Goal: Check status: Check status

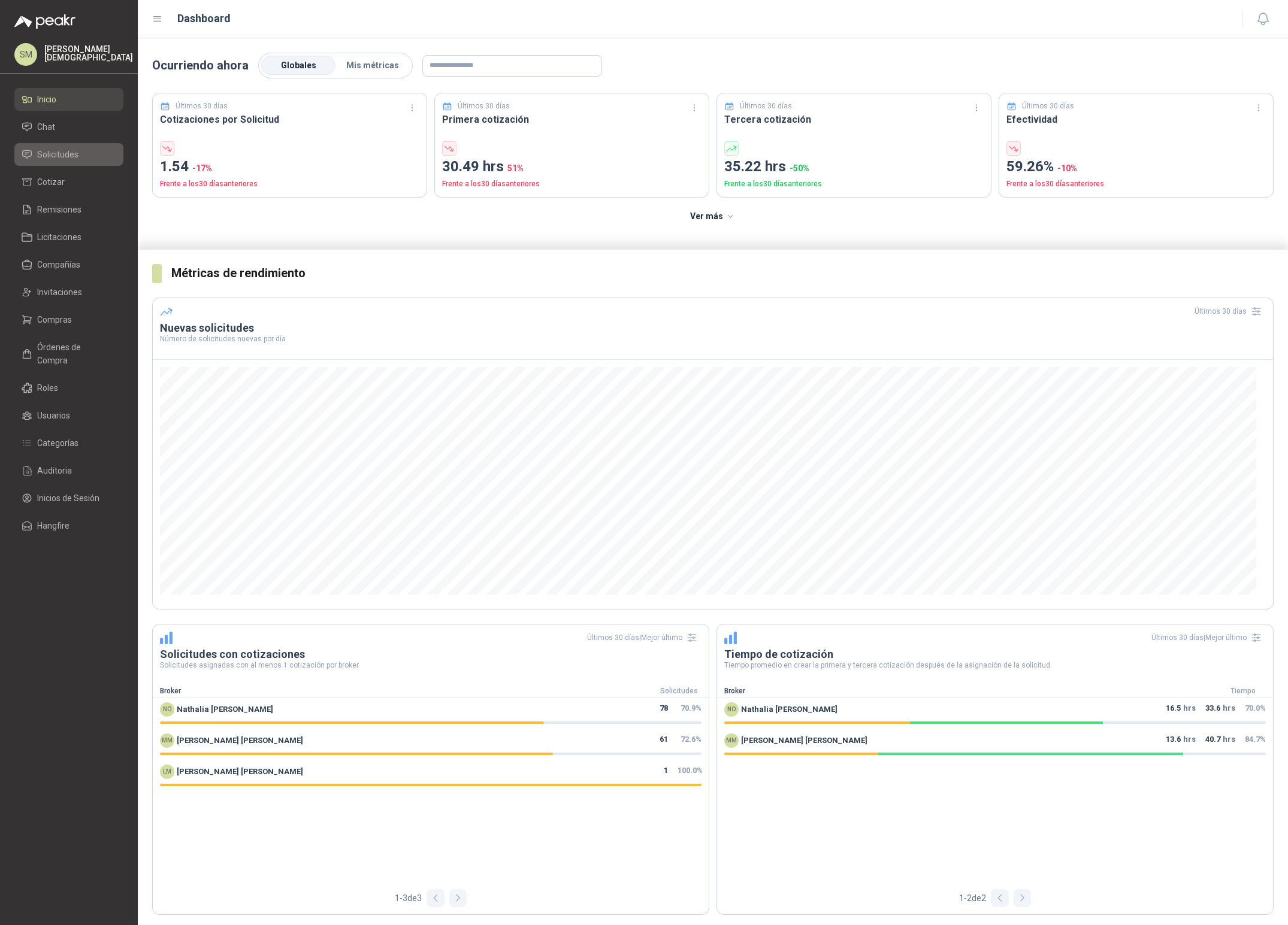
click at [61, 151] on span "Solicitudes" at bounding box center [58, 154] width 41 height 13
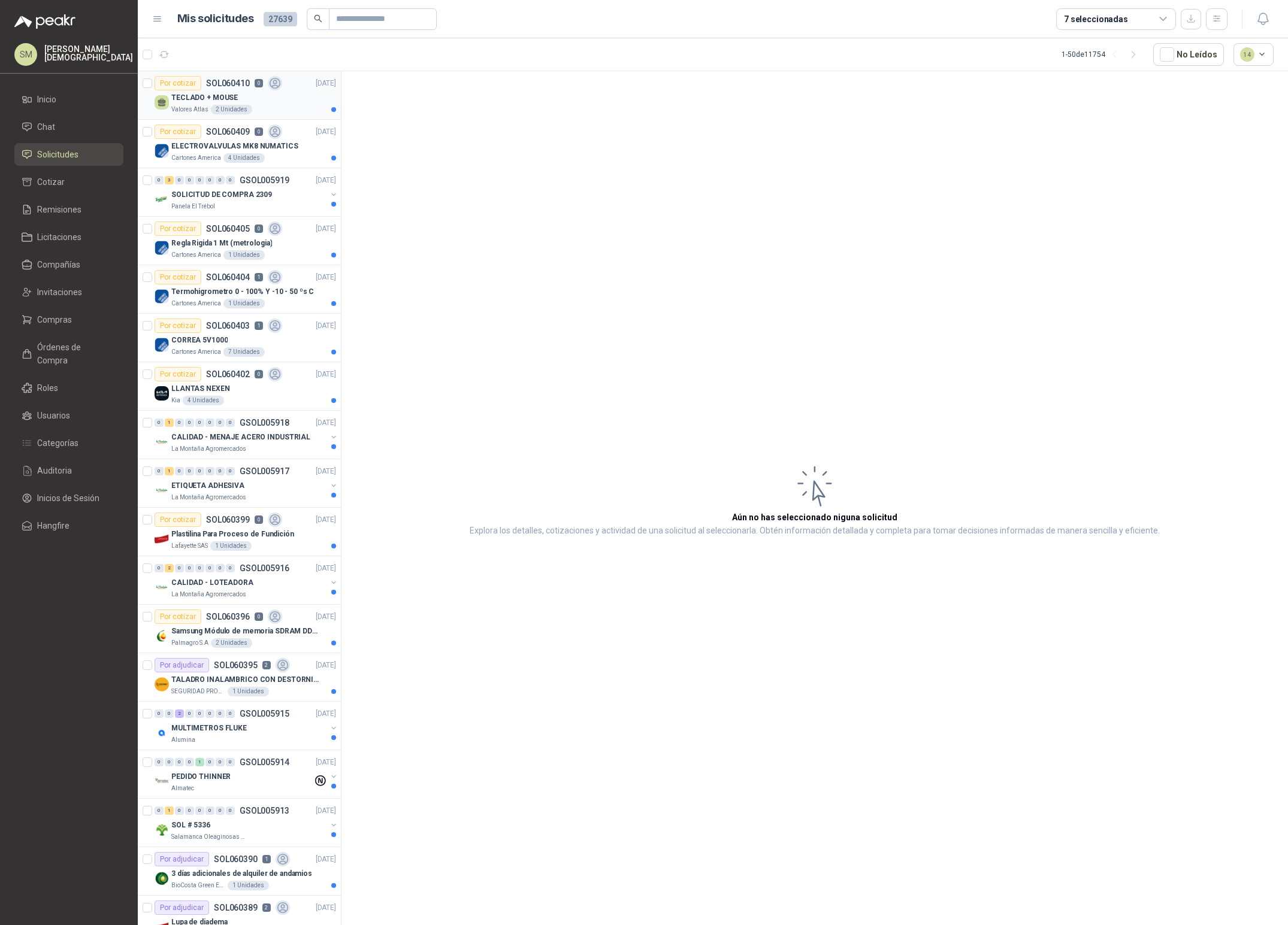
click at [227, 105] on div "2 Unidades" at bounding box center [231, 109] width 41 height 10
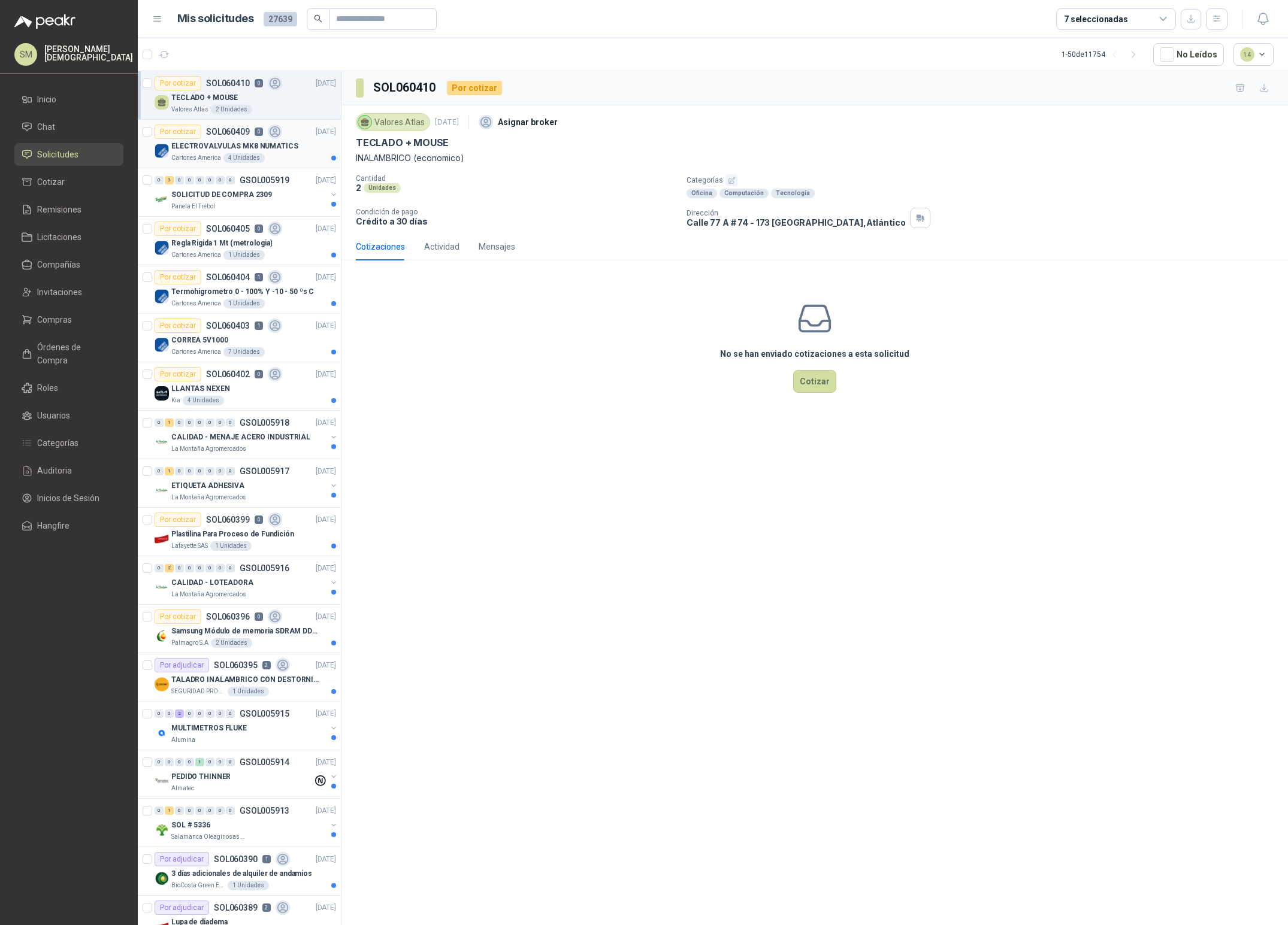
click at [215, 148] on p "ELECTROVALVULAS MK8 NUMATICS" at bounding box center [235, 146] width 127 height 11
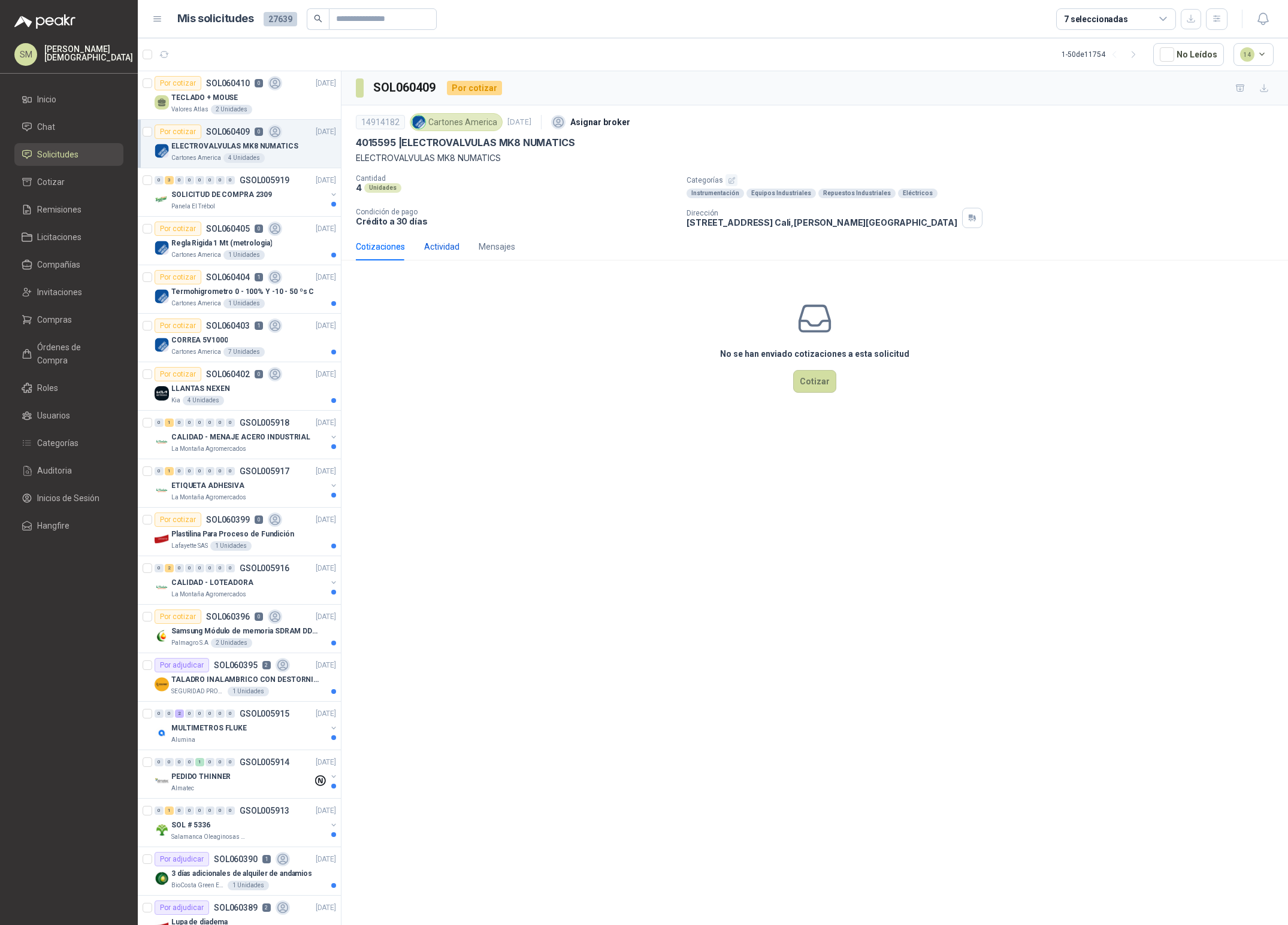
click at [431, 247] on div "Actividad" at bounding box center [442, 247] width 35 height 13
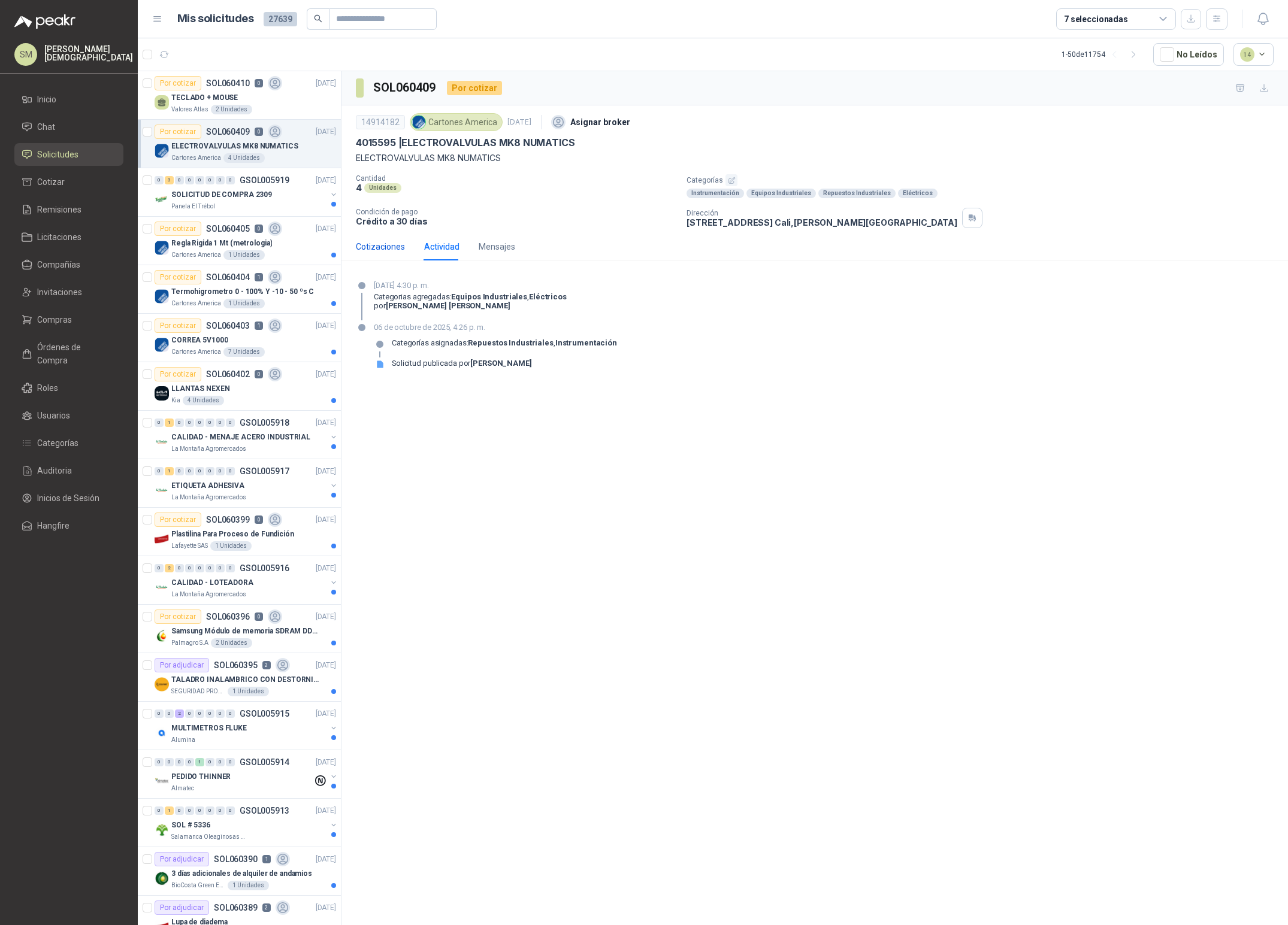
click at [380, 244] on div "Cotizaciones" at bounding box center [380, 247] width 49 height 13
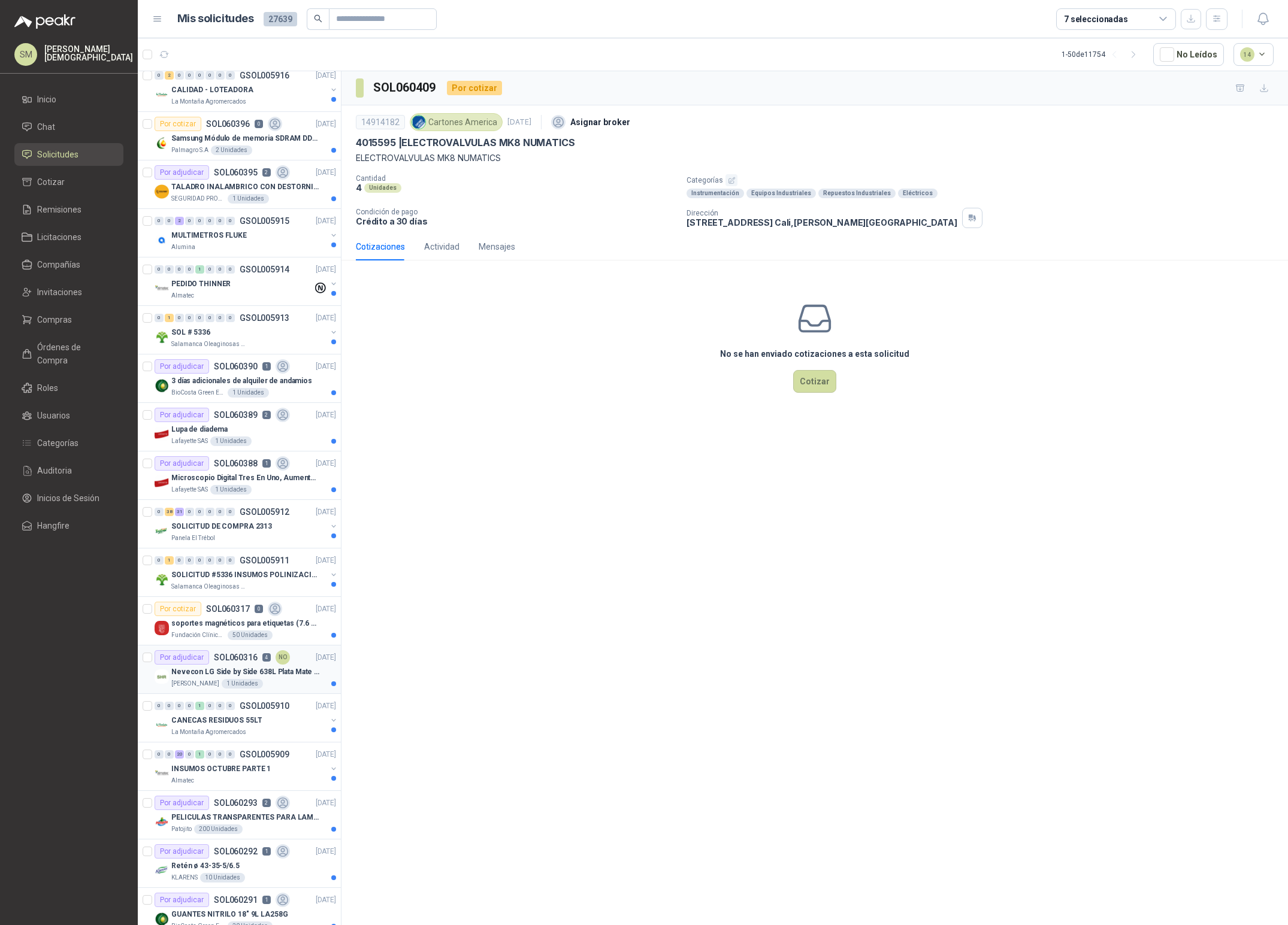
scroll to position [759, 0]
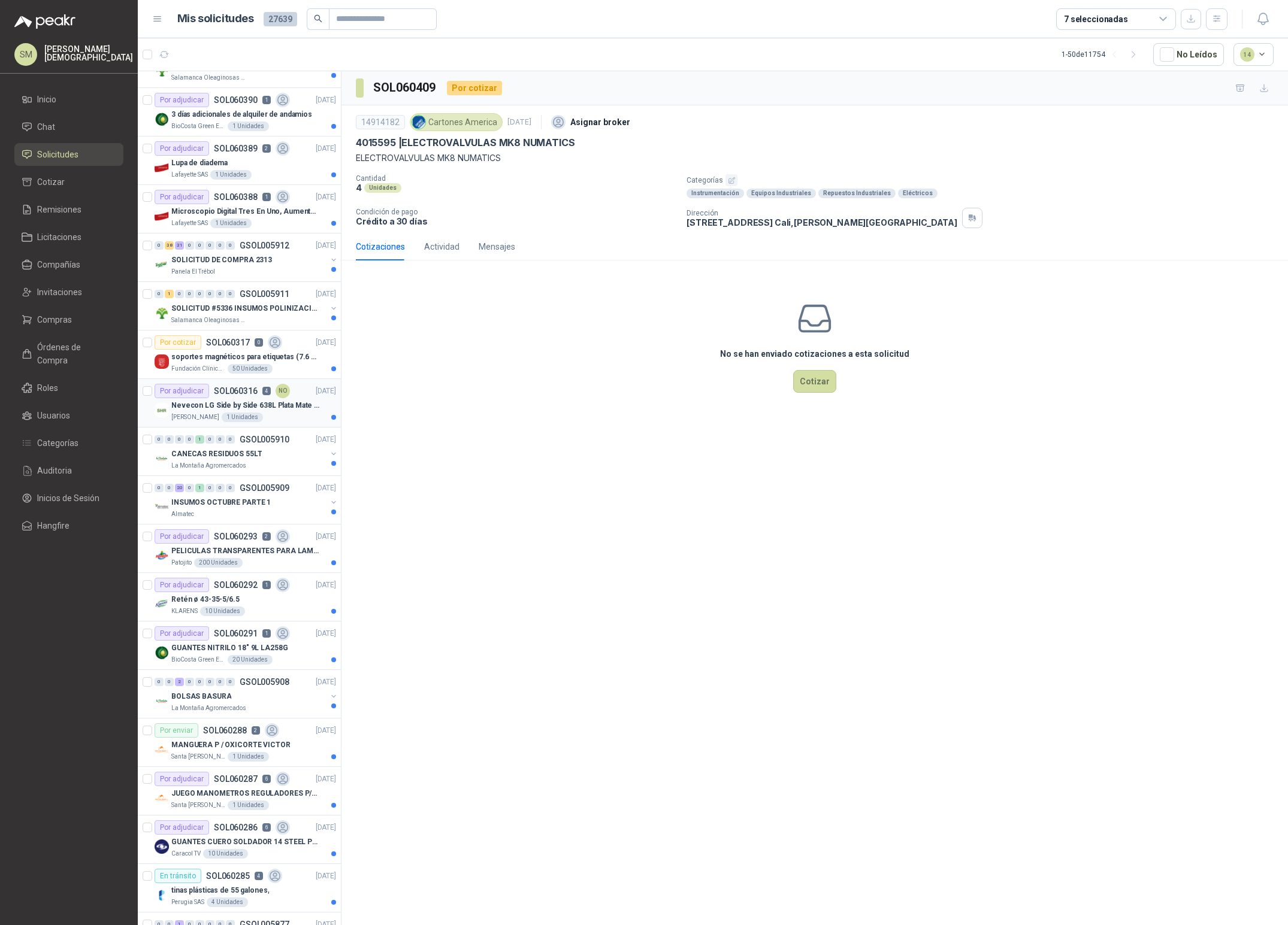
click at [251, 410] on p "Nevecon LG Side by Side 638L Plata Mate Disp. de agua/hielo MOD GS66SPY" at bounding box center [246, 405] width 149 height 11
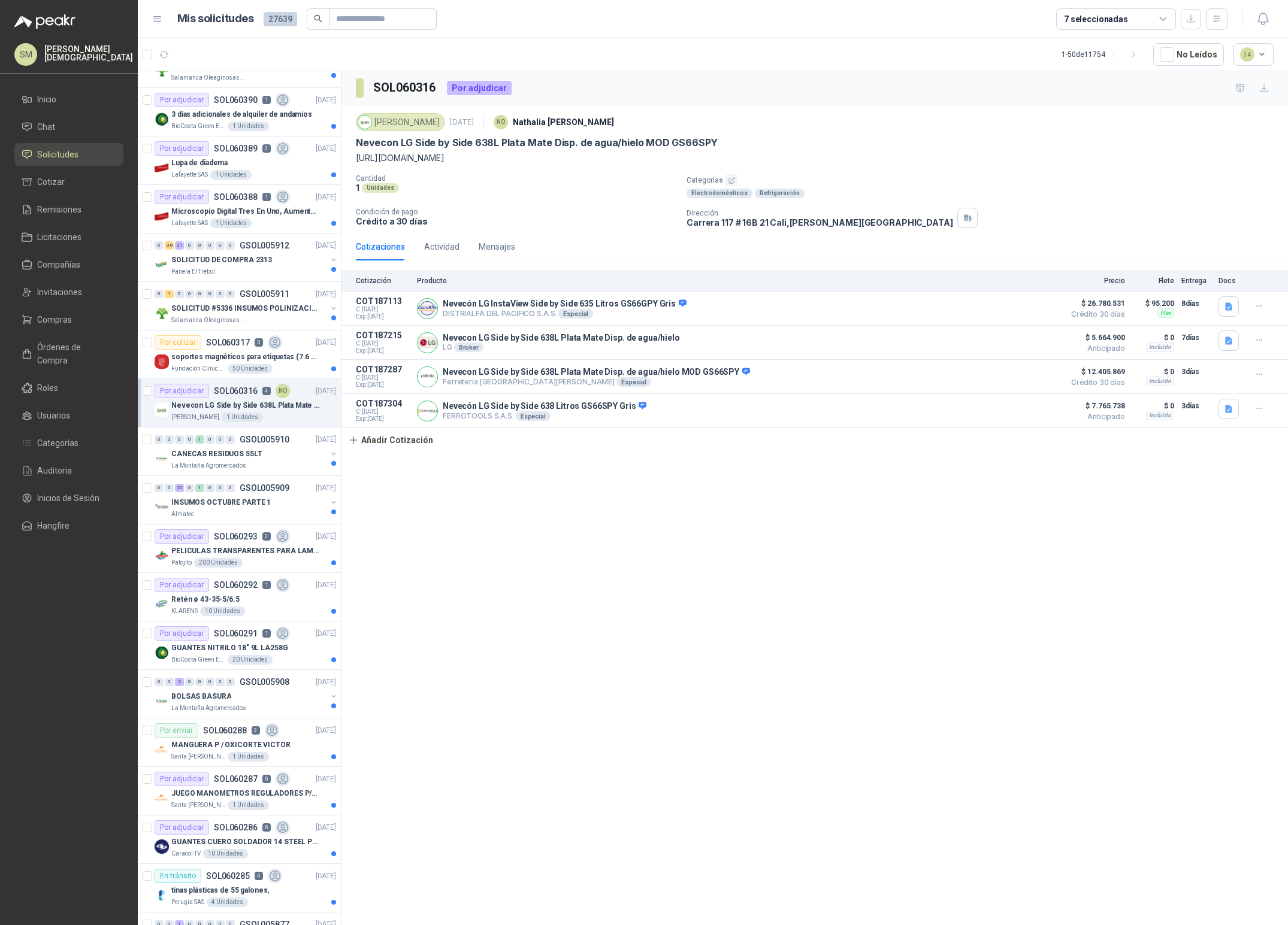
click at [1111, 19] on div "7 seleccionadas" at bounding box center [1095, 19] width 64 height 13
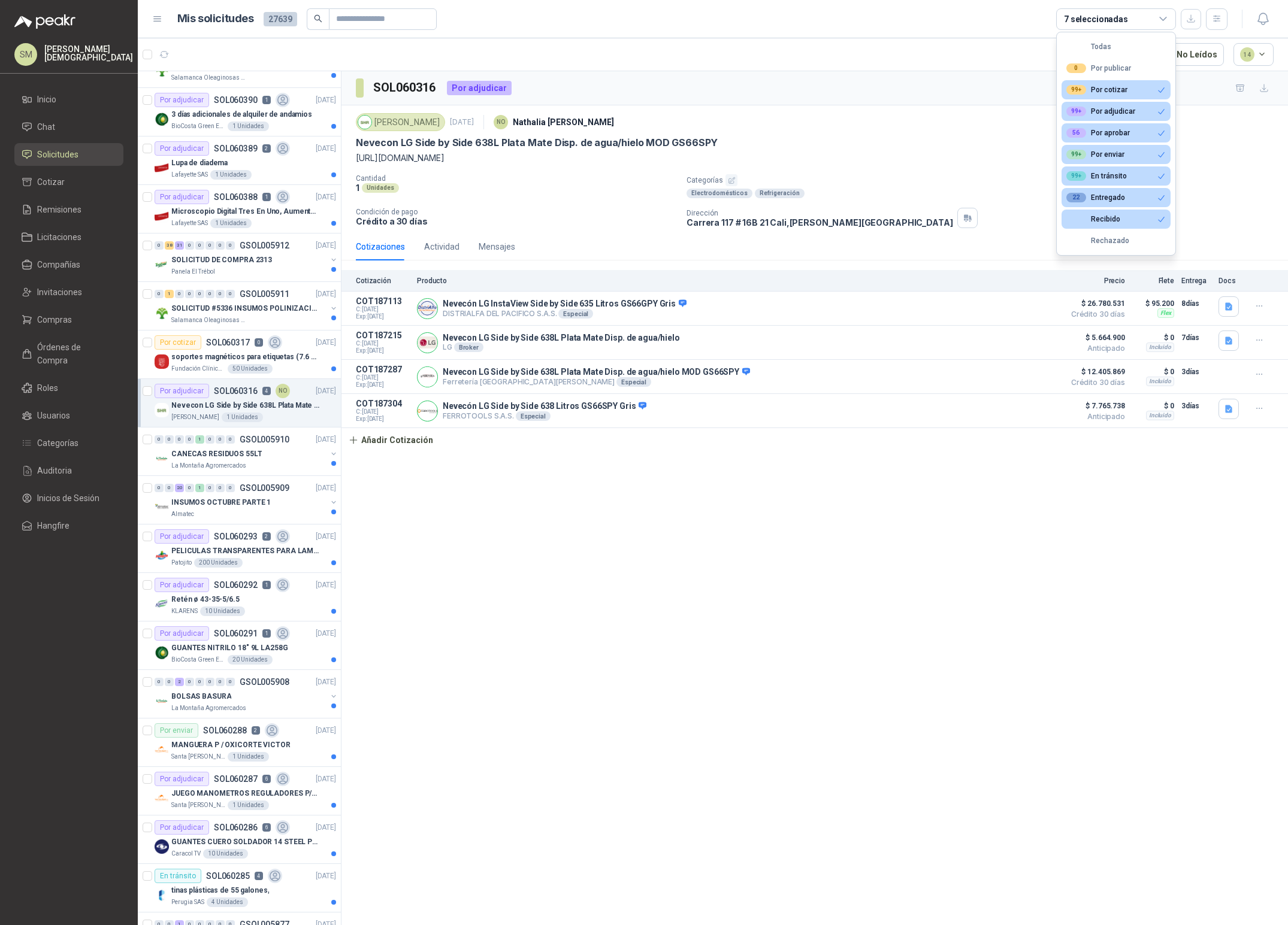
click at [1103, 52] on button "Todas" at bounding box center [1116, 47] width 109 height 19
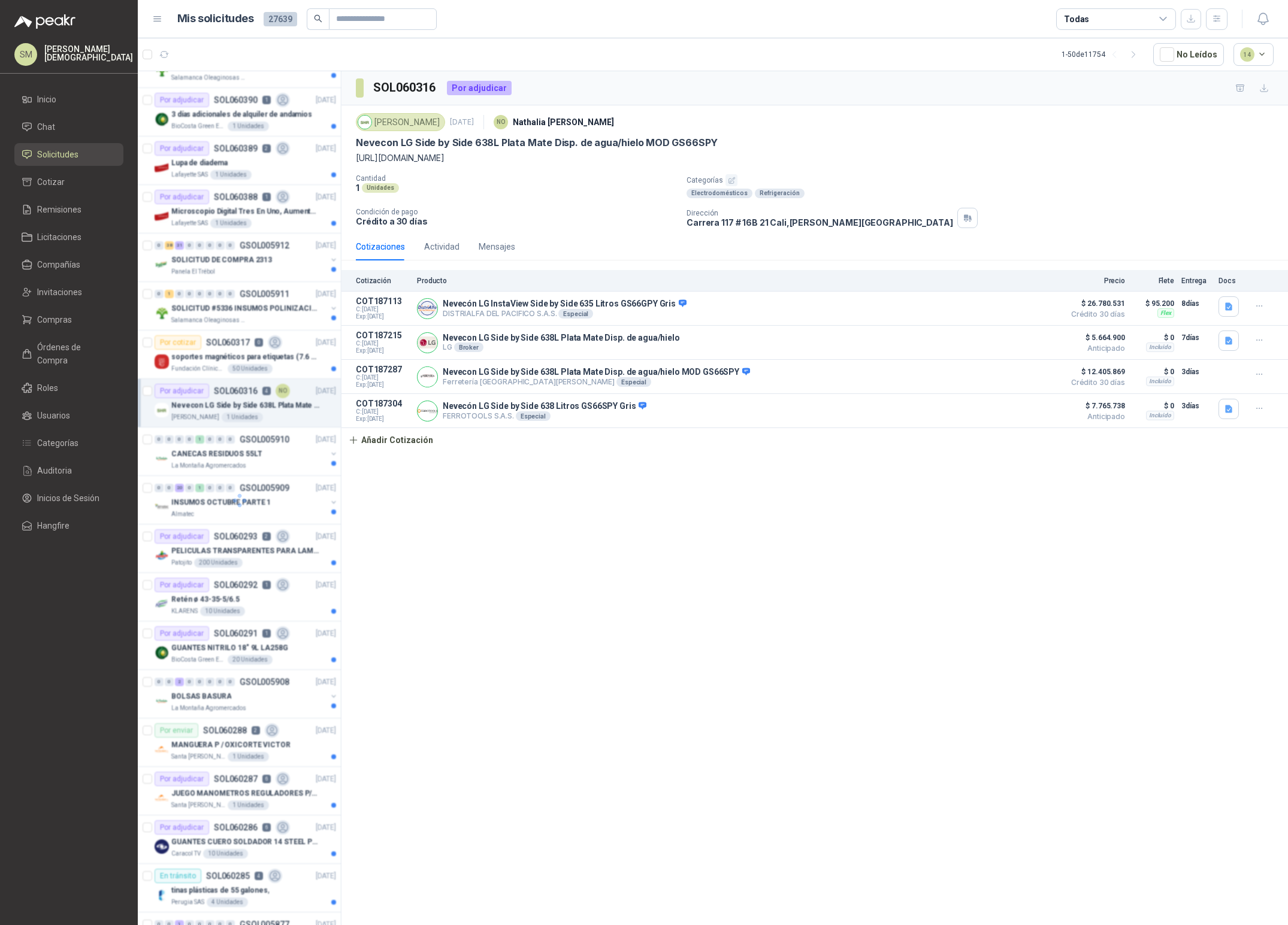
click at [1145, 21] on div "Todas" at bounding box center [1116, 18] width 120 height 21
click at [1111, 52] on button "Todas" at bounding box center [1116, 47] width 109 height 19
drag, startPoint x: 1130, startPoint y: 21, endPoint x: 1129, endPoint y: 40, distance: 19.0
click at [1130, 21] on div "Todas" at bounding box center [1116, 18] width 120 height 21
click at [1114, 173] on div "99+ En tránsito" at bounding box center [1097, 176] width 61 height 10
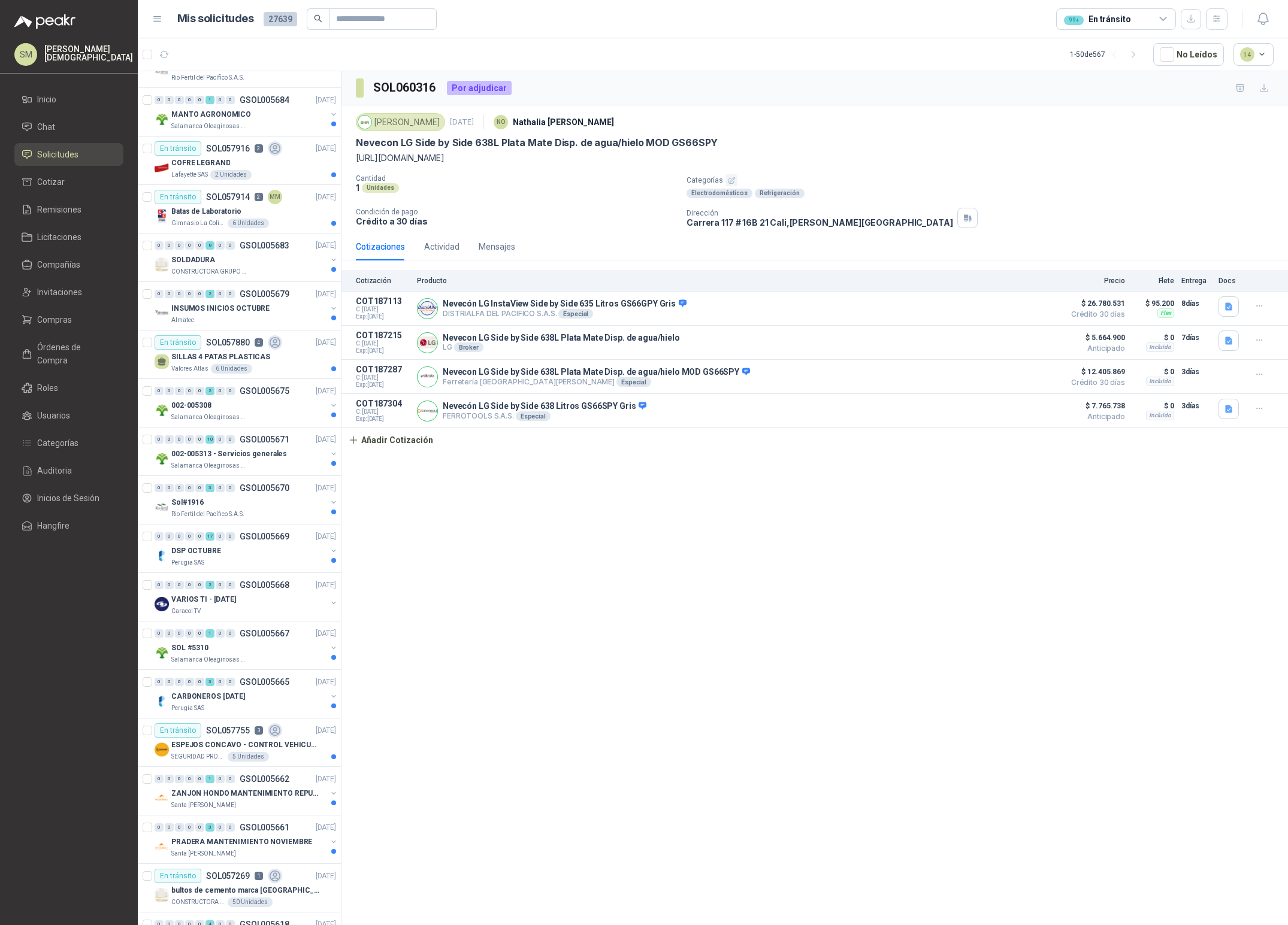
click at [970, 145] on div "Nevecon LG Side by Side 638L Plata Mate Disp. de agua/hielo MOD GS66SPY" at bounding box center [815, 142] width 918 height 13
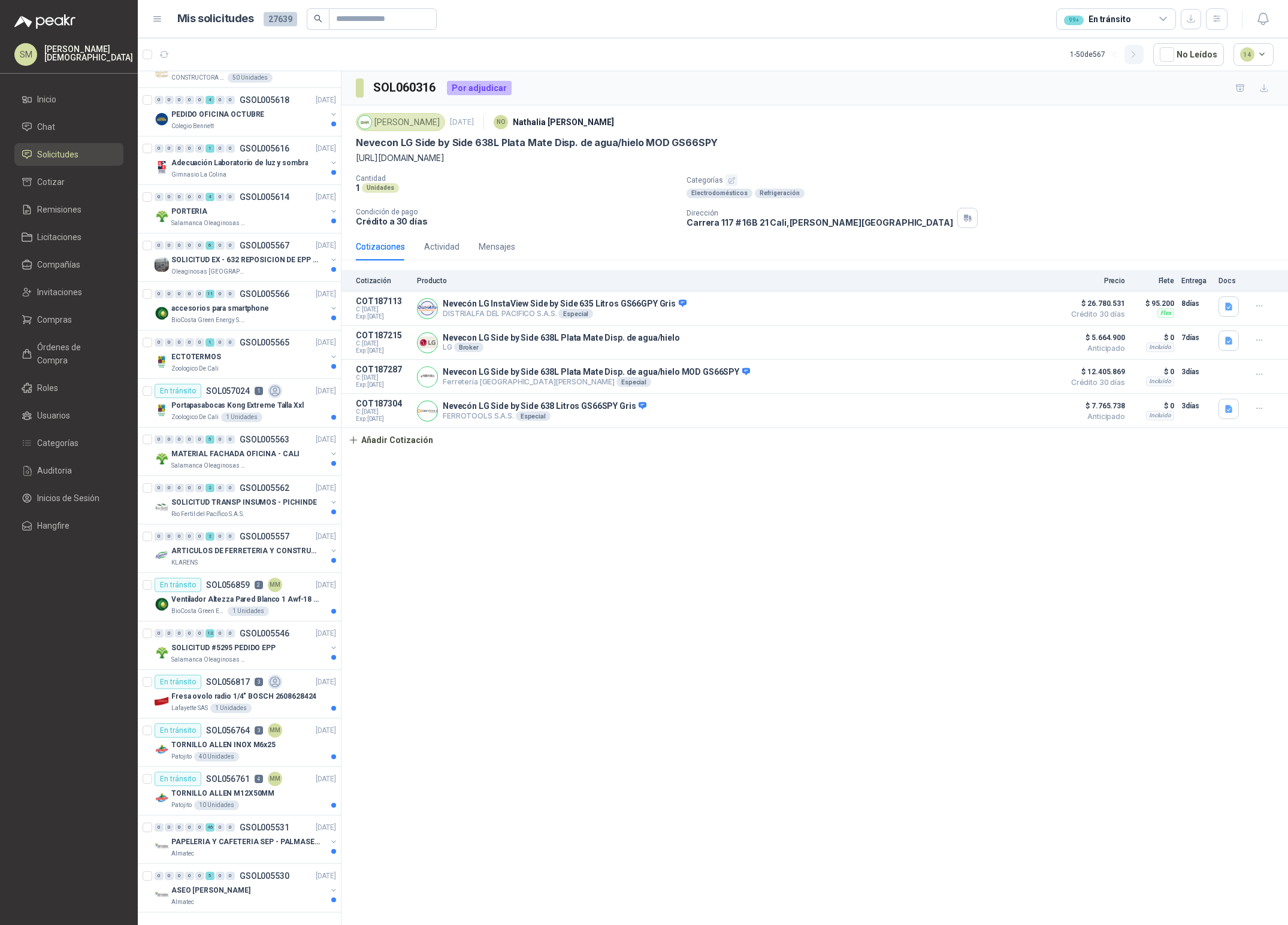
click at [1143, 53] on button "button" at bounding box center [1134, 55] width 19 height 19
click at [1139, 54] on icon "button" at bounding box center [1134, 55] width 10 height 10
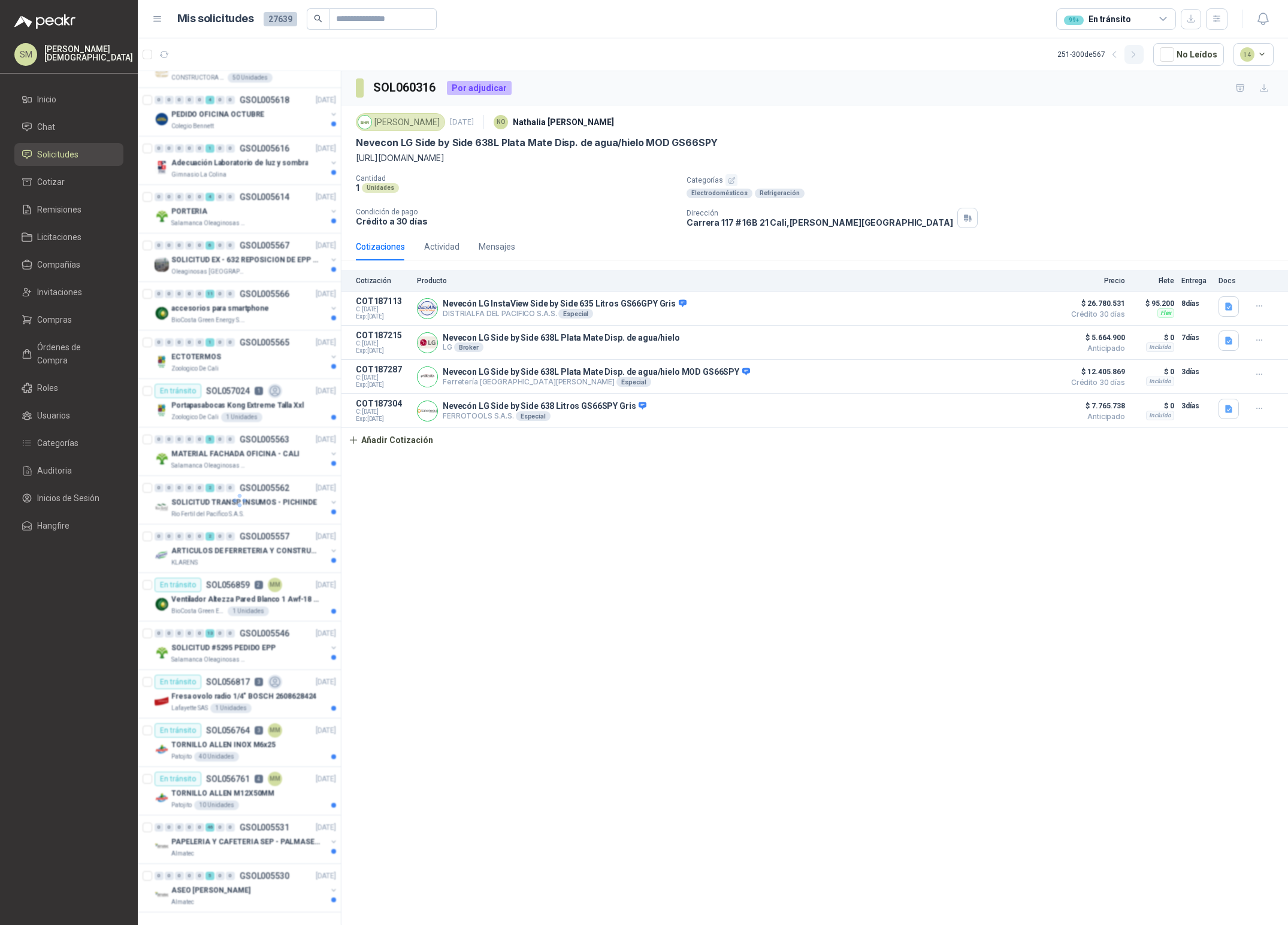
click at [1139, 54] on icon "button" at bounding box center [1134, 55] width 10 height 10
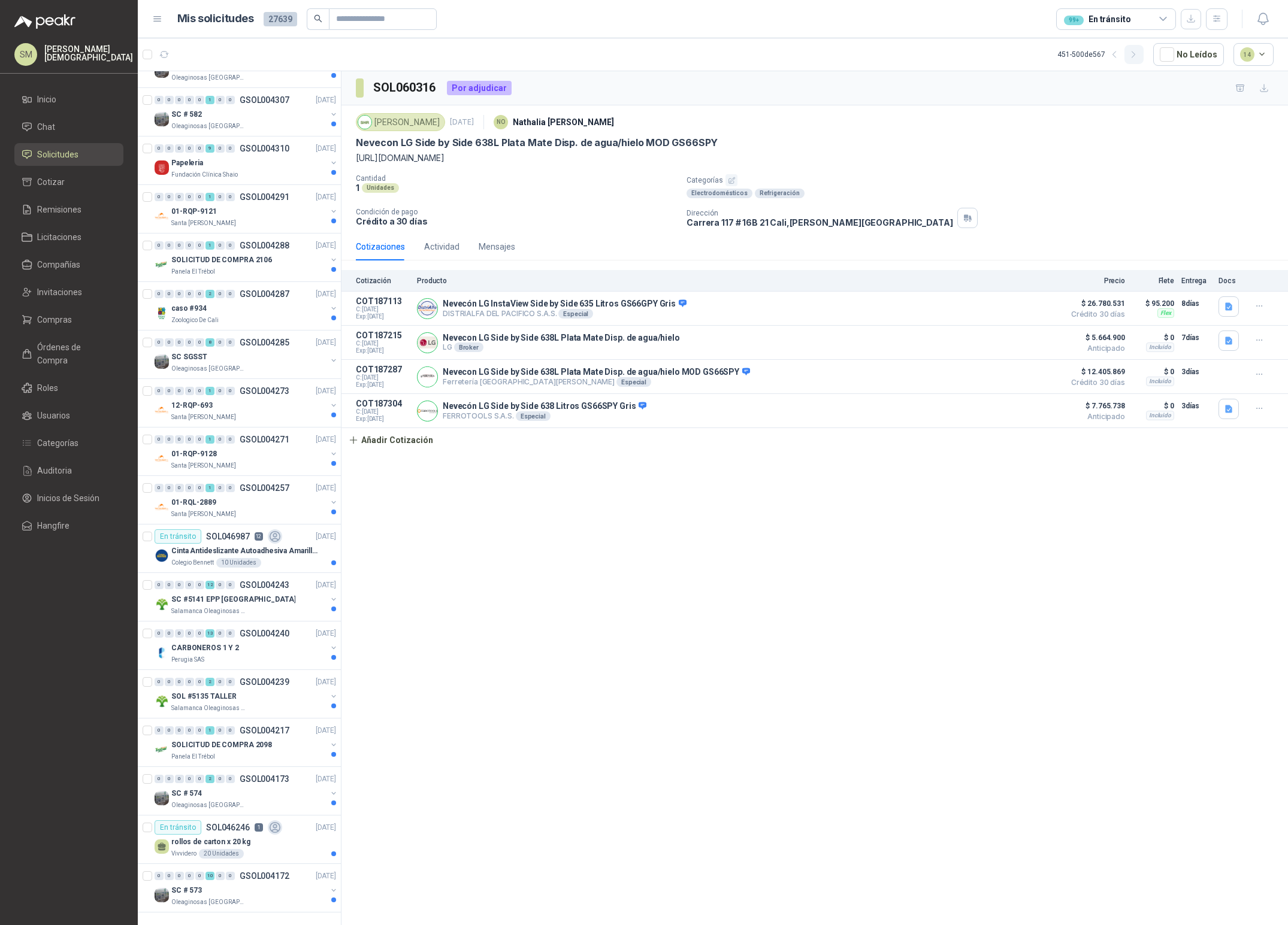
click at [1139, 54] on icon "button" at bounding box center [1134, 55] width 10 height 10
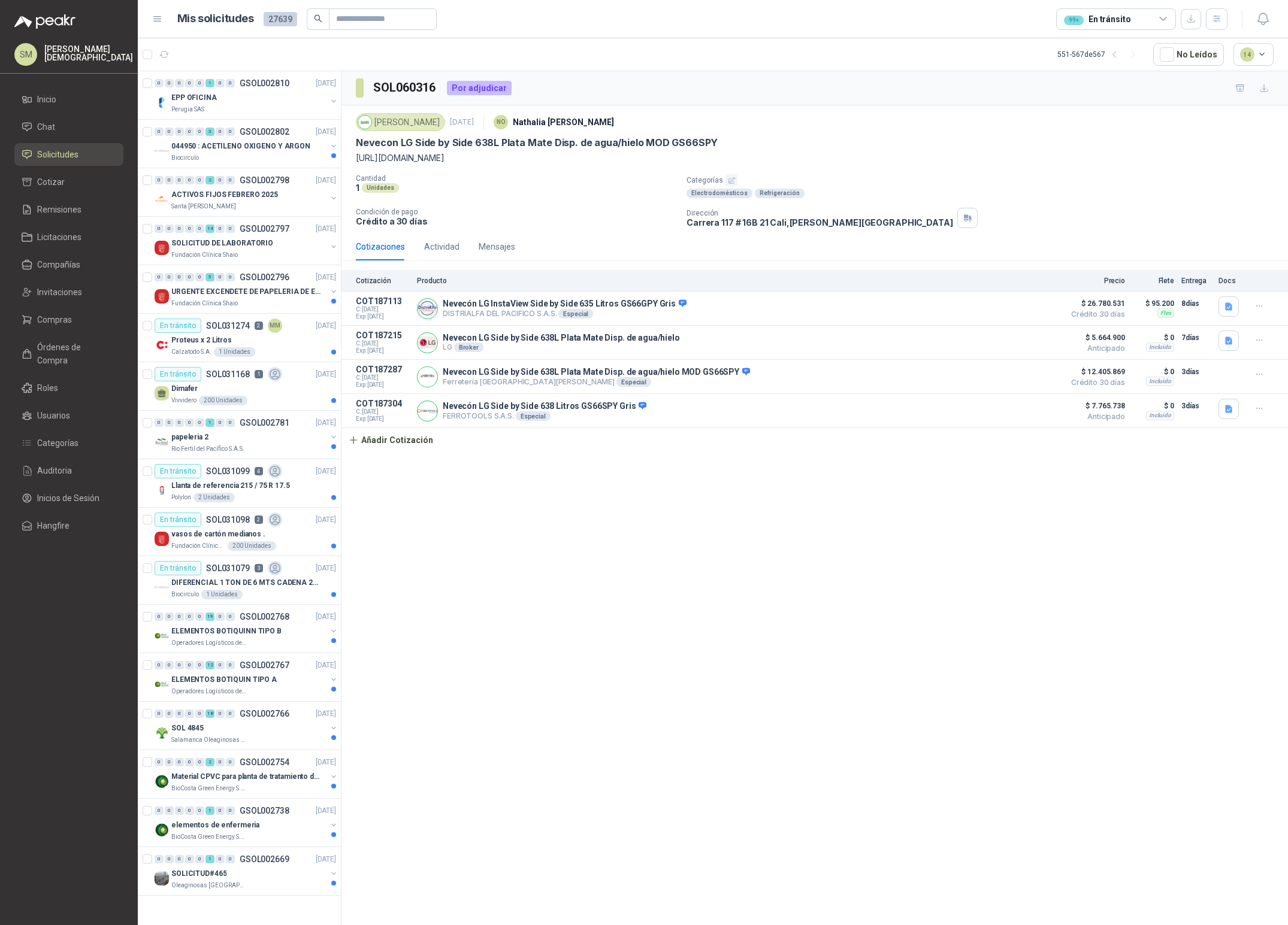
scroll to position [0, 0]
click at [296, 233] on div "0 0 0 0 0 14 0 0 GSOL002797 [DATE]" at bounding box center [246, 228] width 184 height 14
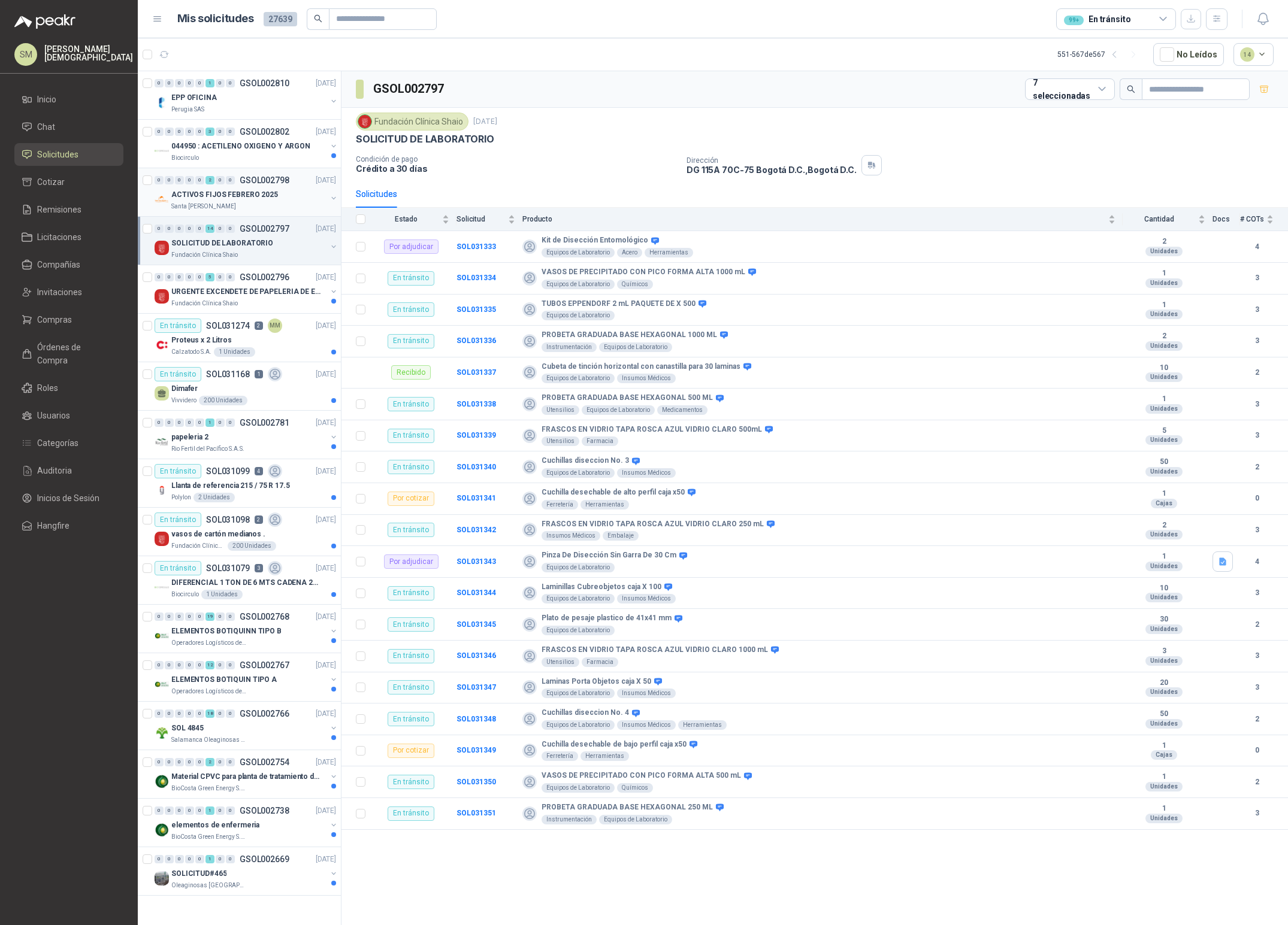
click at [246, 196] on p "ACTIVOS FIJOS FEBRERO 2025" at bounding box center [225, 194] width 106 height 11
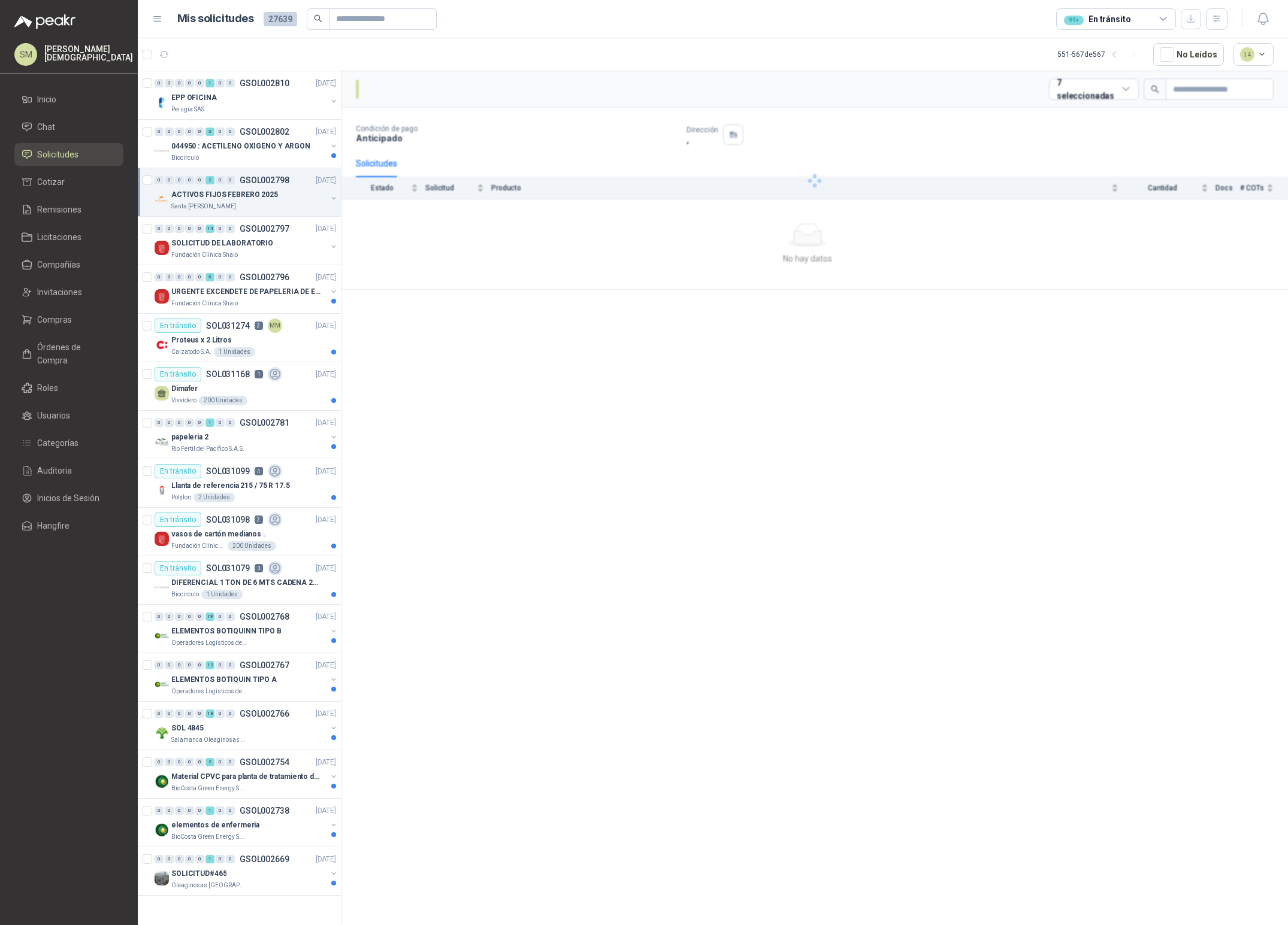
click at [252, 199] on p "ACTIVOS FIJOS FEBRERO 2025" at bounding box center [225, 194] width 106 height 11
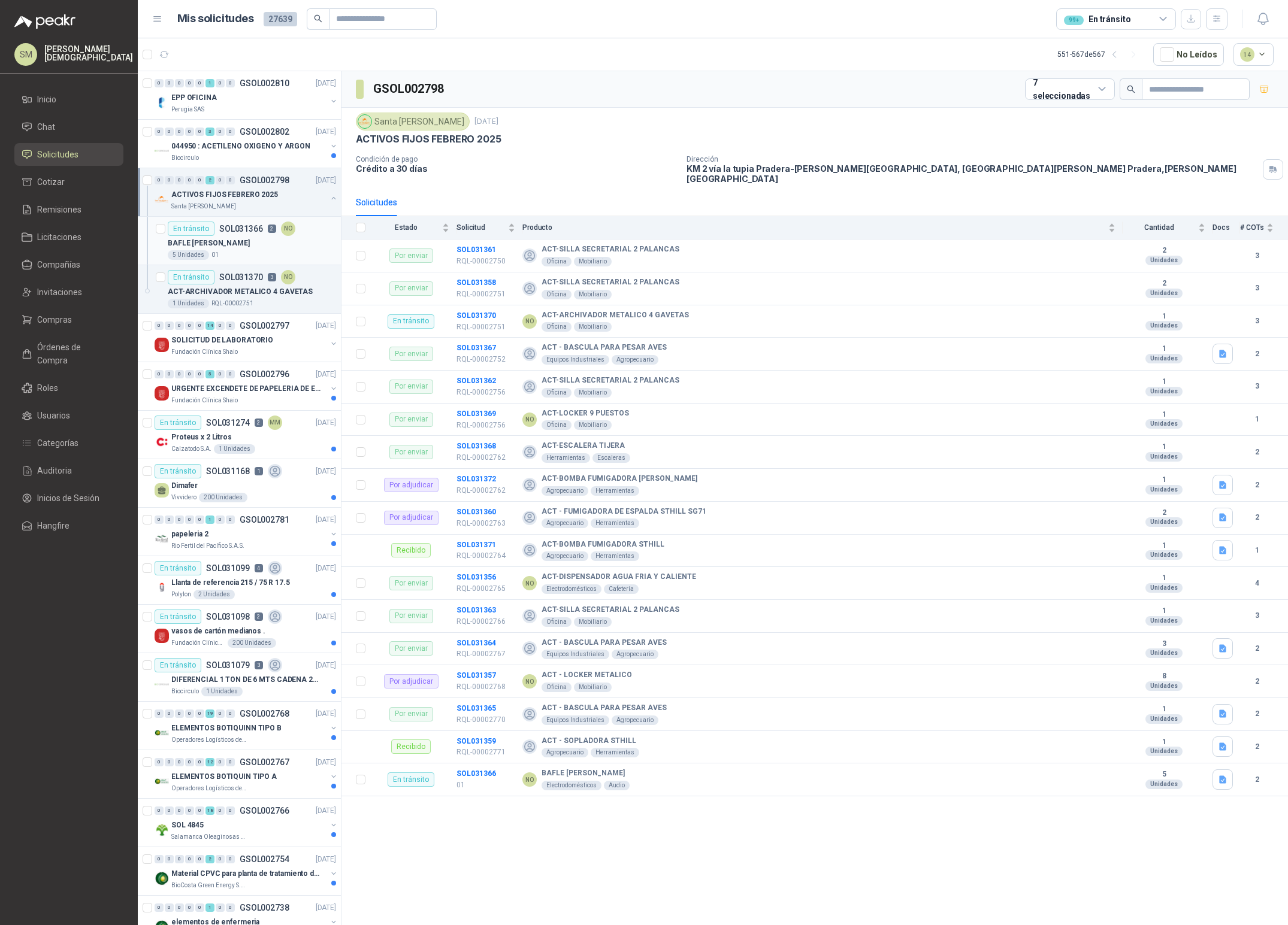
click at [249, 236] on div "BAFLE [PERSON_NAME]" at bounding box center [252, 243] width 168 height 14
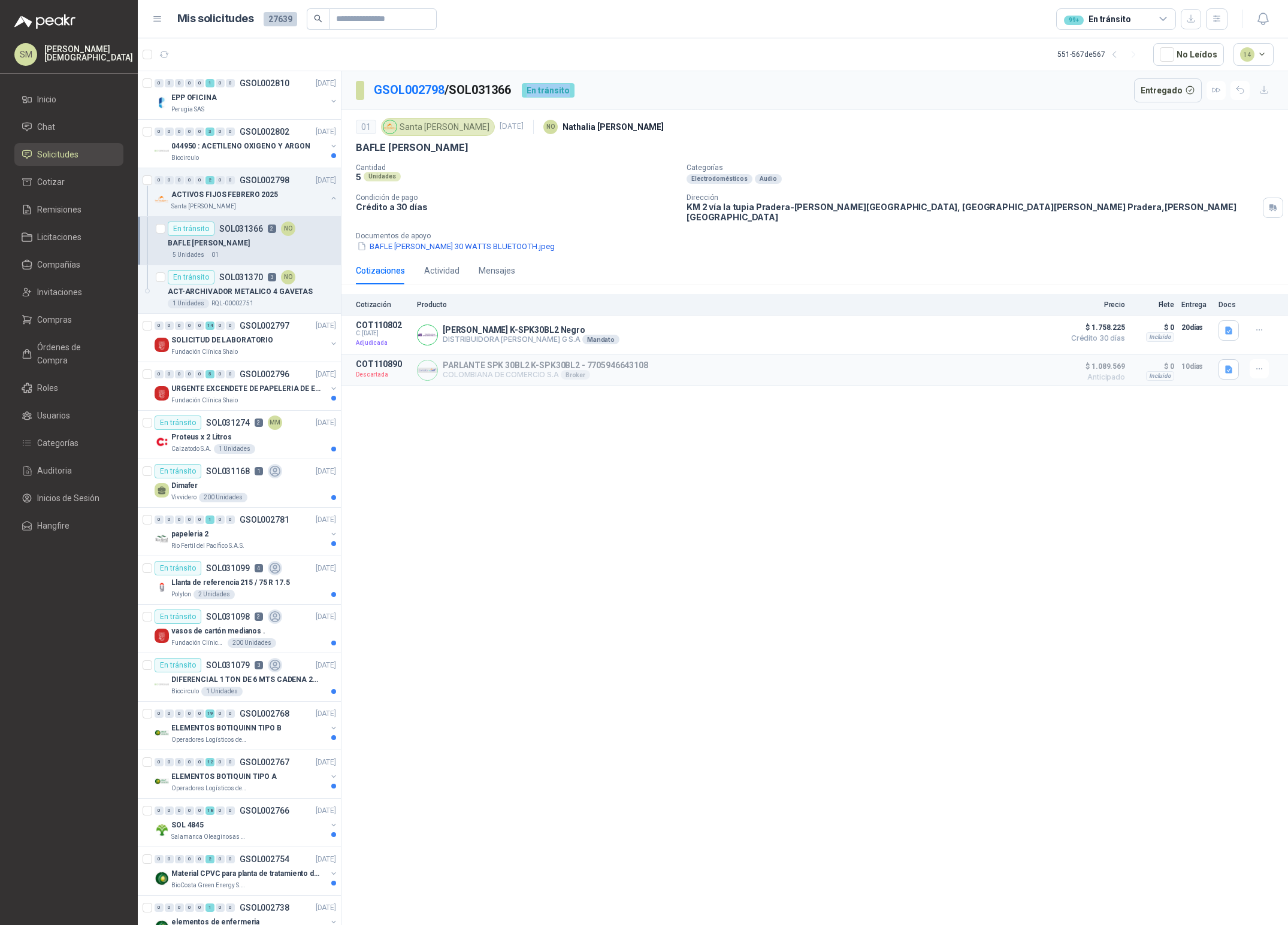
drag, startPoint x: 533, startPoint y: 90, endPoint x: 610, endPoint y: 90, distance: 77.0
click at [610, 90] on div "GSOL002798 / SOL031366 En tránsito Entregado" at bounding box center [814, 91] width 946 height 39
click at [620, 109] on div "GSOL002798 / SOL031366 En tránsito Entregado" at bounding box center [814, 91] width 946 height 39
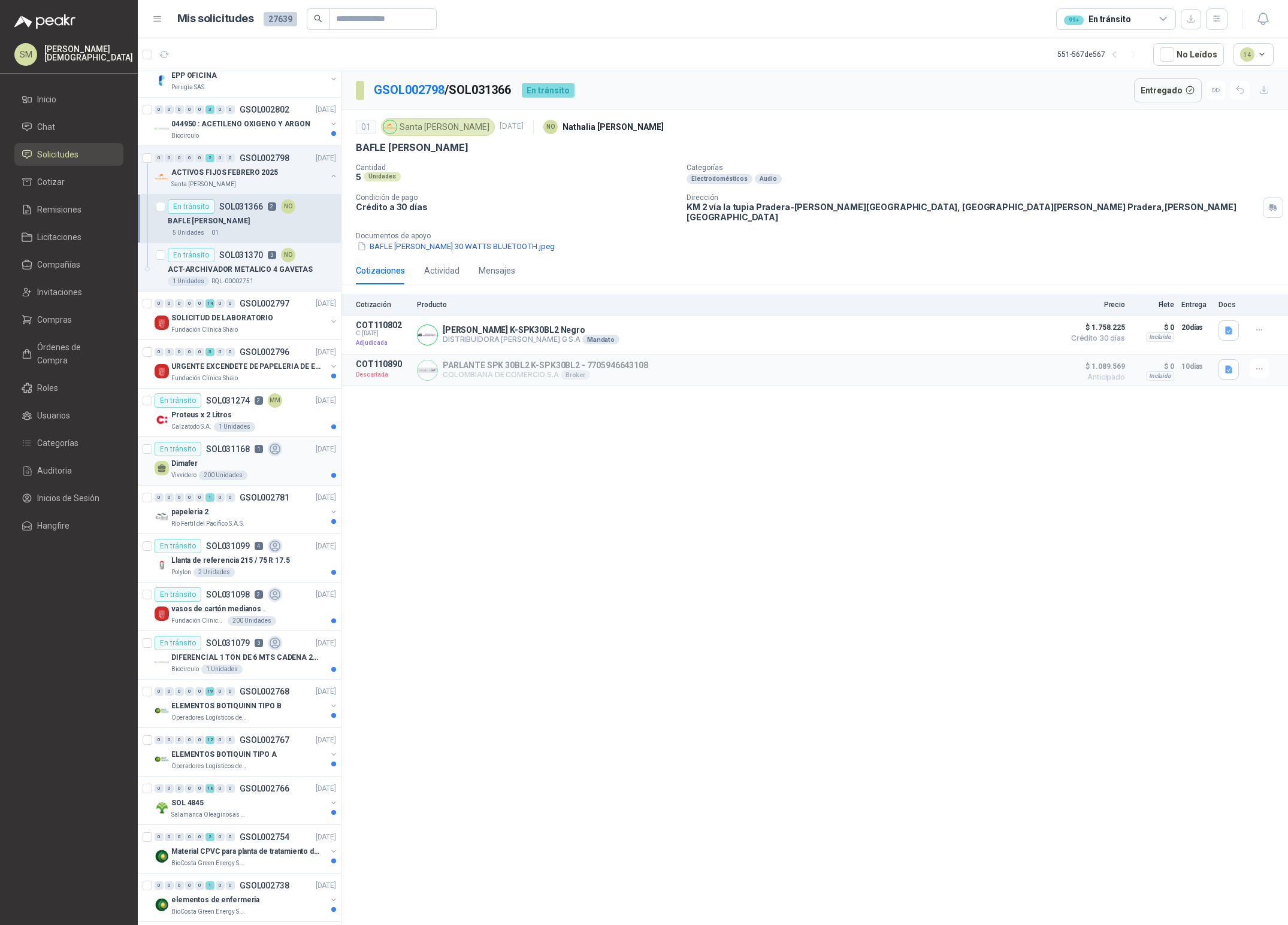
click at [270, 465] on div "Dimafer" at bounding box center [253, 463] width 165 height 14
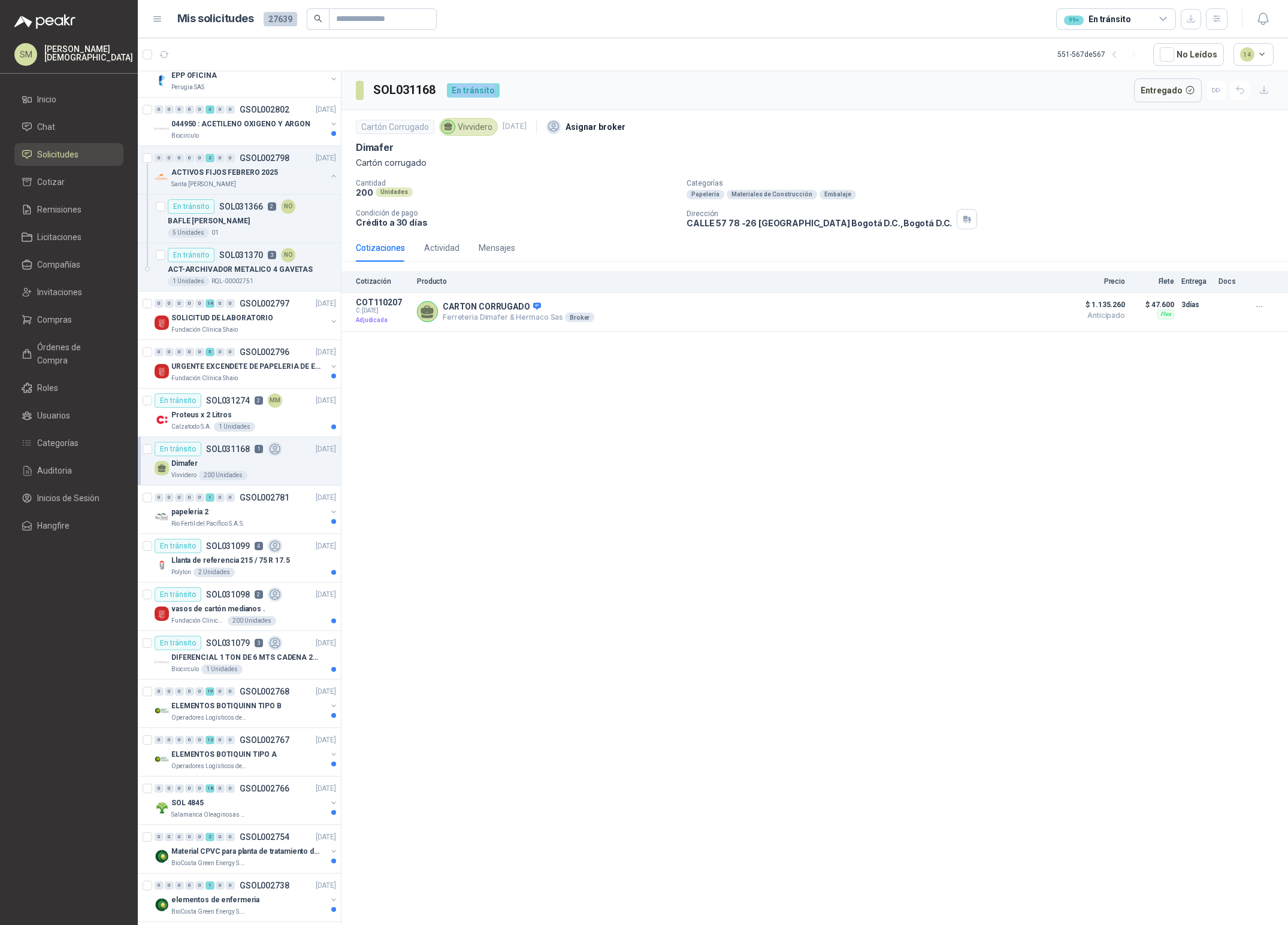
drag, startPoint x: 445, startPoint y: 90, endPoint x: 509, endPoint y: 89, distance: 64.0
click at [509, 89] on div "SOL031168 En tránsito Entregado" at bounding box center [814, 91] width 946 height 39
click at [482, 94] on div "En tránsito" at bounding box center [473, 90] width 52 height 14
click at [1115, 8] on div "99+ En tránsito" at bounding box center [1116, 18] width 120 height 21
click at [1204, 146] on div "Dimafer" at bounding box center [815, 147] width 918 height 13
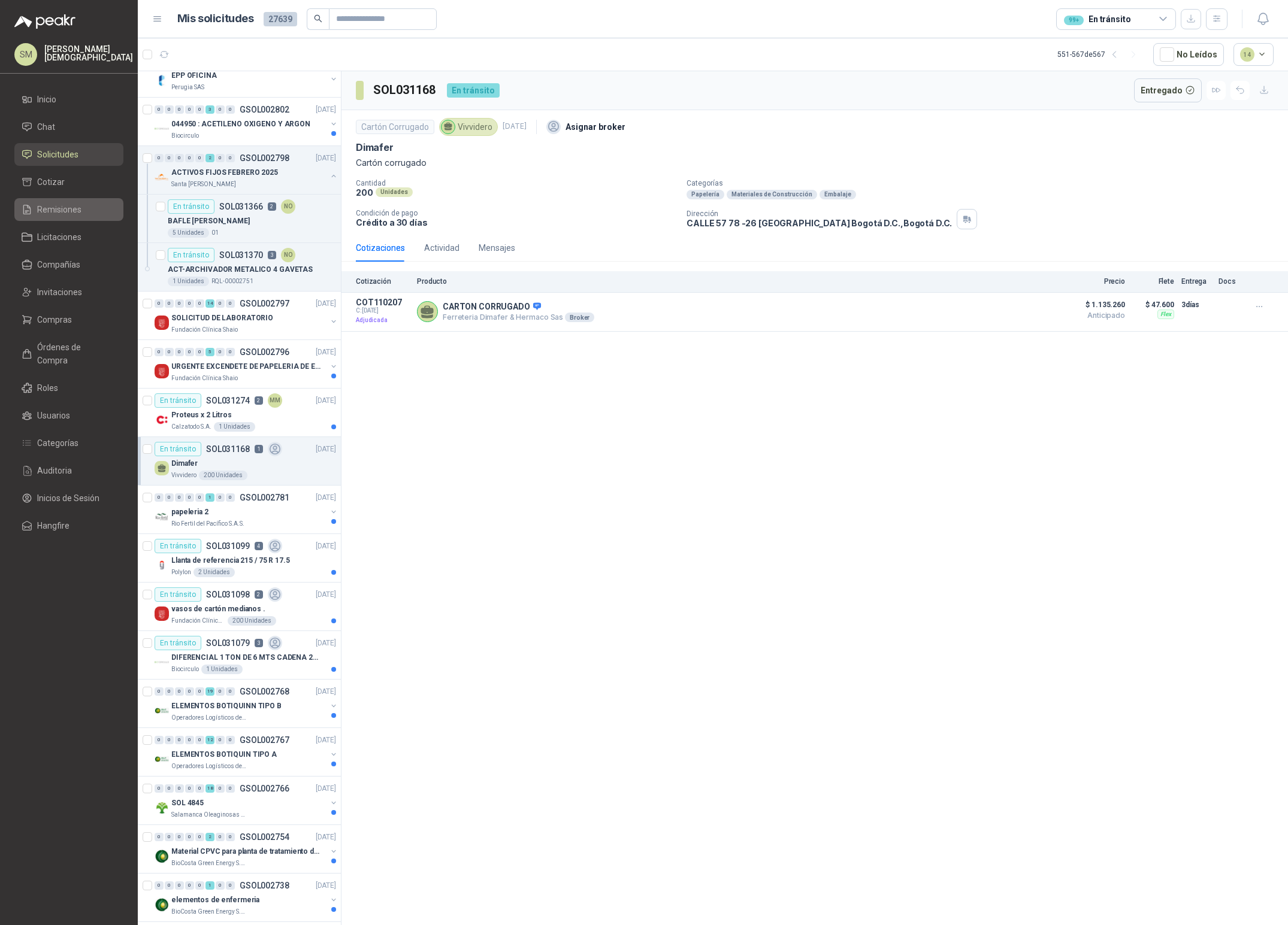
click at [65, 207] on span "Remisiones" at bounding box center [59, 210] width 44 height 13
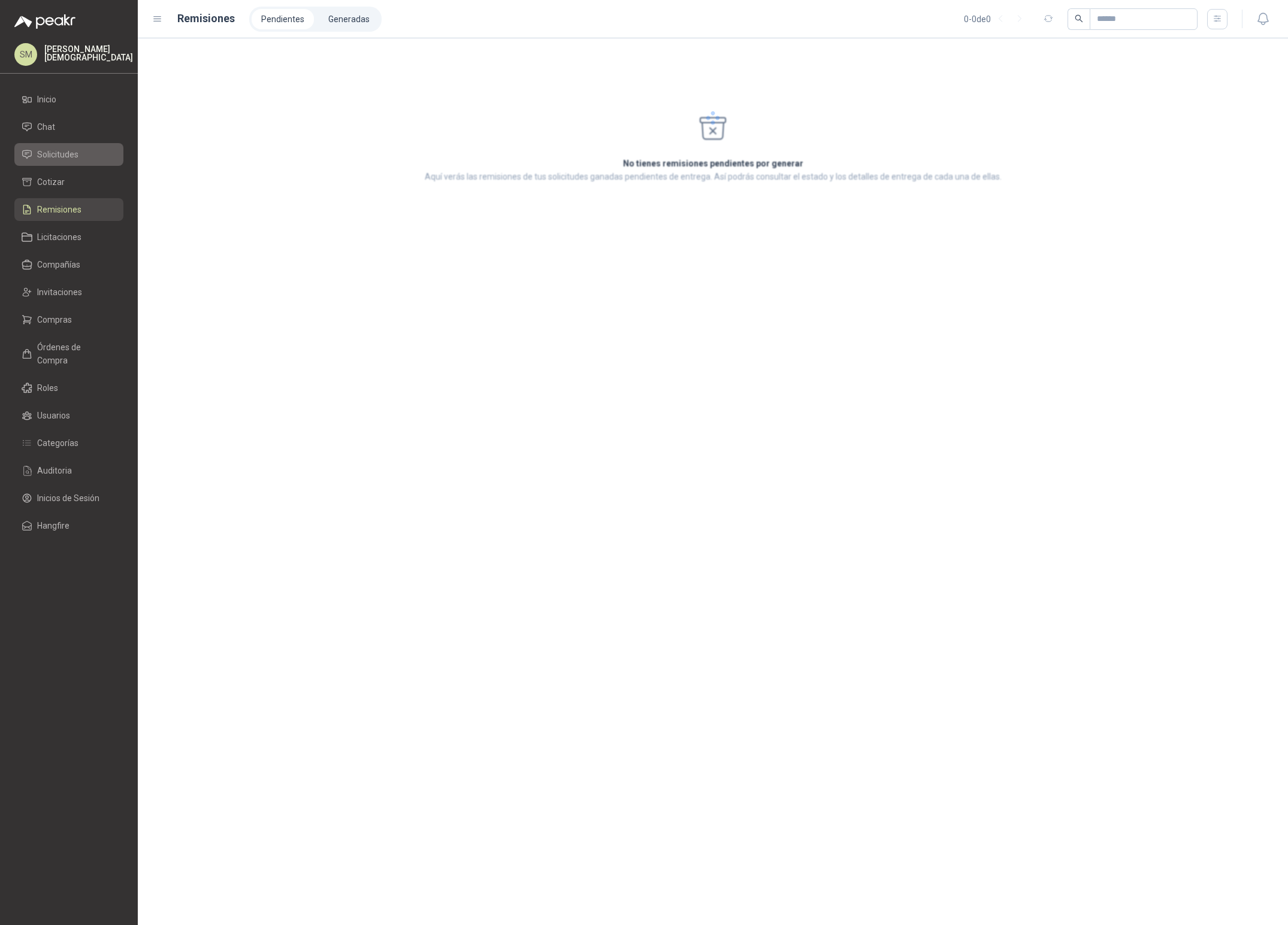
click at [75, 156] on span "Solicitudes" at bounding box center [58, 154] width 41 height 13
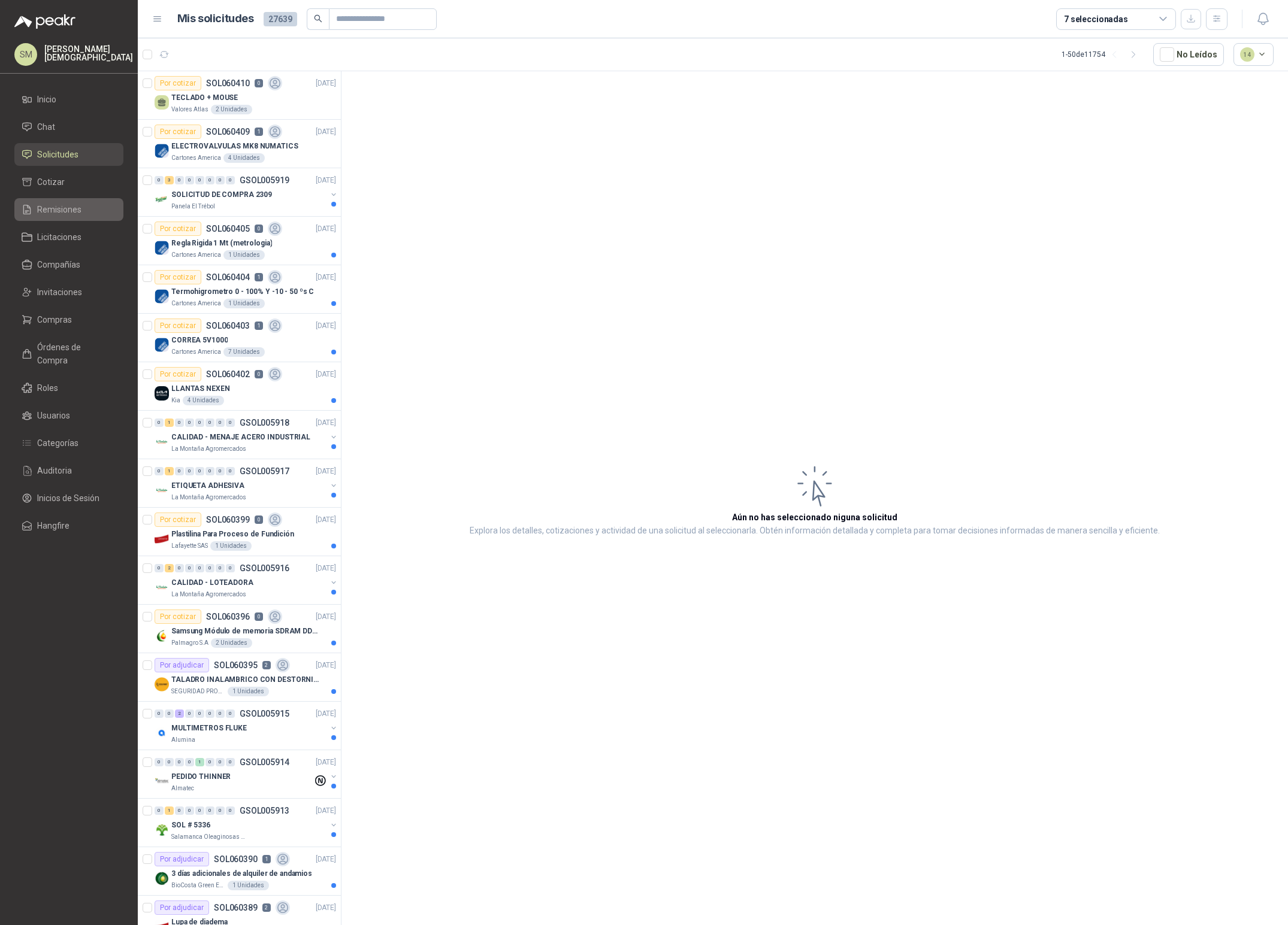
click at [62, 210] on span "Remisiones" at bounding box center [59, 210] width 44 height 13
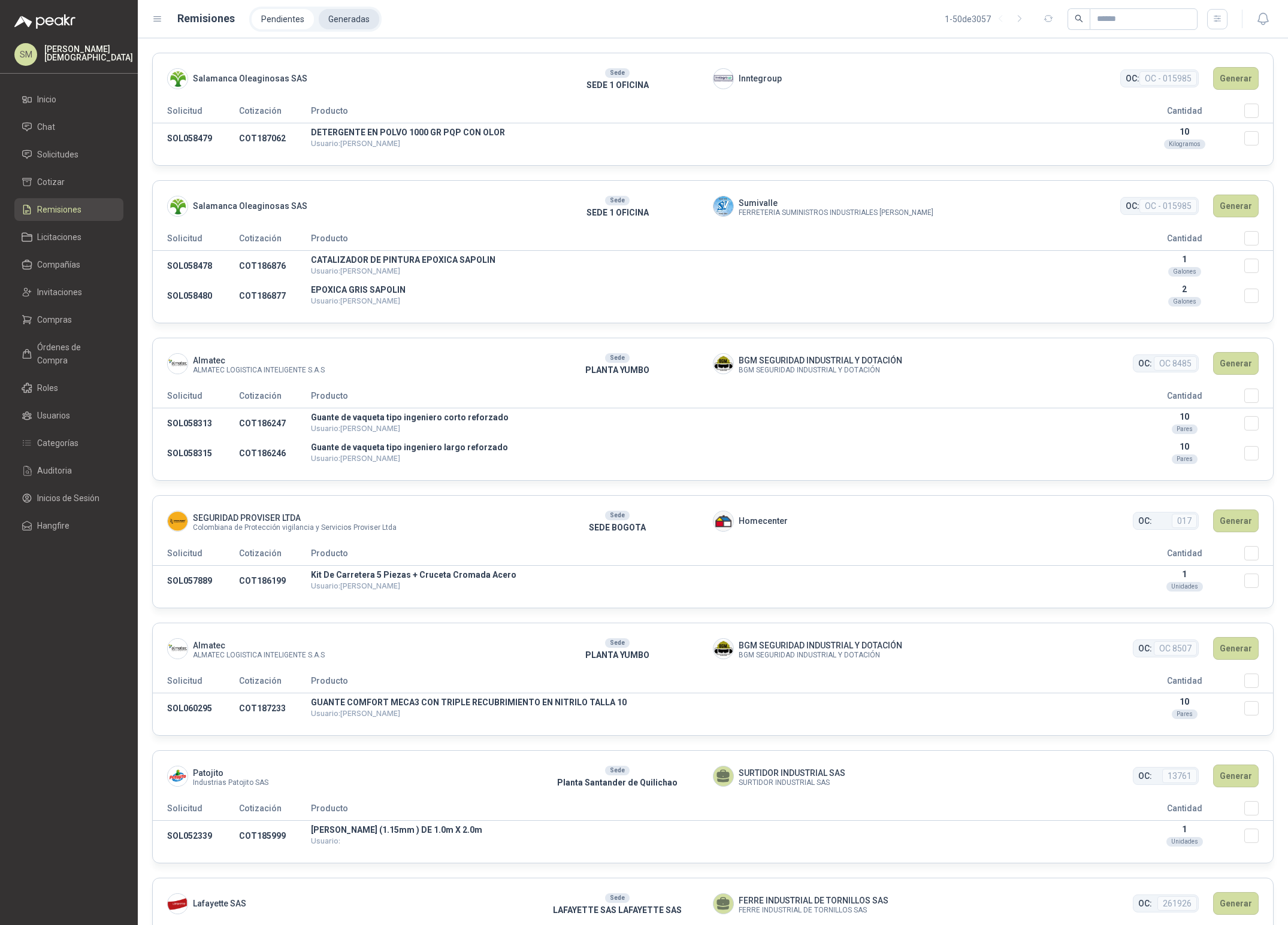
click at [335, 24] on li "Generadas" at bounding box center [349, 19] width 61 height 21
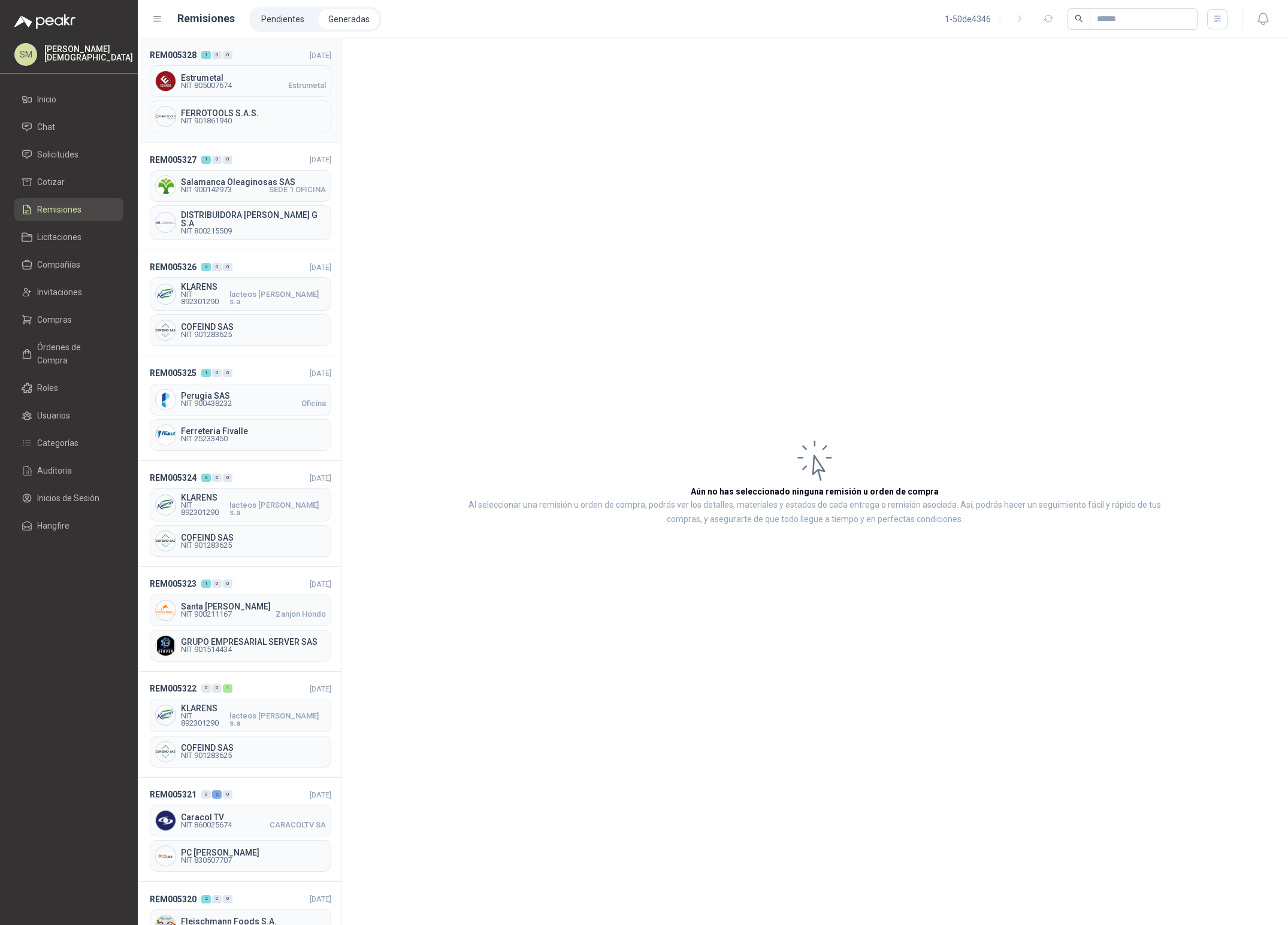
click at [181, 88] on span "NIT 805007674" at bounding box center [206, 86] width 51 height 7
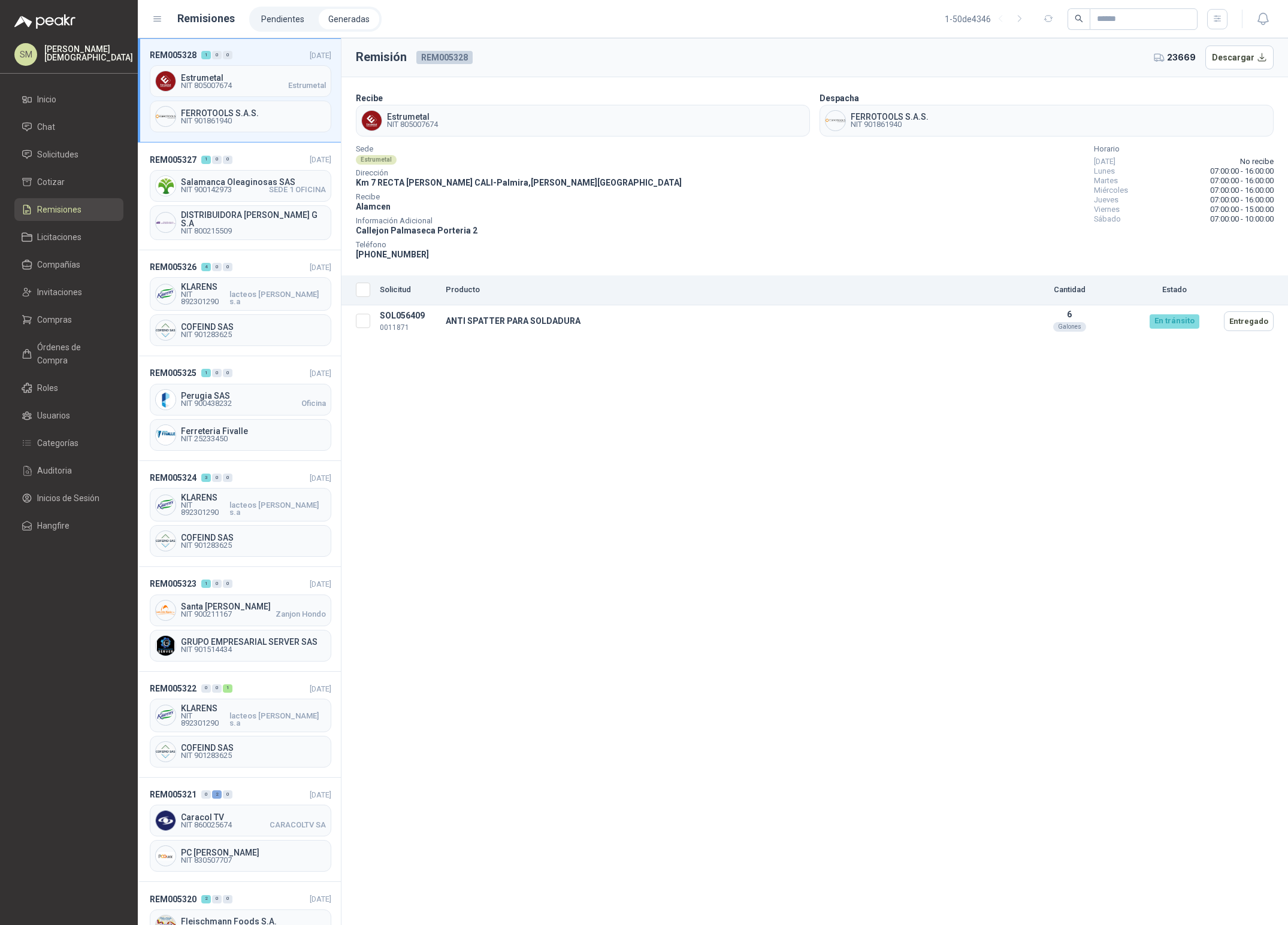
click at [426, 351] on div "Remisión REM005328 23669 Descargar Recibe Estrumetal NIT 805007674 Despacha FER…" at bounding box center [814, 481] width 946 height 887
click at [399, 317] on td "SOL056409 0011871" at bounding box center [408, 321] width 66 height 32
click at [396, 316] on td "SOL056409 0011871" at bounding box center [408, 321] width 66 height 32
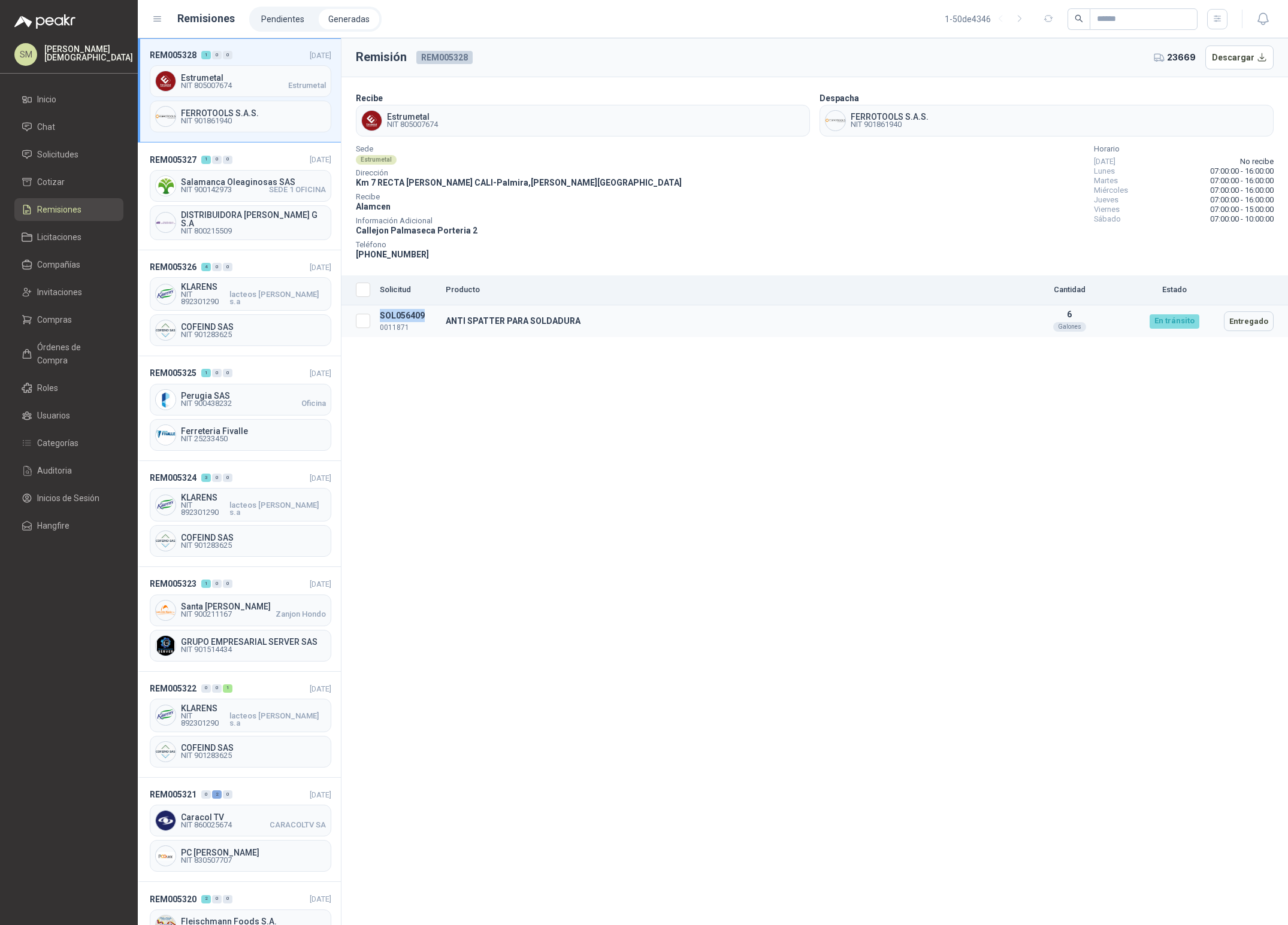
click at [396, 316] on td "SOL056409 0011871" at bounding box center [408, 321] width 66 height 32
click at [52, 157] on span "Solicitudes" at bounding box center [58, 154] width 41 height 13
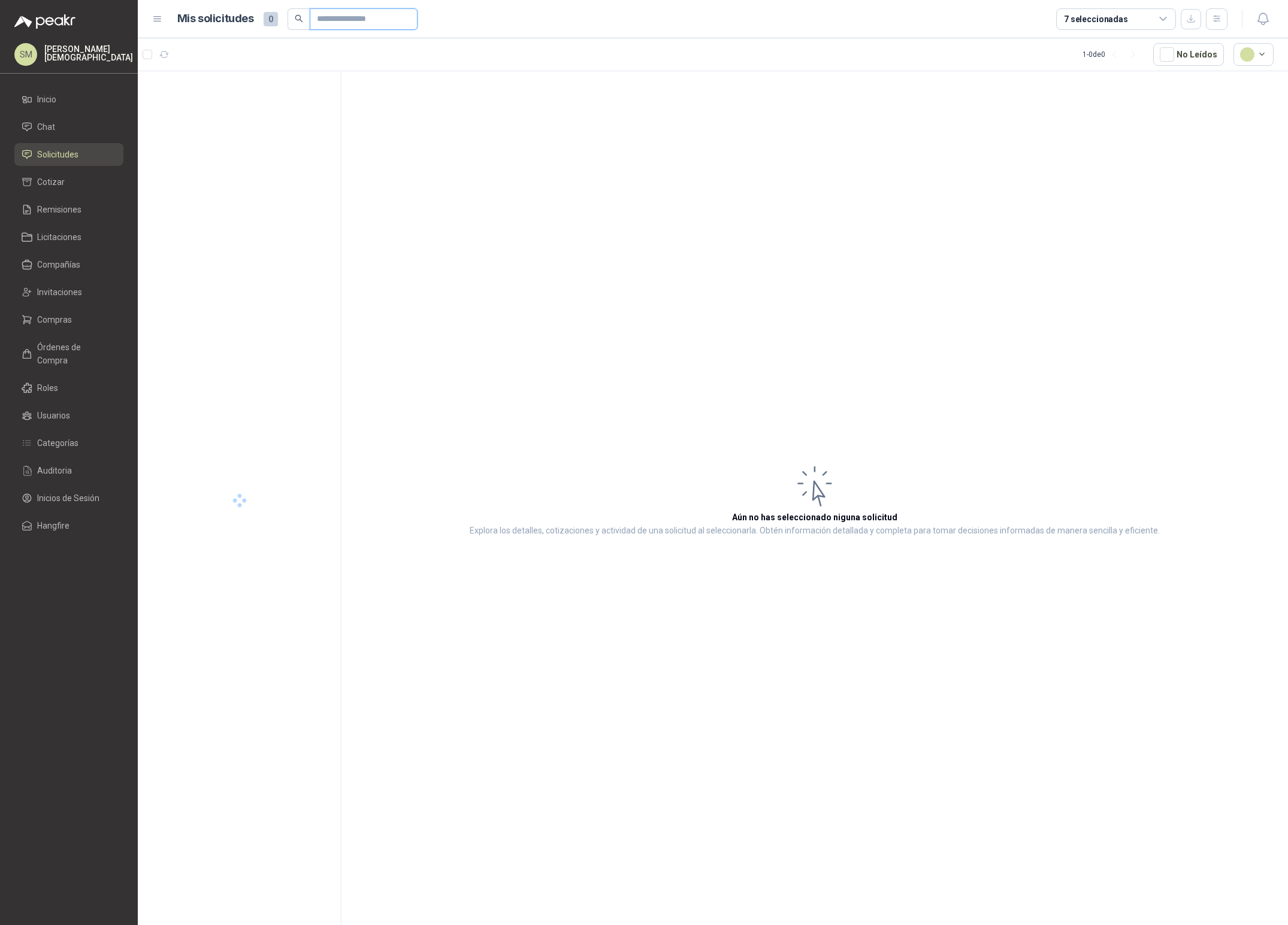
click at [343, 14] on input "text" at bounding box center [359, 19] width 84 height 21
paste input "*********"
type input "*********"
click at [217, 100] on div "SCA-7564" at bounding box center [249, 97] width 155 height 14
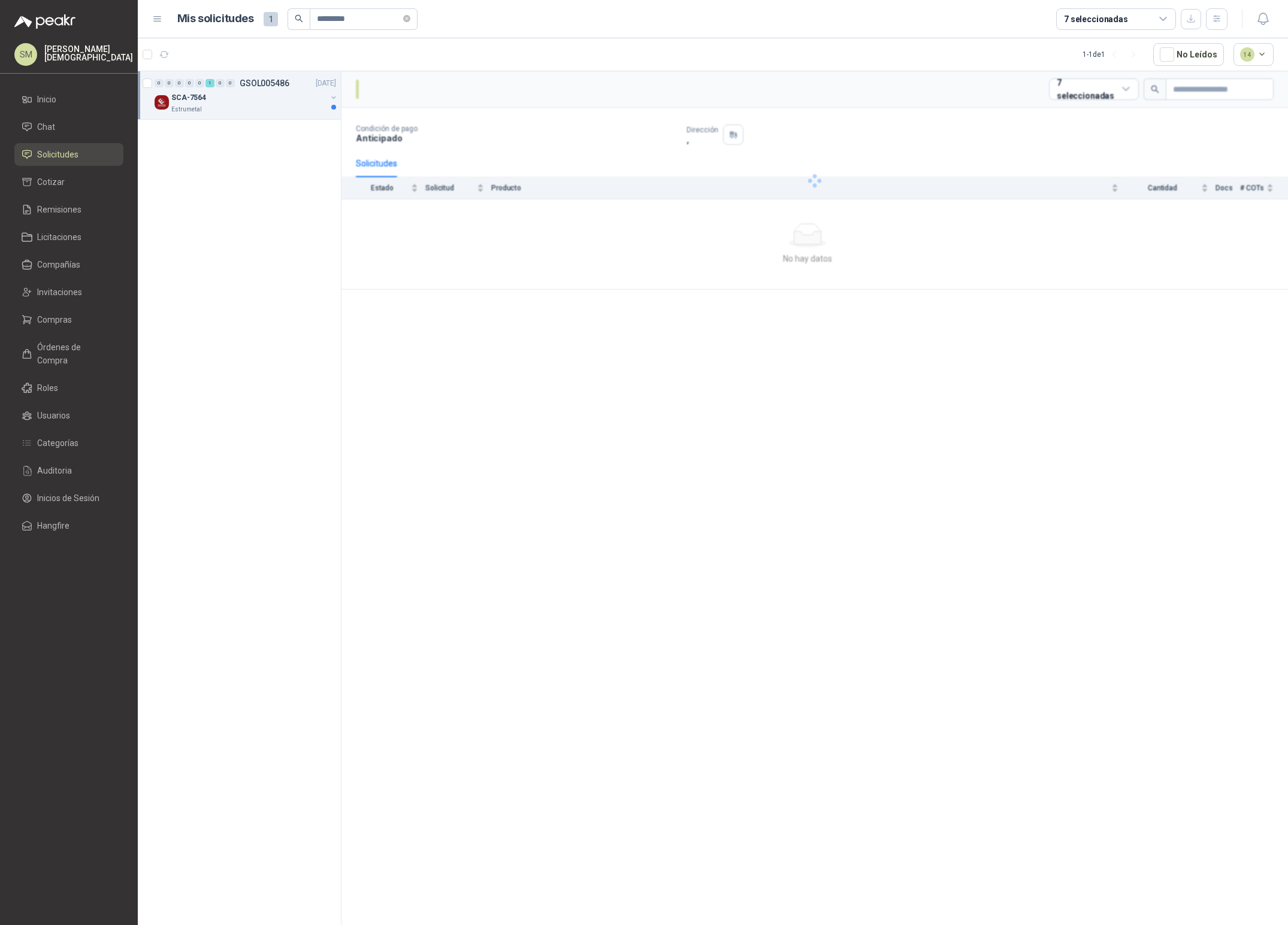
click at [218, 100] on div "SCA-7564" at bounding box center [249, 97] width 155 height 14
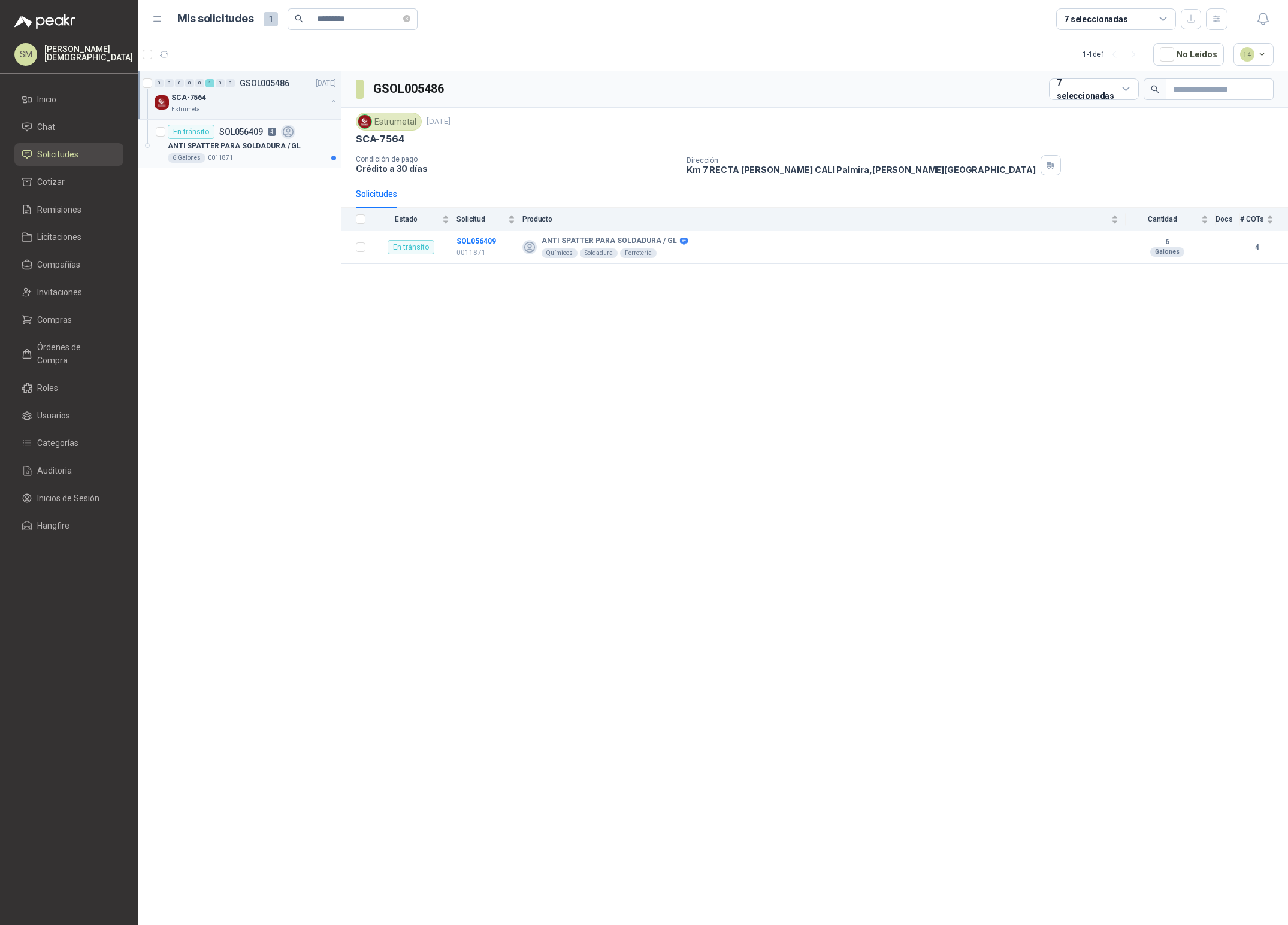
click at [240, 168] on article "En tránsito SOL056409 4 ANTI SPATTER PARA SOLDADURA / GL 6 Galones 0011871" at bounding box center [239, 144] width 203 height 49
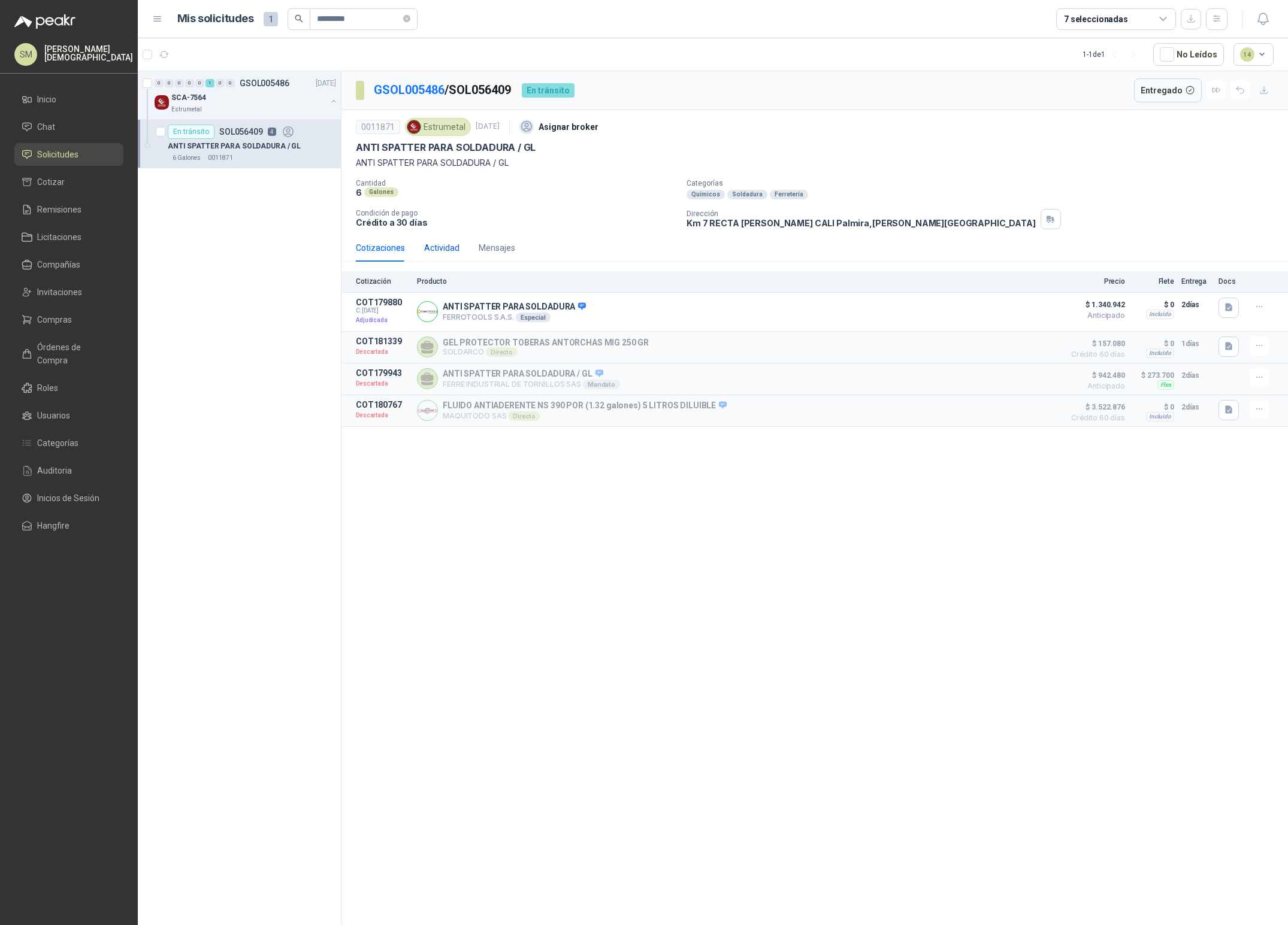
click at [451, 244] on div "Actividad" at bounding box center [442, 248] width 35 height 13
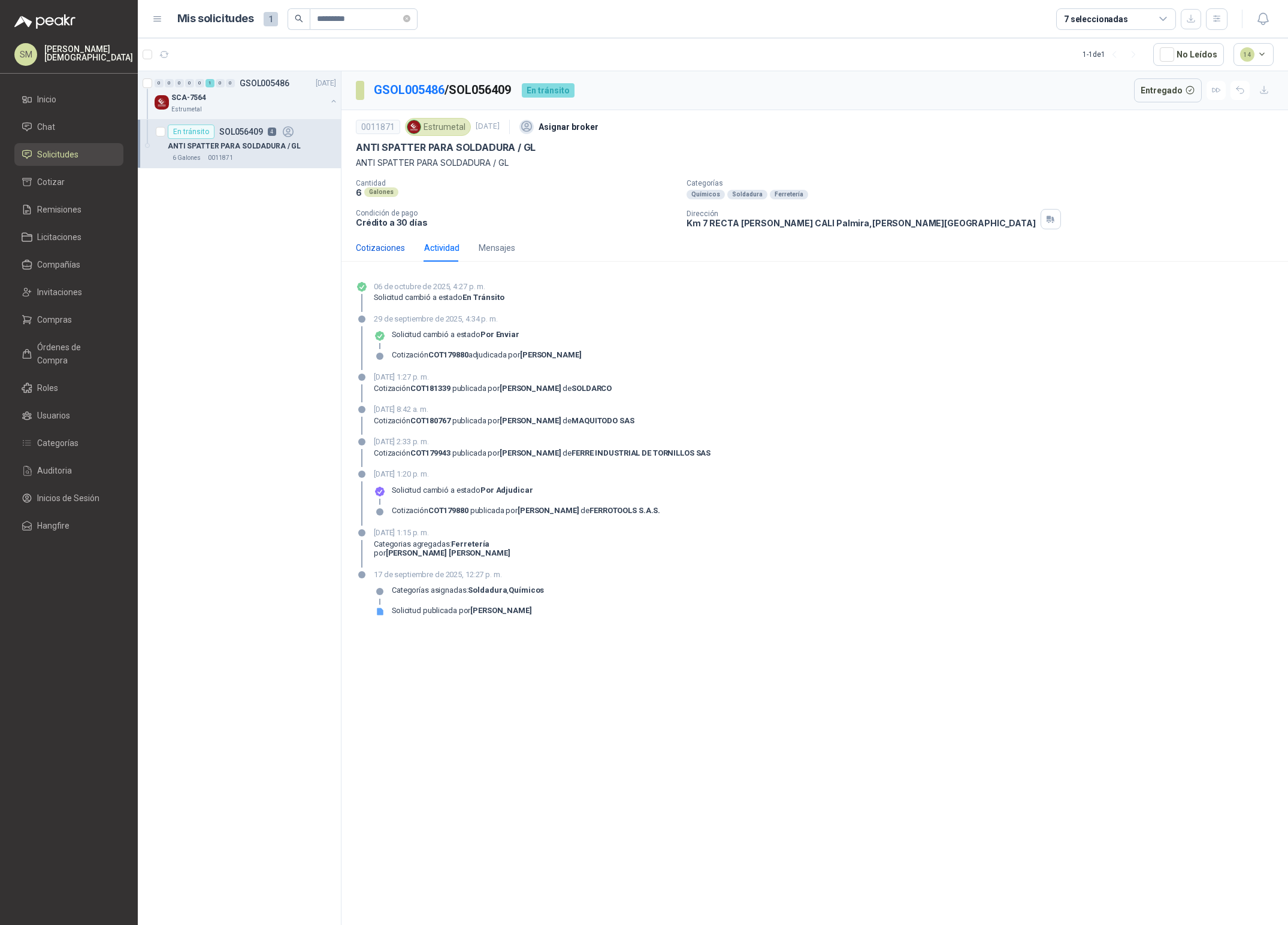
click at [385, 247] on div "Cotizaciones" at bounding box center [380, 248] width 49 height 13
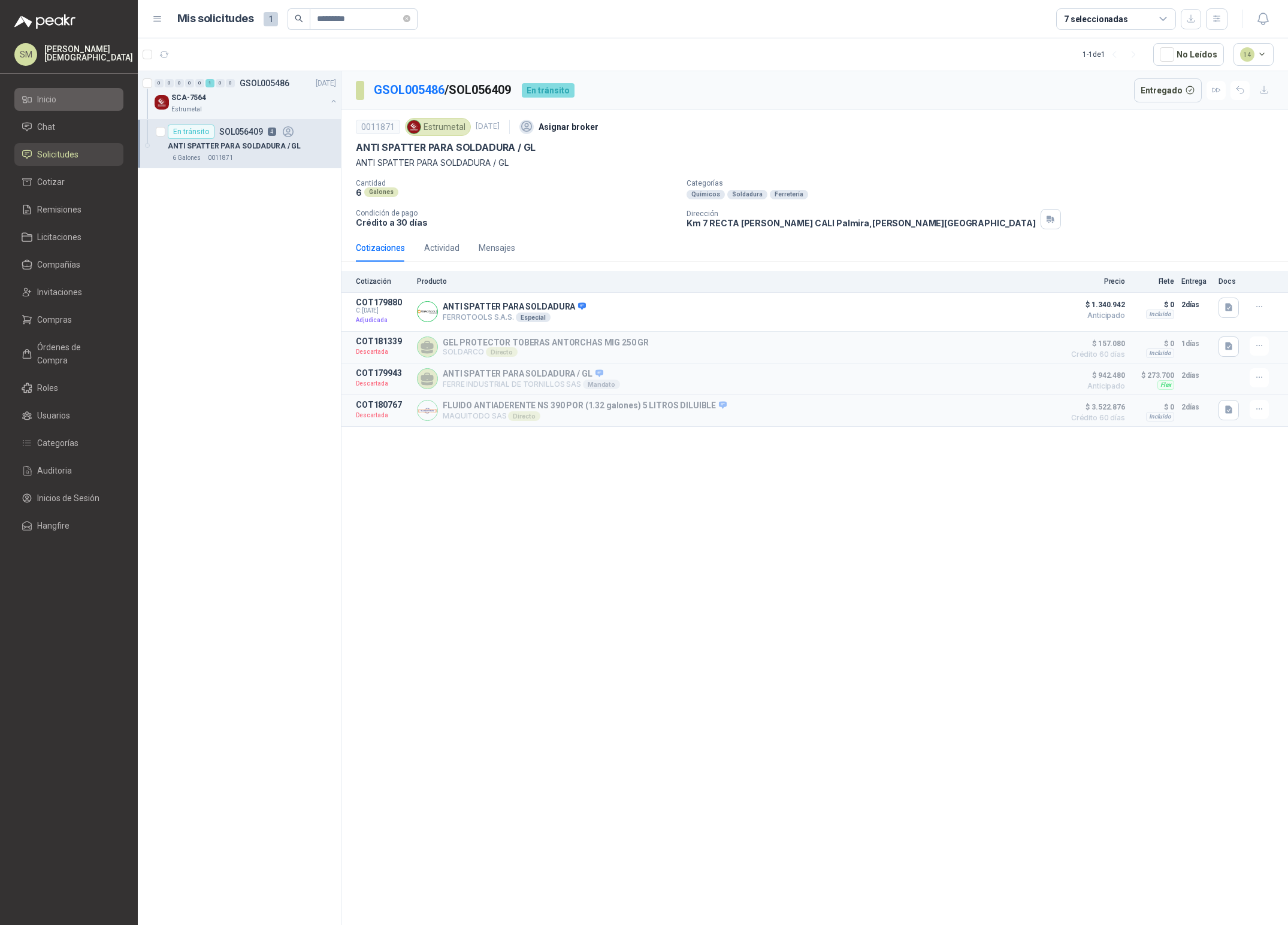
click at [74, 104] on li "Inicio" at bounding box center [69, 100] width 95 height 13
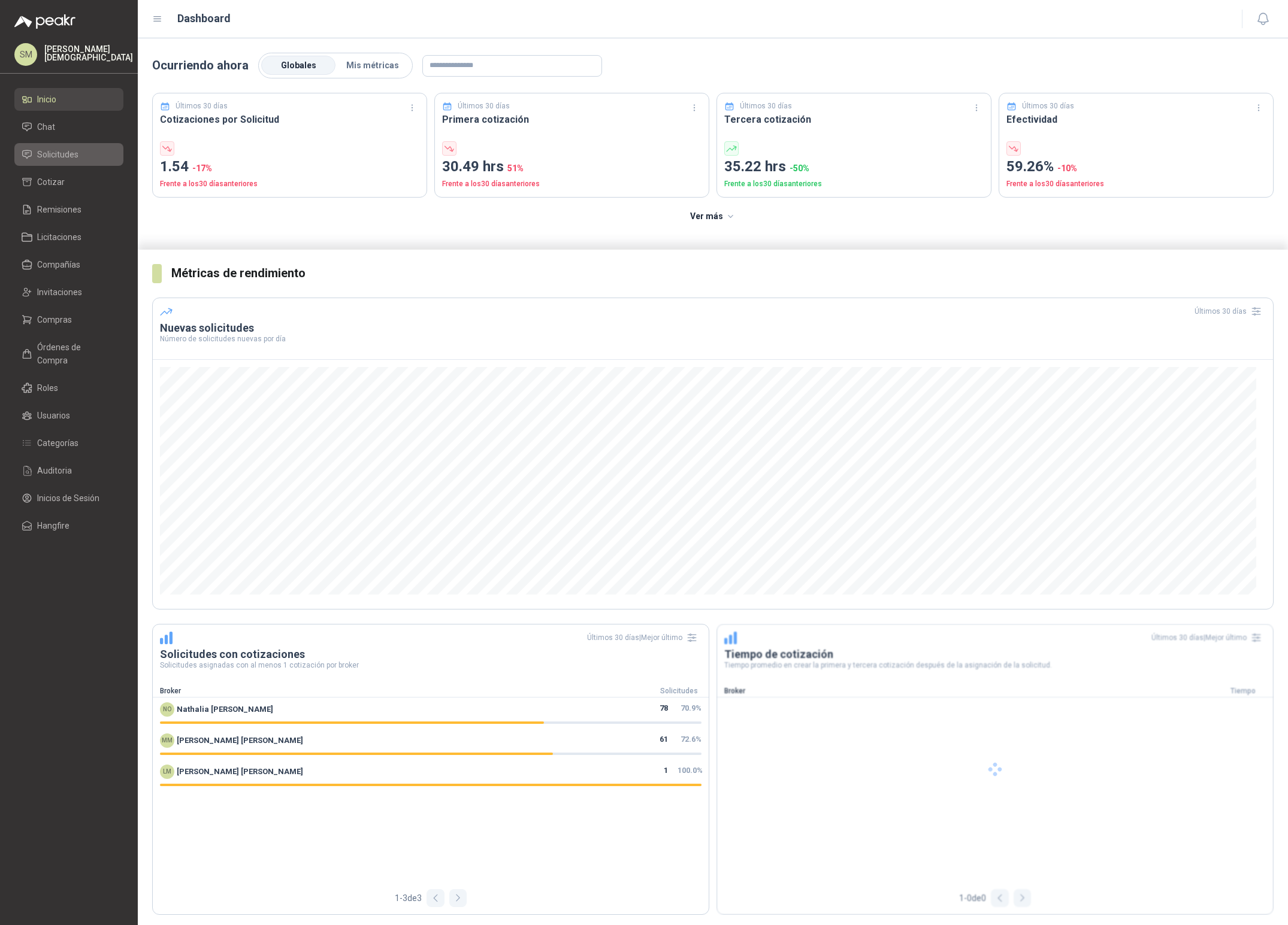
click at [72, 157] on span "Solicitudes" at bounding box center [58, 154] width 41 height 13
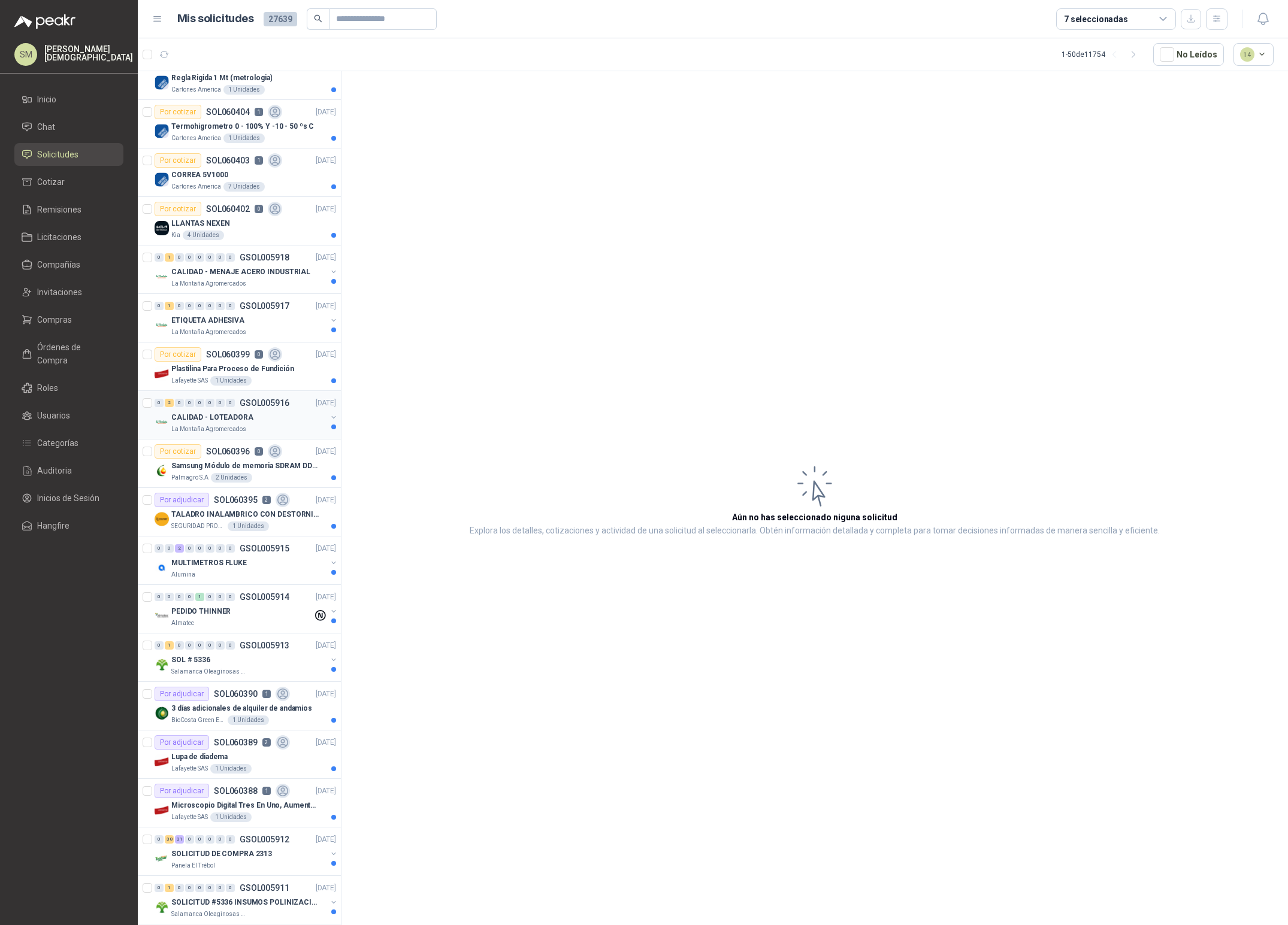
scroll to position [160, 0]
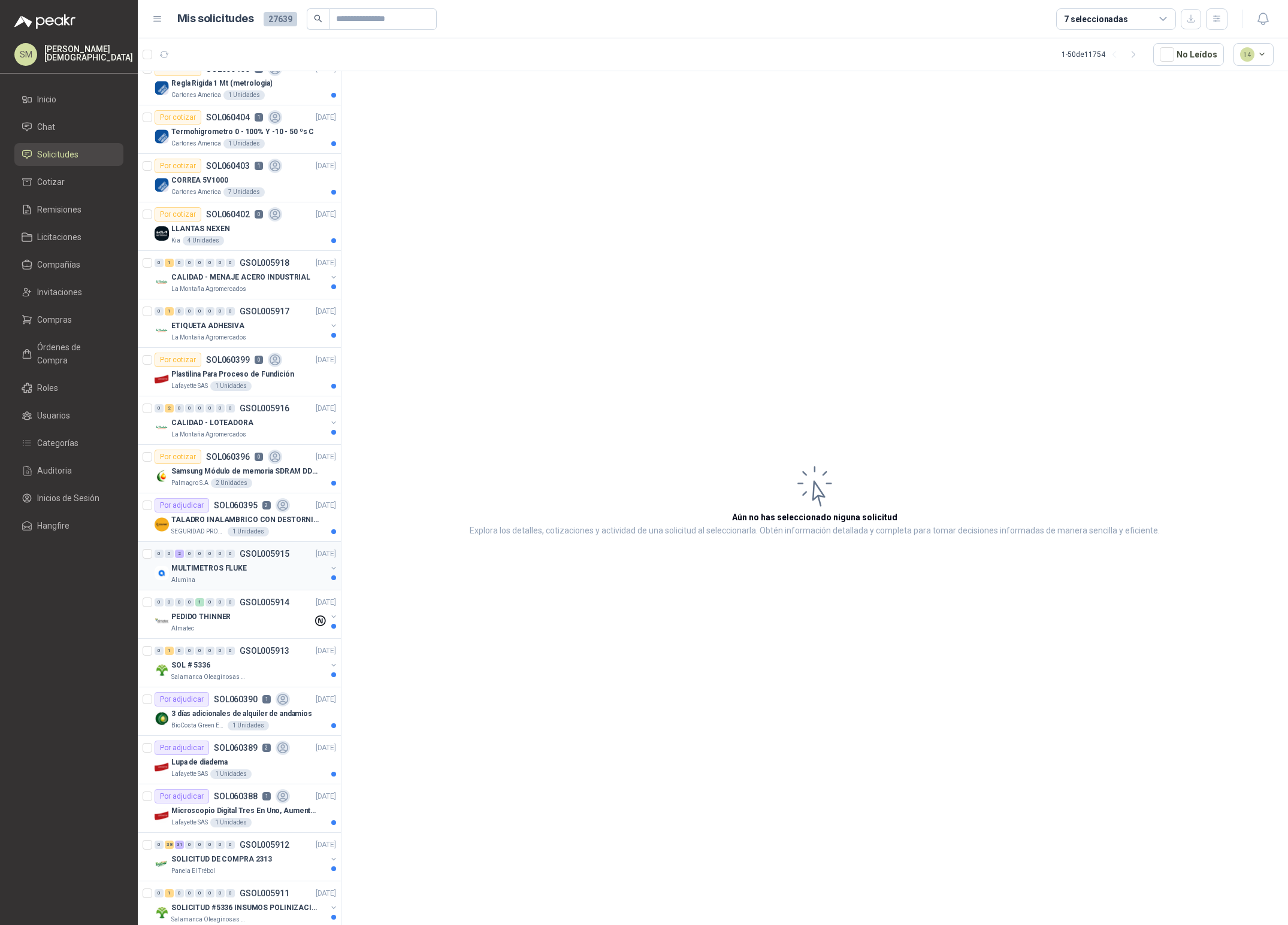
click at [236, 569] on p "MULTIMETROS FLUKE" at bounding box center [209, 568] width 75 height 11
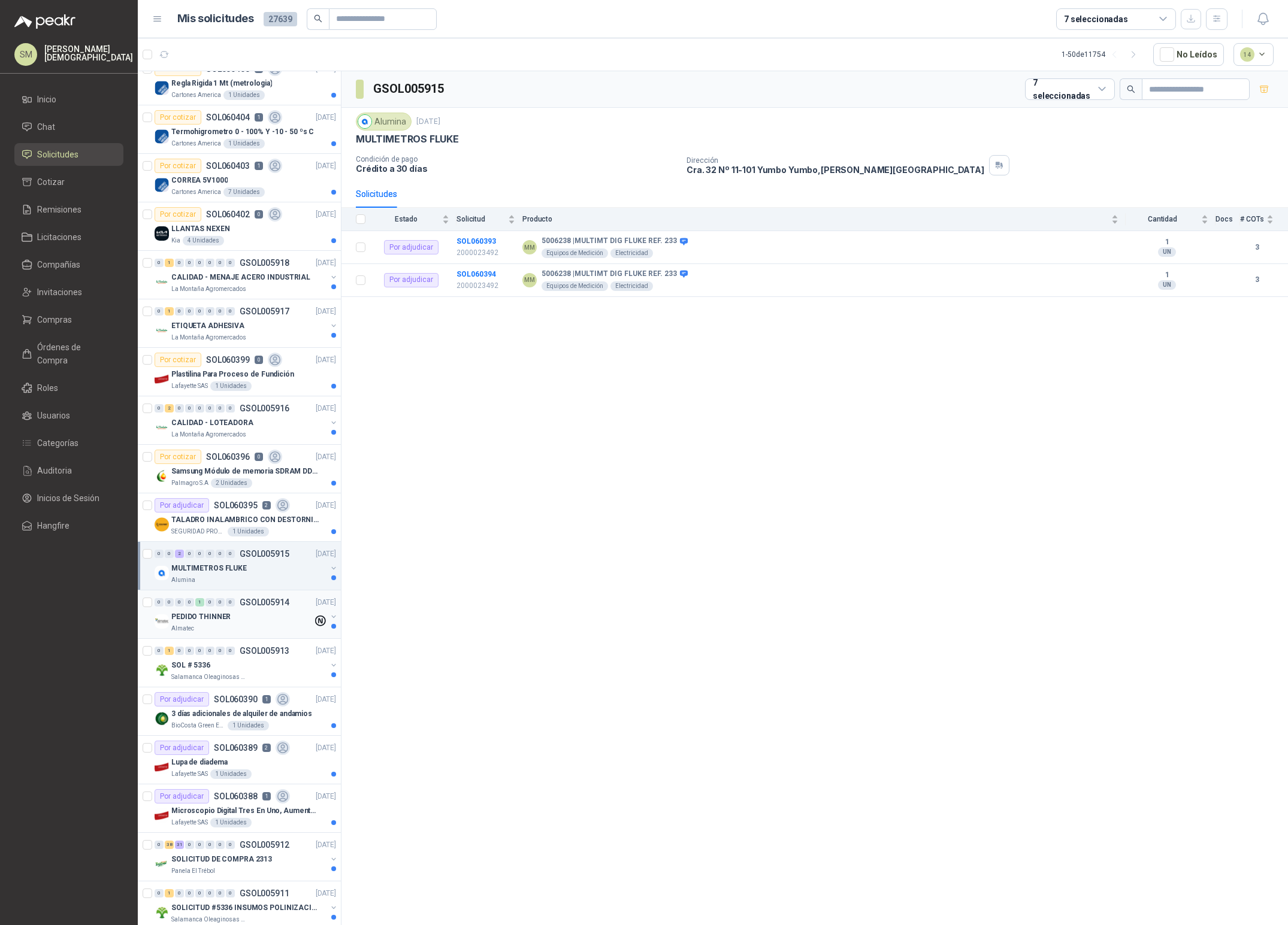
click at [220, 611] on div "PEDIDO THINNER" at bounding box center [242, 616] width 141 height 14
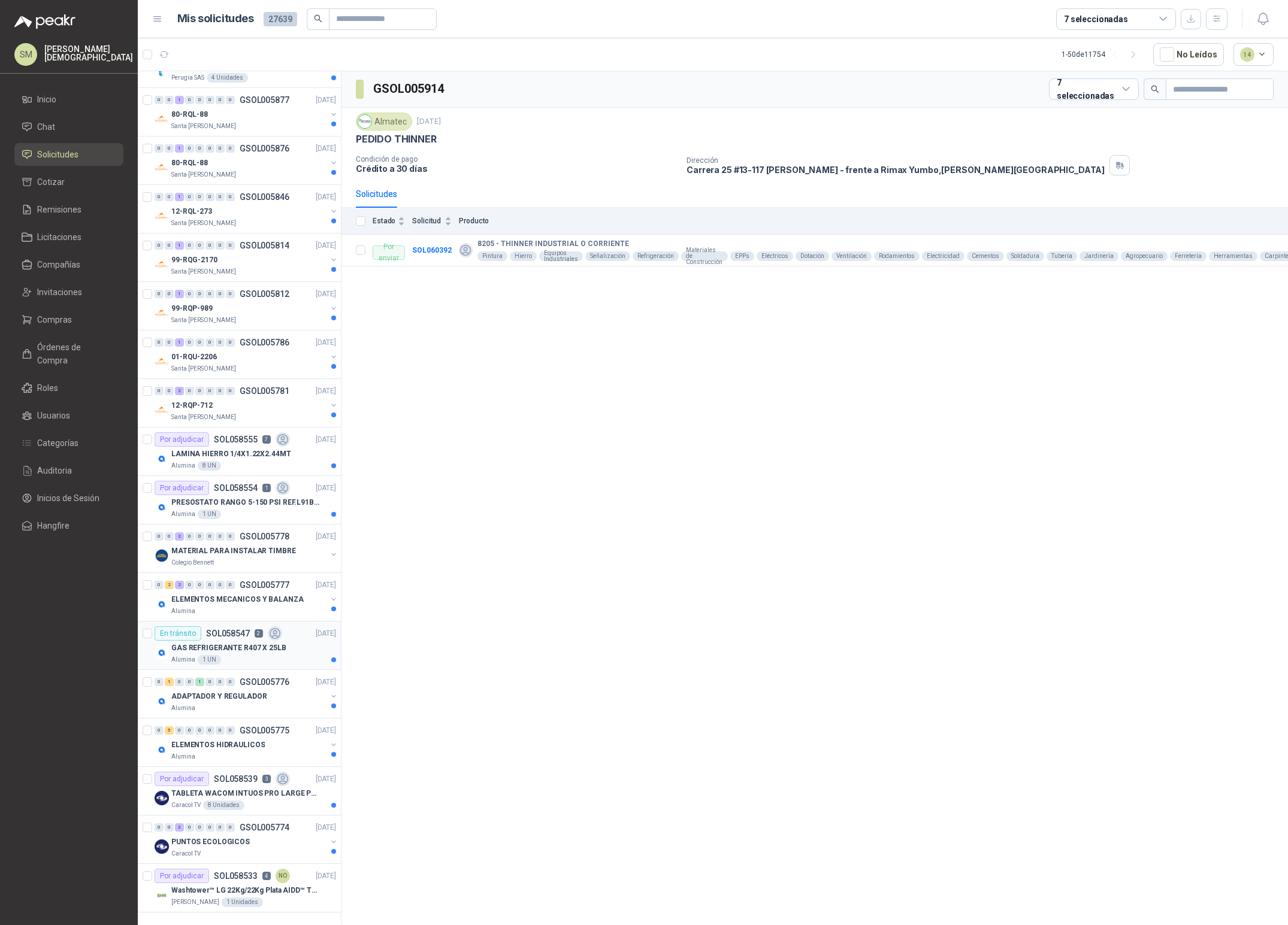
scroll to position [1586, 0]
click at [239, 638] on p "SOL058547" at bounding box center [227, 633] width 44 height 8
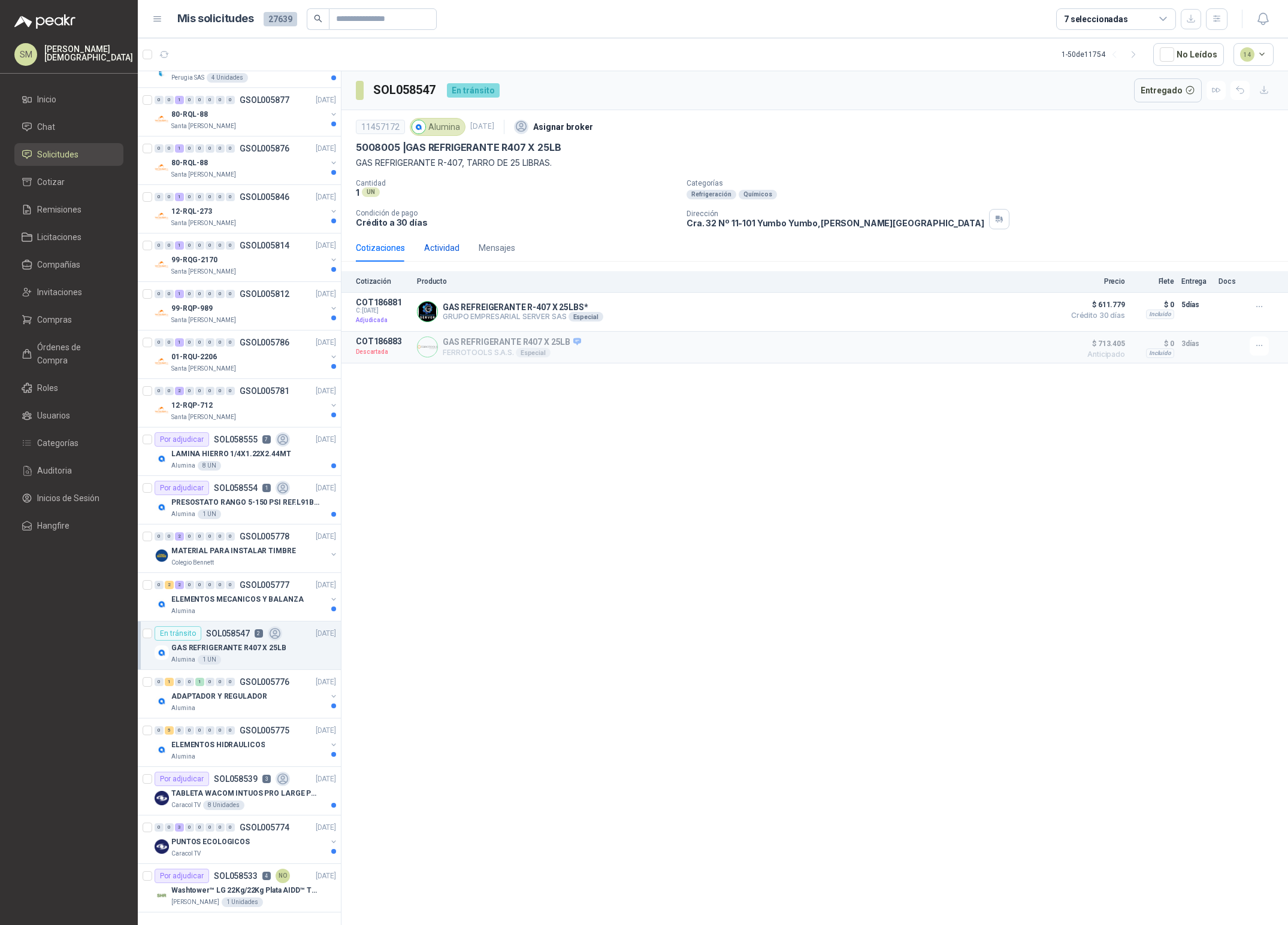
click at [432, 251] on div "Actividad" at bounding box center [442, 248] width 35 height 13
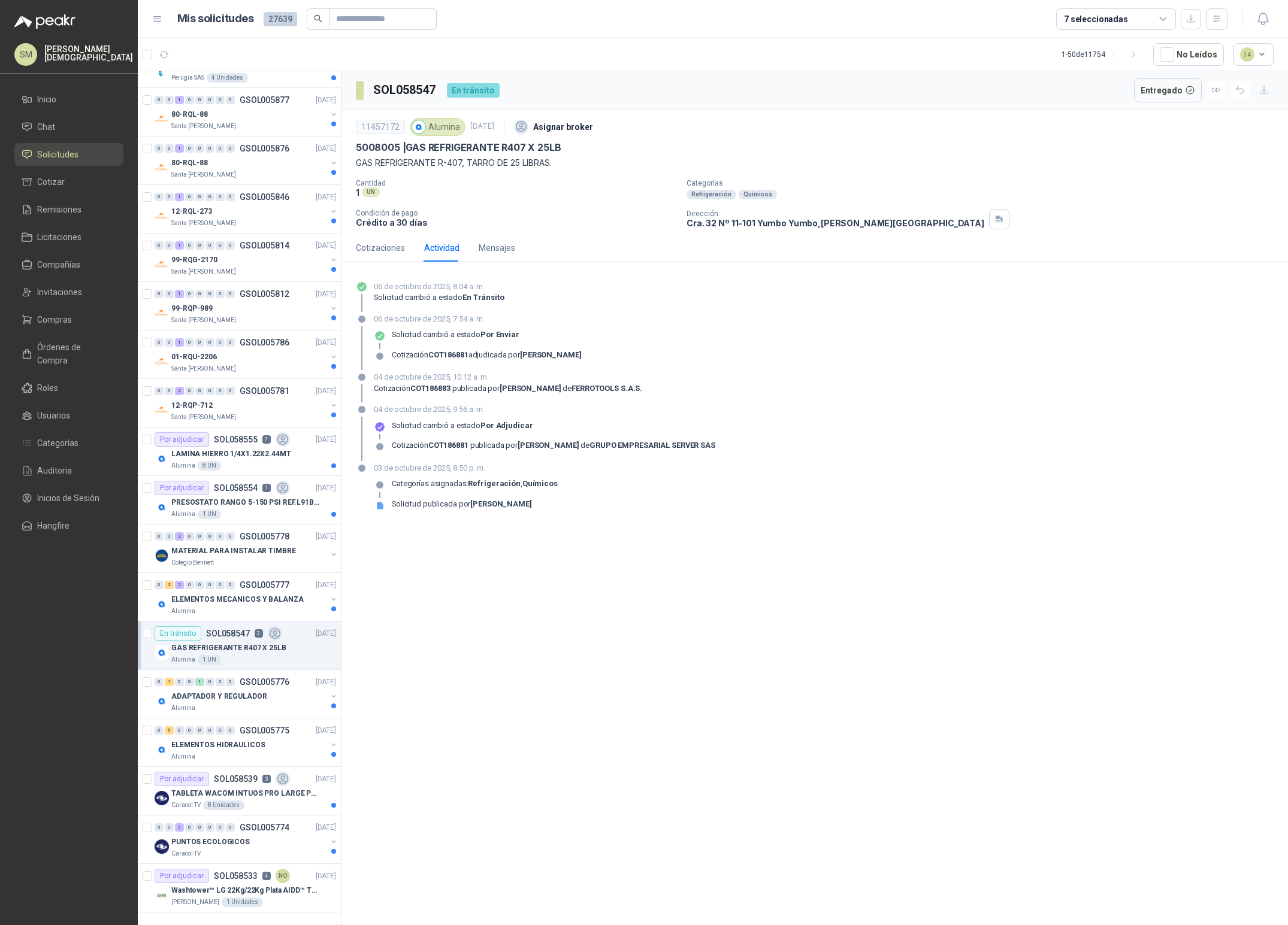
click at [547, 243] on div "Cotizaciones Actividad Mensajes" at bounding box center [815, 247] width 918 height 27
click at [547, 244] on div "Cotizaciones Actividad Mensajes" at bounding box center [815, 247] width 918 height 27
drag, startPoint x: 357, startPoint y: 145, endPoint x: 558, endPoint y: 148, distance: 201.0
click at [558, 148] on p "5008005 | GAS REFRIGERANTE R407 X 25LB" at bounding box center [458, 147] width 205 height 13
click at [70, 341] on span "Órdenes de Compra" at bounding box center [74, 354] width 75 height 27
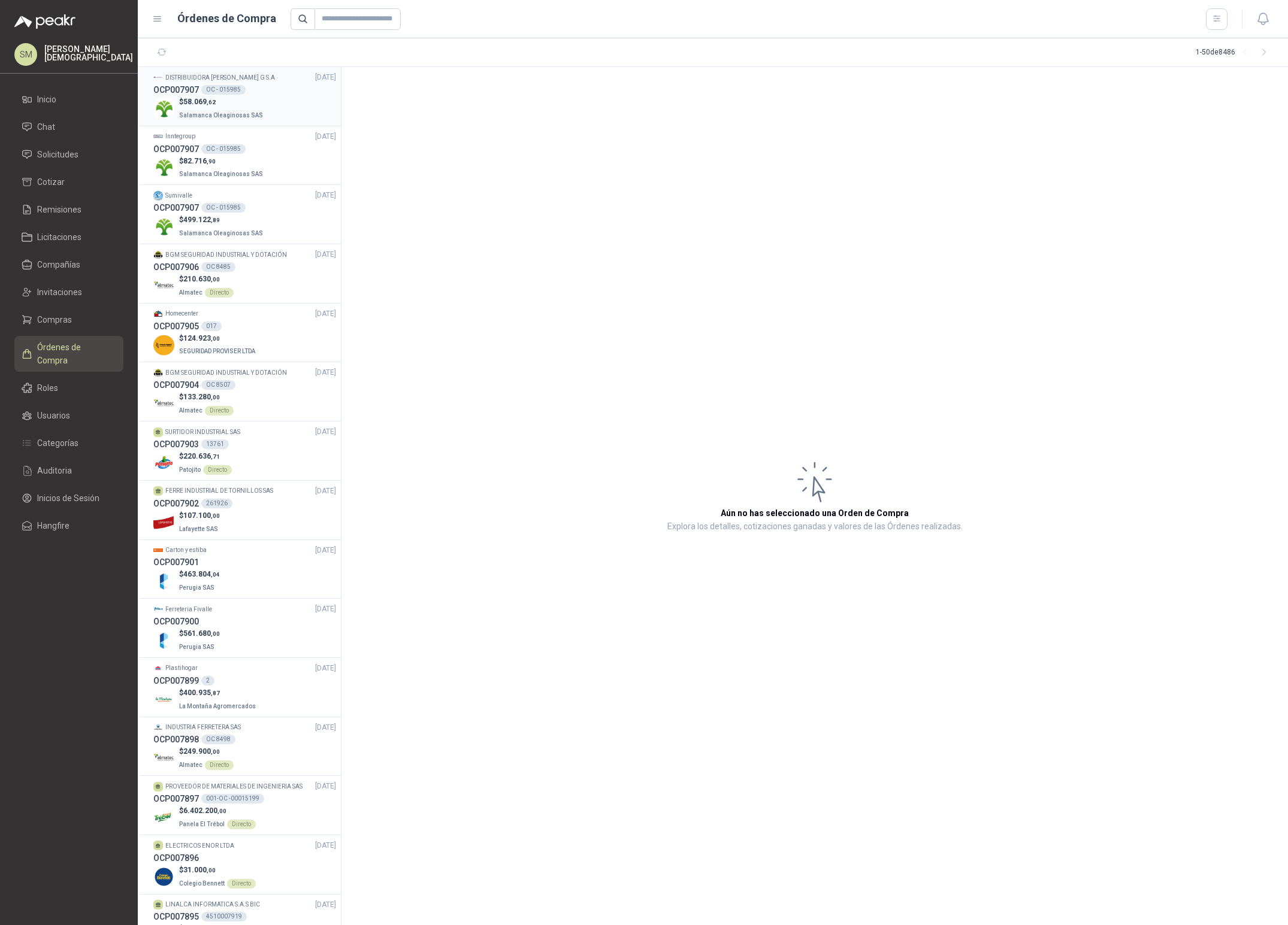
click at [277, 104] on div "$ 58.069 ,62 Salamanca Oleaginosas SAS" at bounding box center [244, 109] width 182 height 24
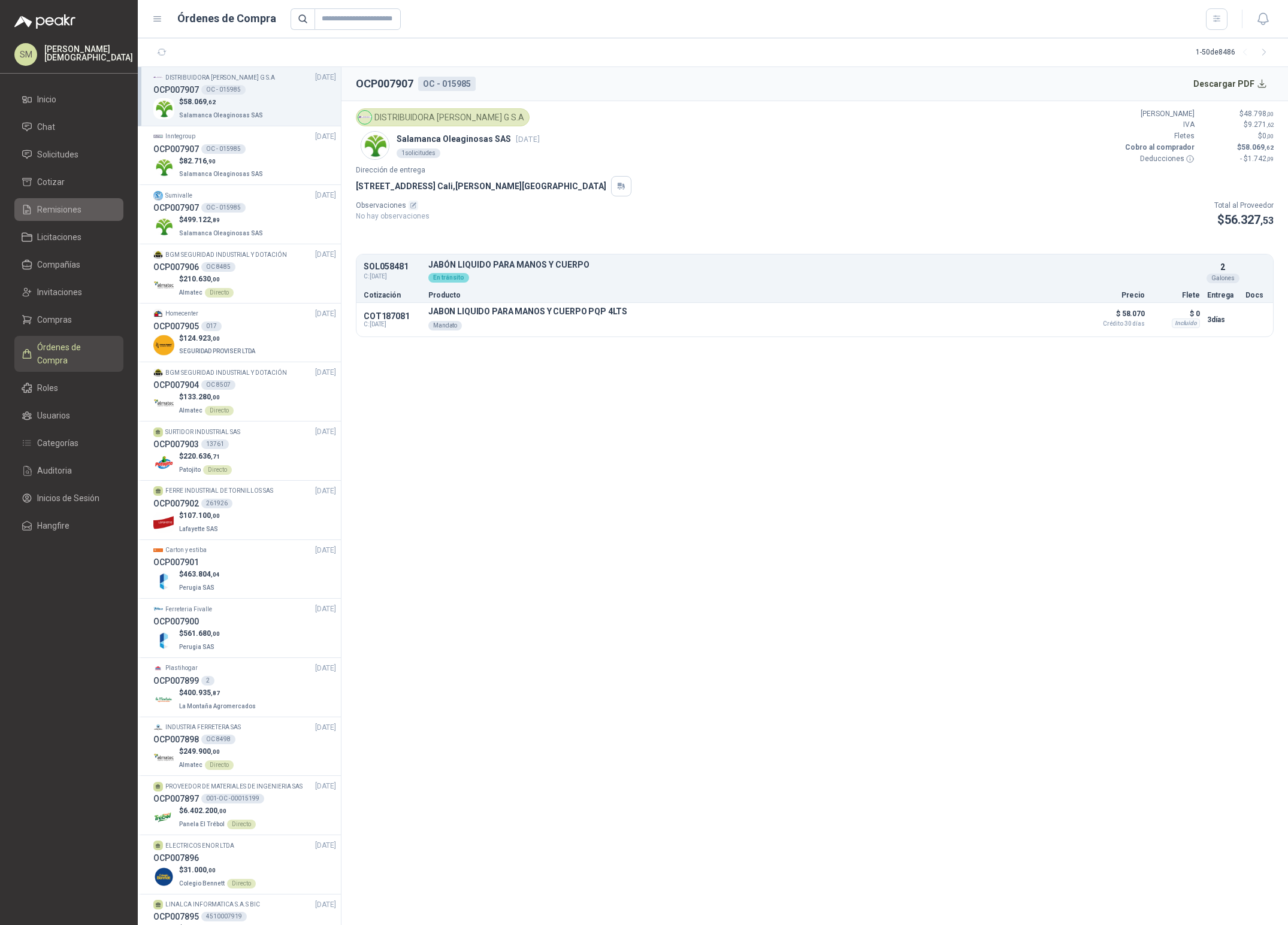
click at [72, 210] on span "Remisiones" at bounding box center [59, 210] width 44 height 13
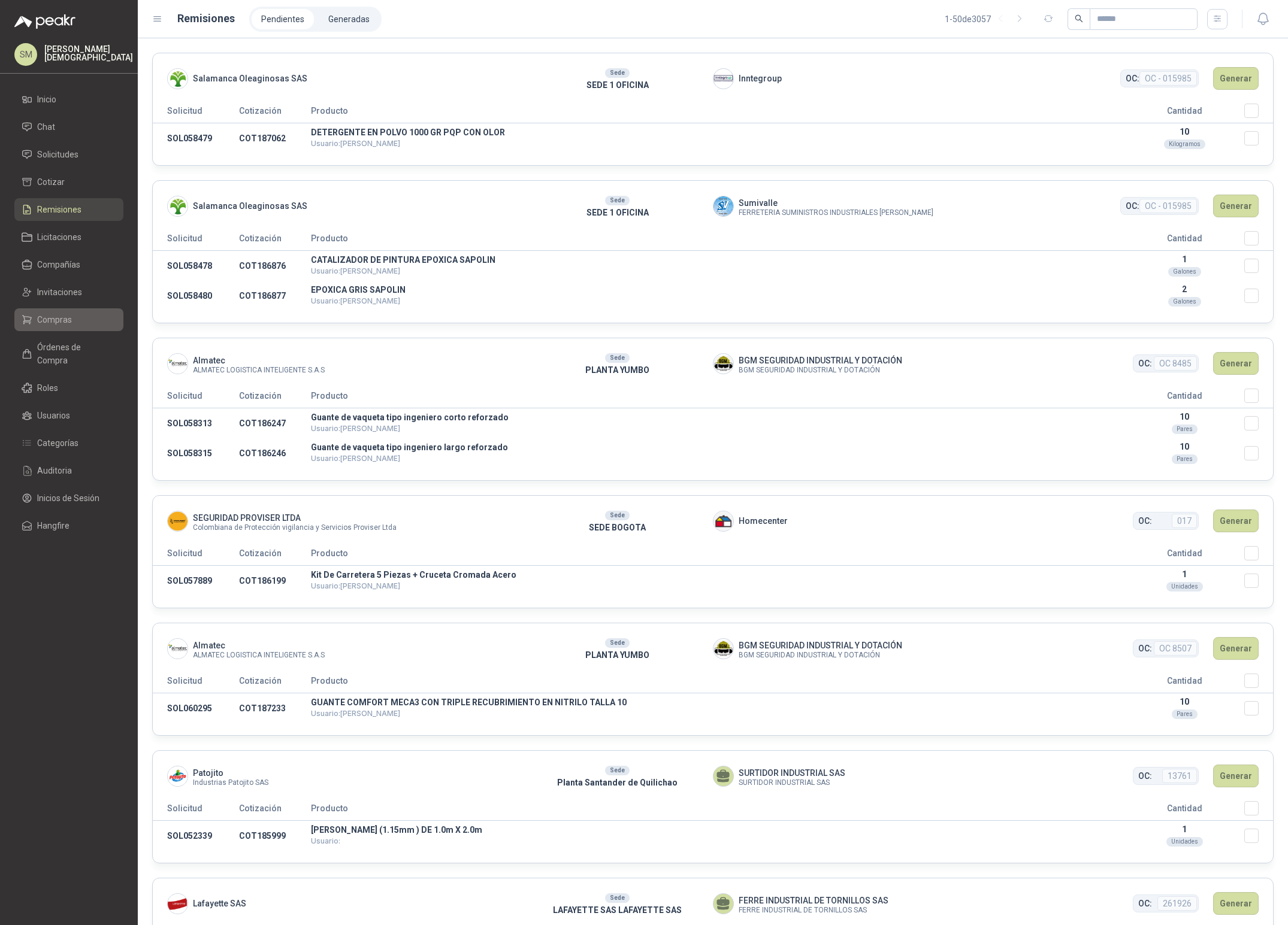
click at [75, 320] on li "Compras" at bounding box center [69, 320] width 95 height 13
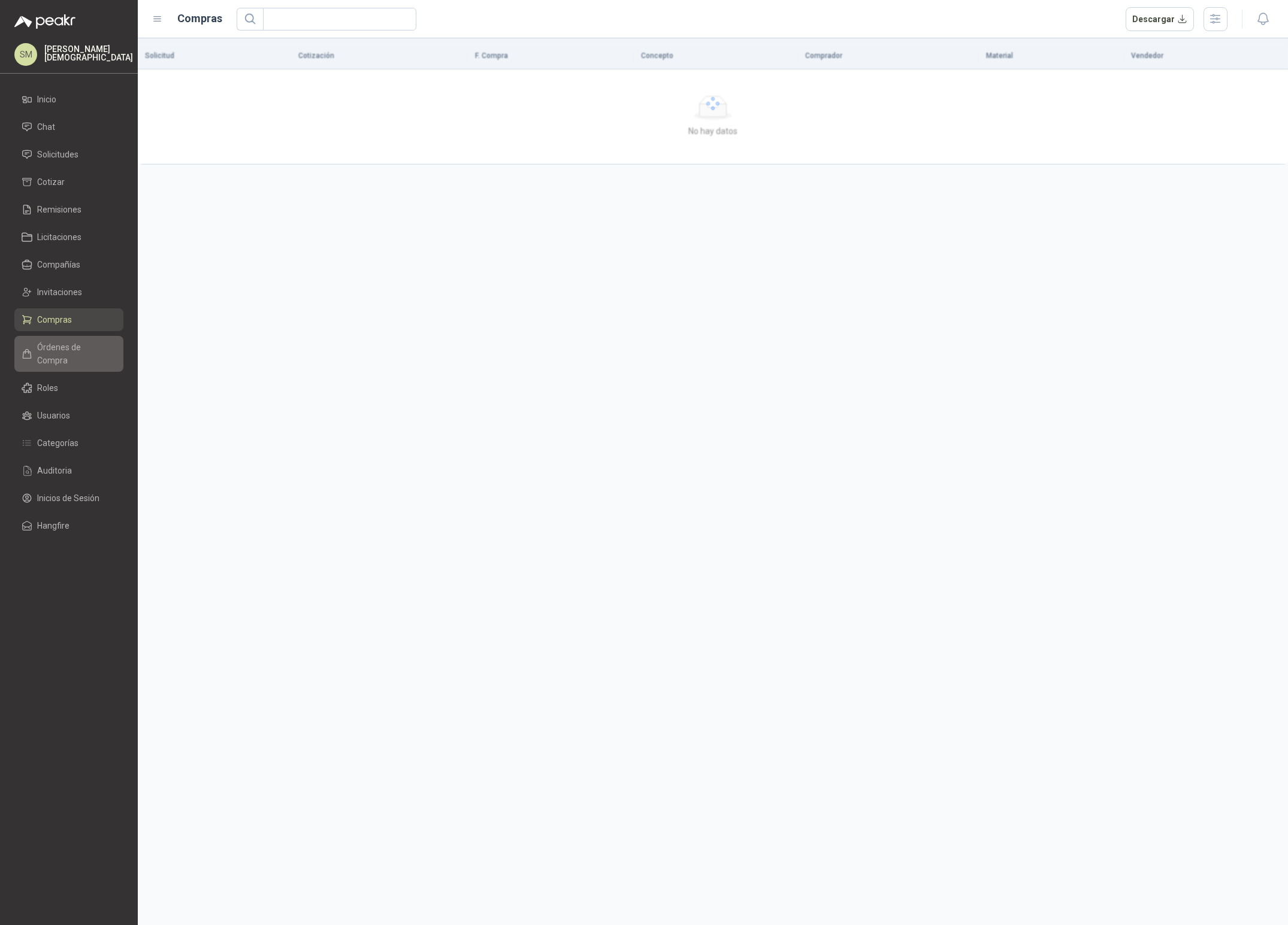
click at [78, 344] on span "Órdenes de Compra" at bounding box center [74, 354] width 75 height 27
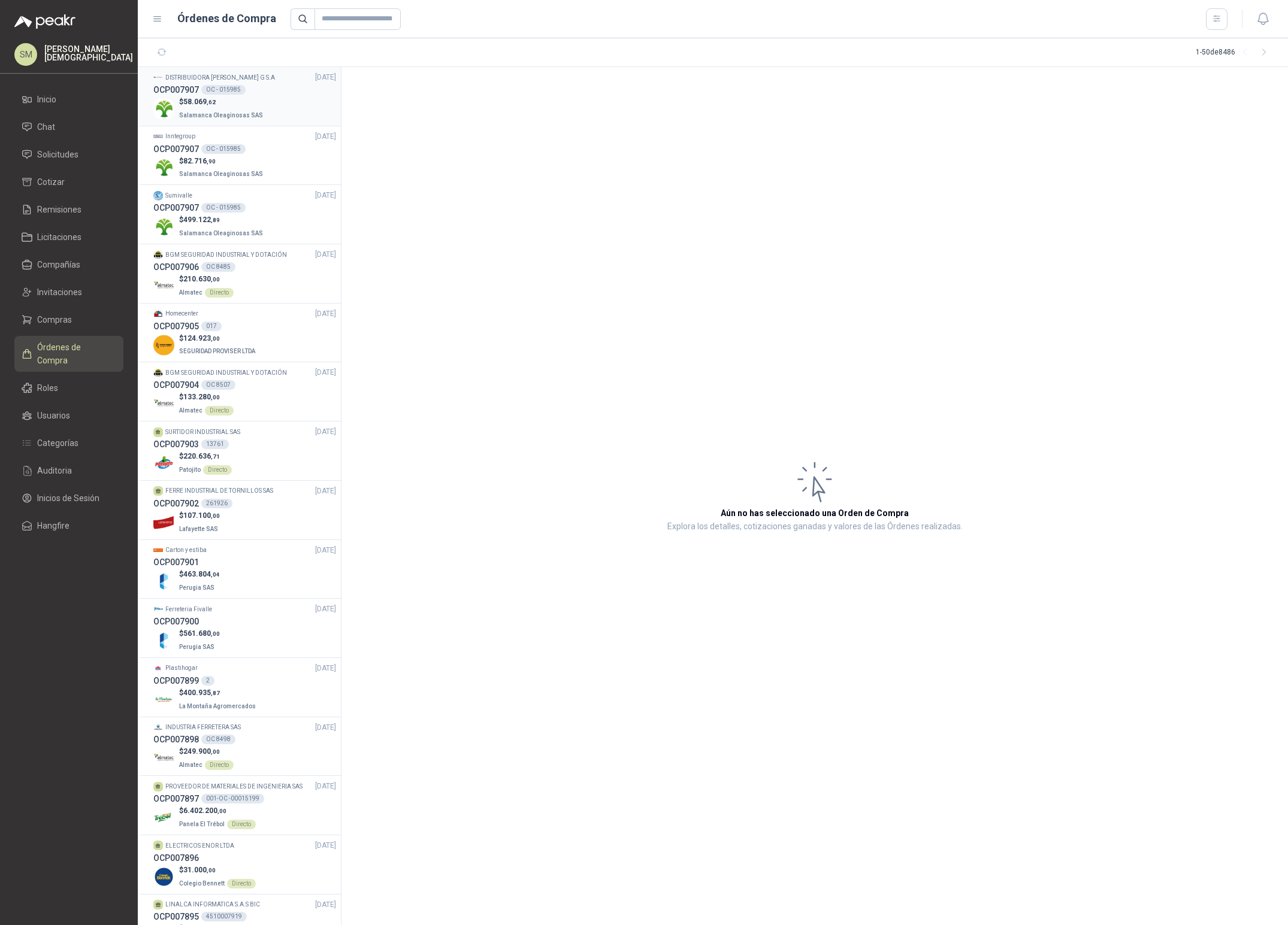
click at [226, 108] on p "Salamanca Oleaginosas SAS" at bounding box center [222, 114] width 86 height 13
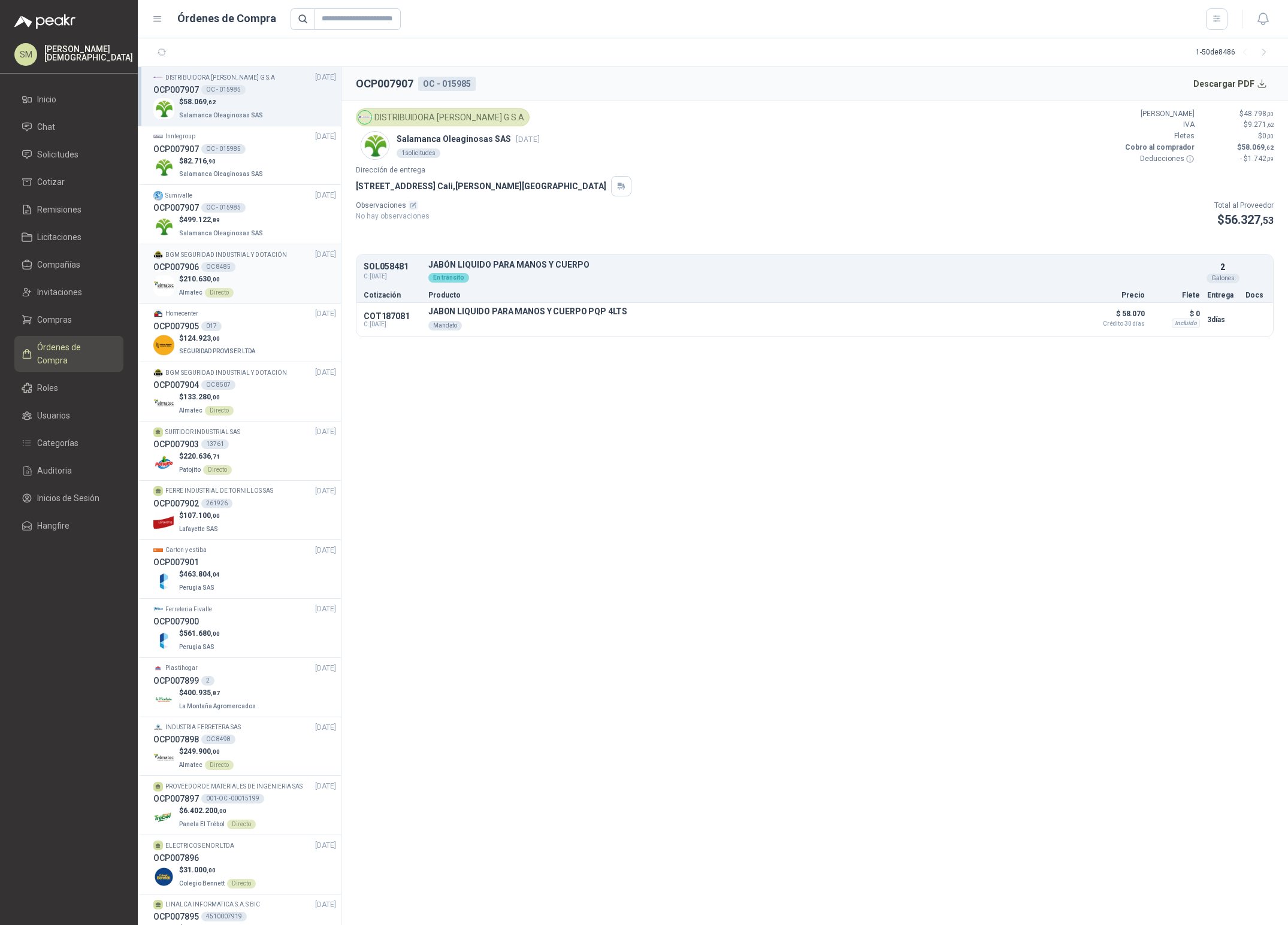
click at [229, 268] on div "OC 8485" at bounding box center [219, 267] width 34 height 10
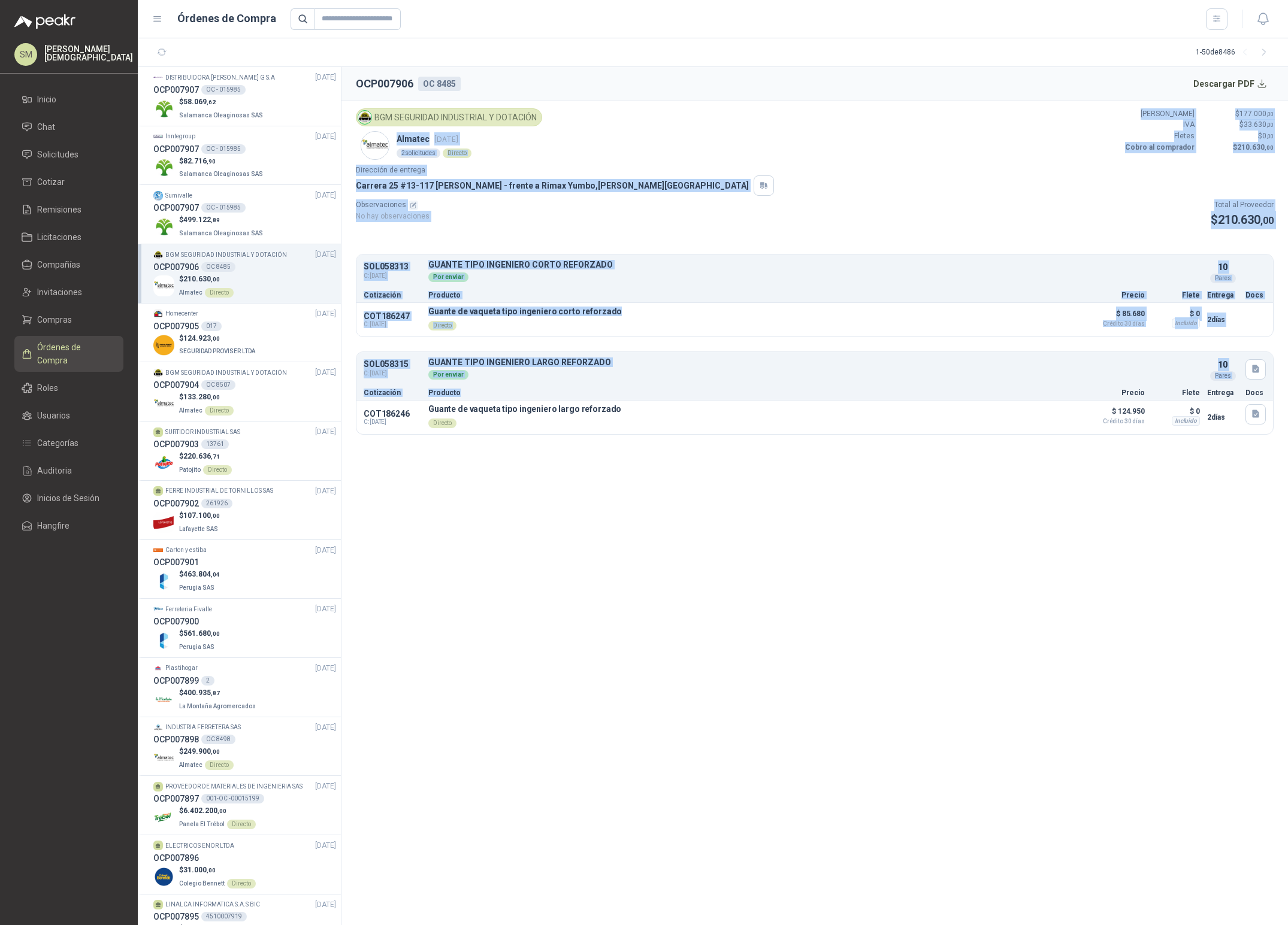
drag, startPoint x: 433, startPoint y: 134, endPoint x: 660, endPoint y: 439, distance: 380.2
click at [629, 400] on article "BGM SEGURIDAD INDUSTRIAL Y DOTACIÓN Almatec [DATE] 2 solicitudes Directo Valor …" at bounding box center [814, 271] width 946 height 340
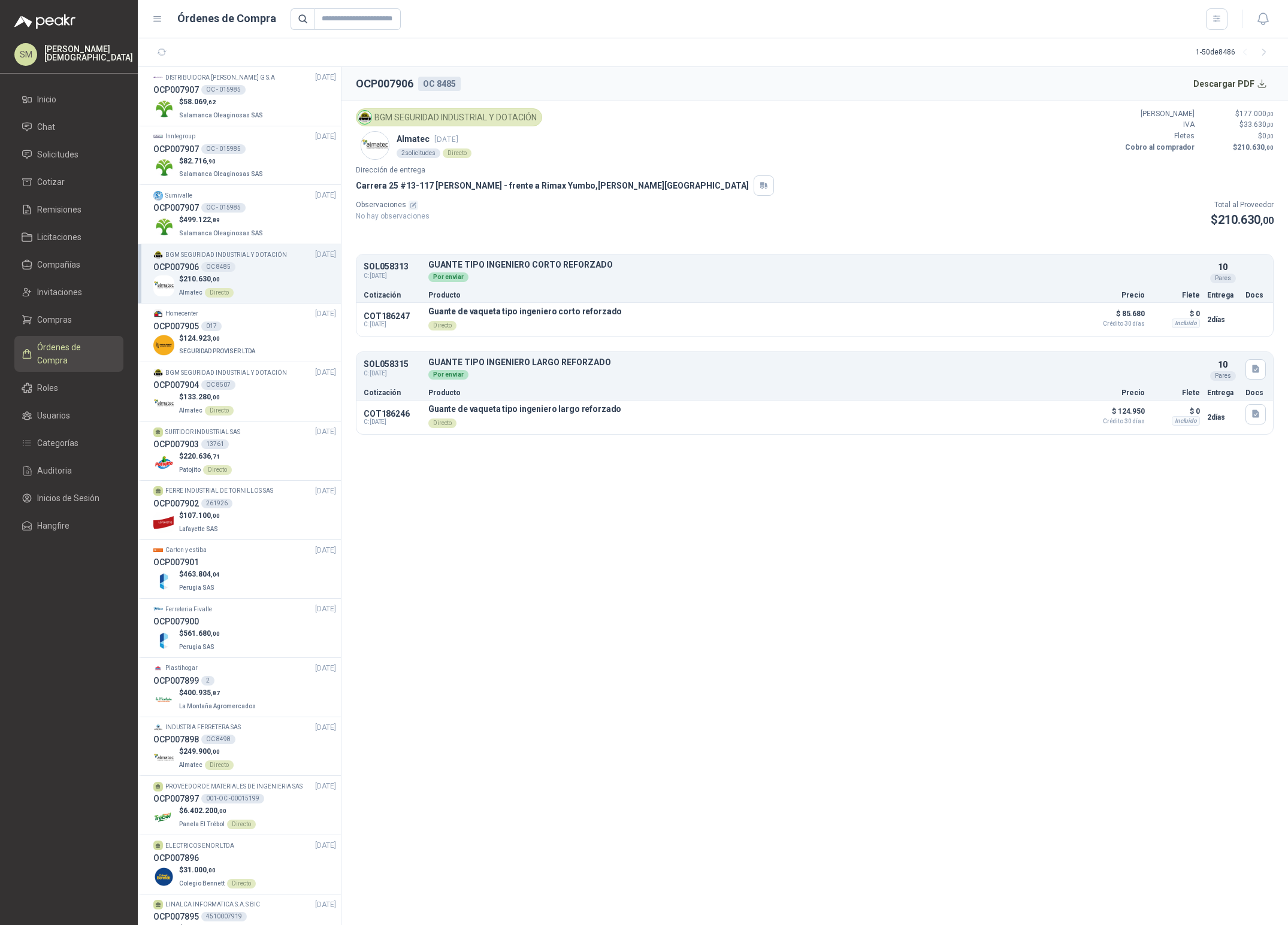
click at [718, 495] on section "OCP007906 OC 8485 Descargar PDF BGM SEGURIDAD INDUSTRIAL Y DOTACIÓN Almatec [DA…" at bounding box center [814, 496] width 946 height 858
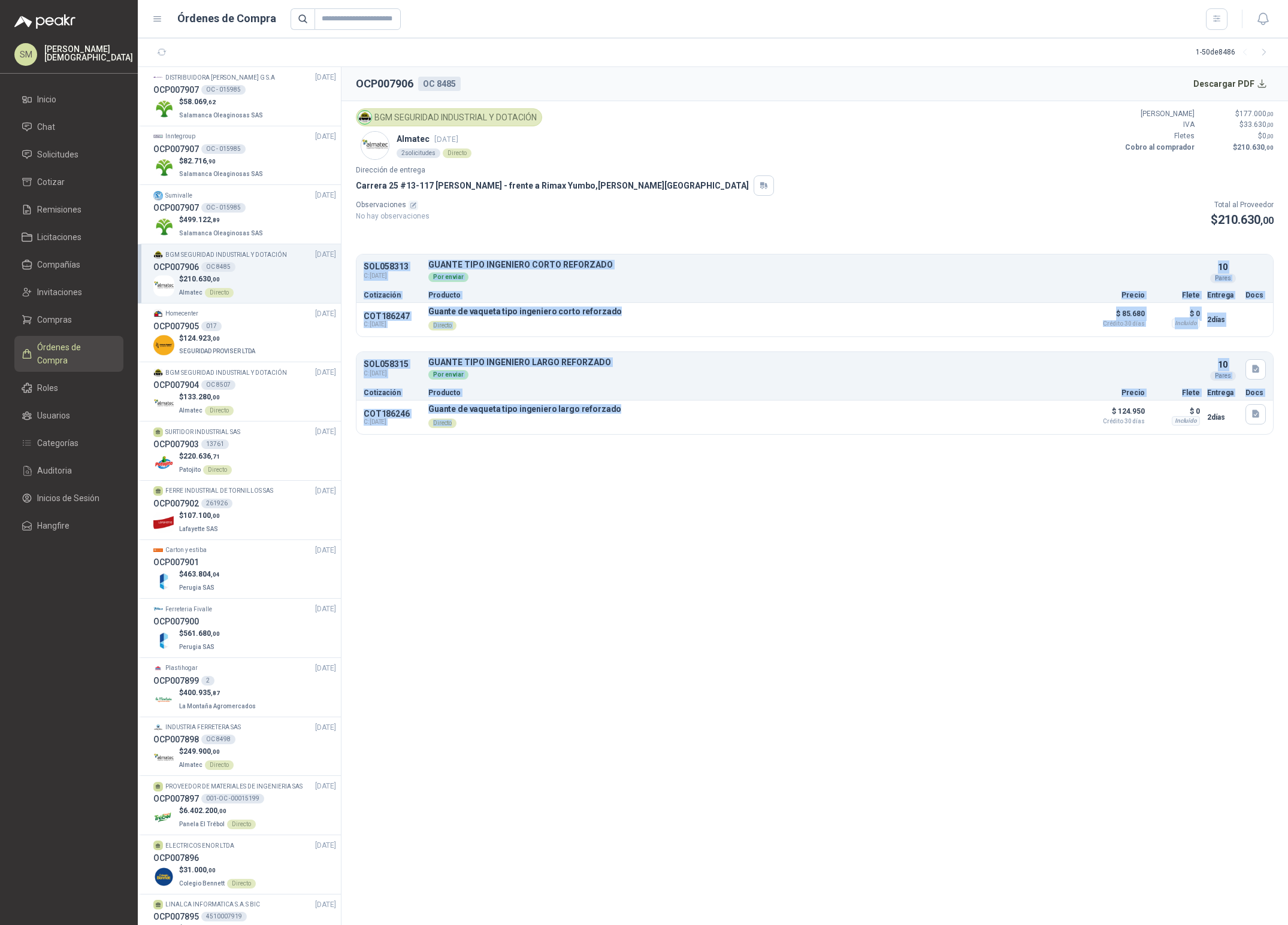
drag, startPoint x: 366, startPoint y: 261, endPoint x: 827, endPoint y: 439, distance: 494.2
click at [827, 439] on article "BGM SEGURIDAD INDUSTRIAL Y DOTACIÓN Almatec [DATE] 2 solicitudes Directo Valor …" at bounding box center [814, 271] width 946 height 340
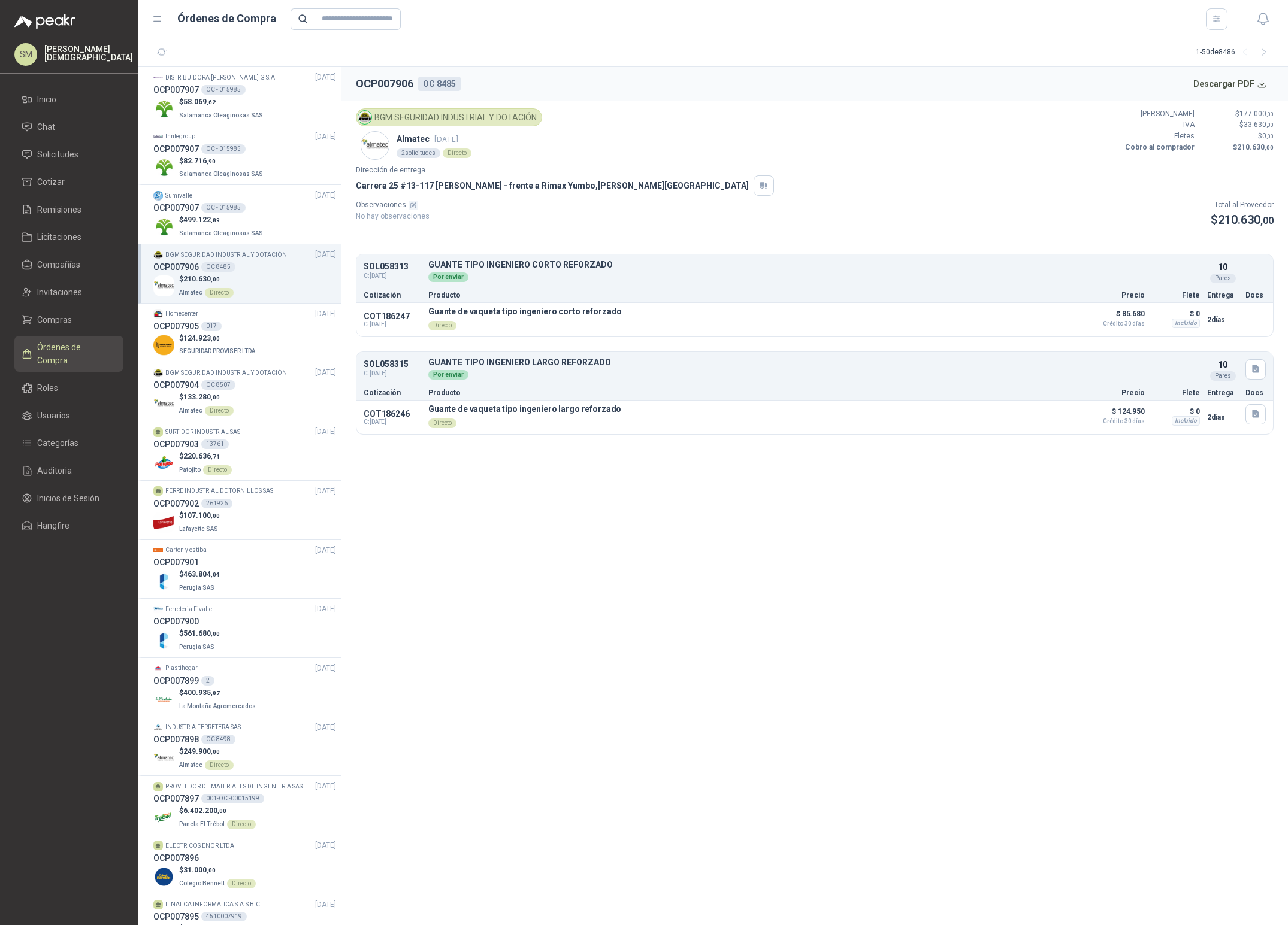
click at [827, 439] on article "BGM SEGURIDAD INDUSTRIAL Y DOTACIÓN Almatec [DATE] 2 solicitudes Directo Valor …" at bounding box center [814, 271] width 946 height 340
drag, startPoint x: 369, startPoint y: 268, endPoint x: 664, endPoint y: 286, distance: 295.5
click at [664, 286] on div "SOL058313 C: [DATE] GUANTE TIPO INGENIERO CORTO REFORZADO Detalles Por enviar …" at bounding box center [815, 272] width 917 height 30
drag, startPoint x: 379, startPoint y: 317, endPoint x: 564, endPoint y: 334, distance: 185.8
click at [490, 326] on div "COT186247 C: [DATE] Guante de vaqueta tipo ingeniero corto reforzado Directo De…" at bounding box center [815, 319] width 917 height 33
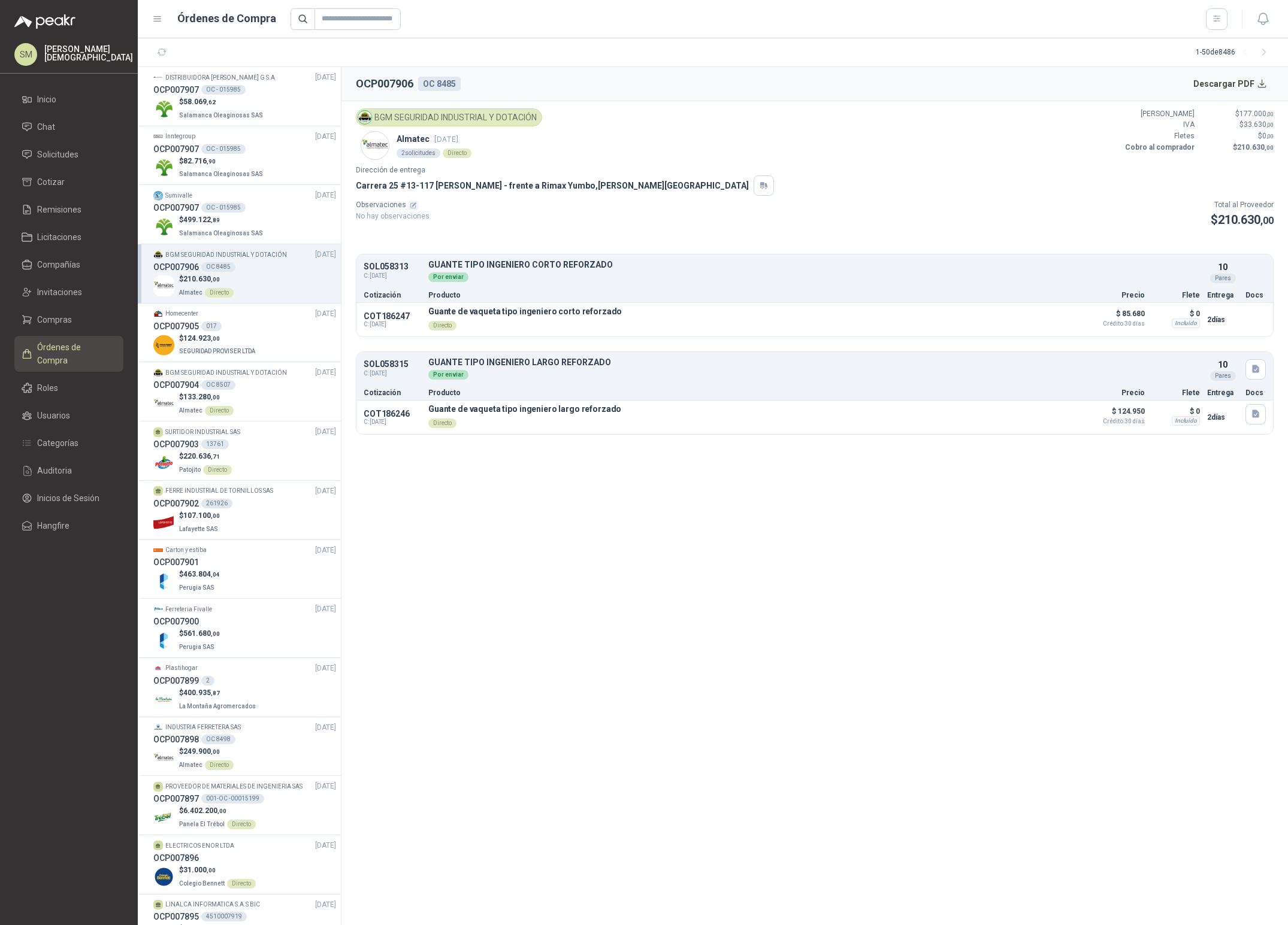
click at [622, 344] on ul "SOL058313 C: [DATE] GUANTE TIPO INGENIERO CORTO REFORZADO Detalles Por enviar …" at bounding box center [815, 344] width 918 height 181
drag, startPoint x: 403, startPoint y: 371, endPoint x: 579, endPoint y: 435, distance: 187.3
click at [477, 422] on div "SOL058315 C: [DATE] GUANTE TIPO INGENIERO LARGO REFORZADO Detalles Por enviar 1…" at bounding box center [815, 393] width 918 height 83
click at [610, 442] on article "BGM SEGURIDAD INDUSTRIAL Y DOTACIÓN Almatec [DATE] 2 solicitudes Directo Valor …" at bounding box center [814, 271] width 946 height 340
drag, startPoint x: 374, startPoint y: 314, endPoint x: 611, endPoint y: 320, distance: 237.1
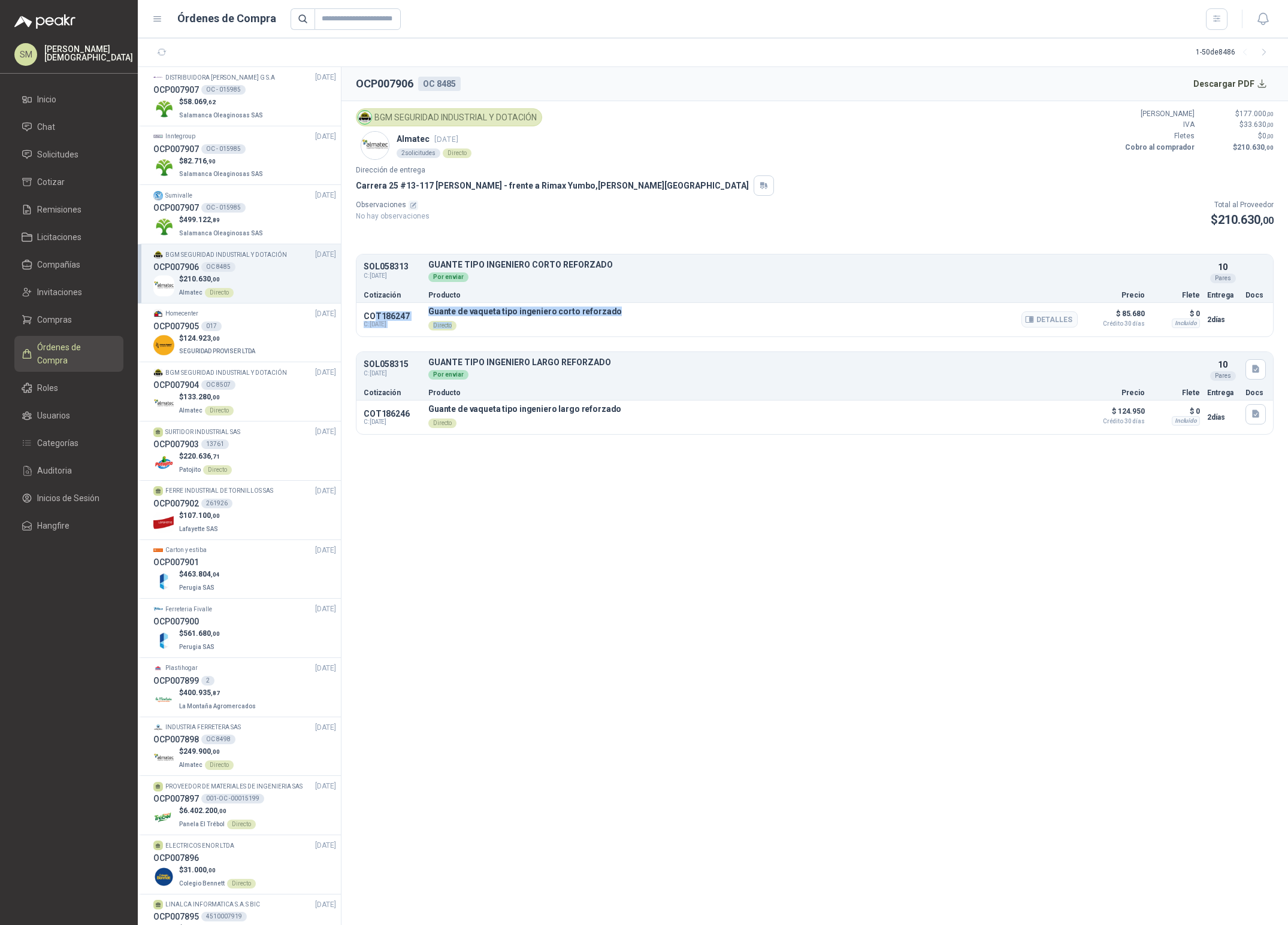
click at [611, 320] on div "COT186247 C: [DATE] Guante de vaqueta tipo ingeniero corto reforzado Directo De…" at bounding box center [815, 319] width 917 height 33
click at [781, 337] on div "COT186247 C: [DATE] Guante de vaqueta tipo ingeniero corto reforzado Directo De…" at bounding box center [815, 319] width 917 height 33
click at [244, 348] on span "SEGURIDAD PROVISER LTDA" at bounding box center [217, 351] width 76 height 7
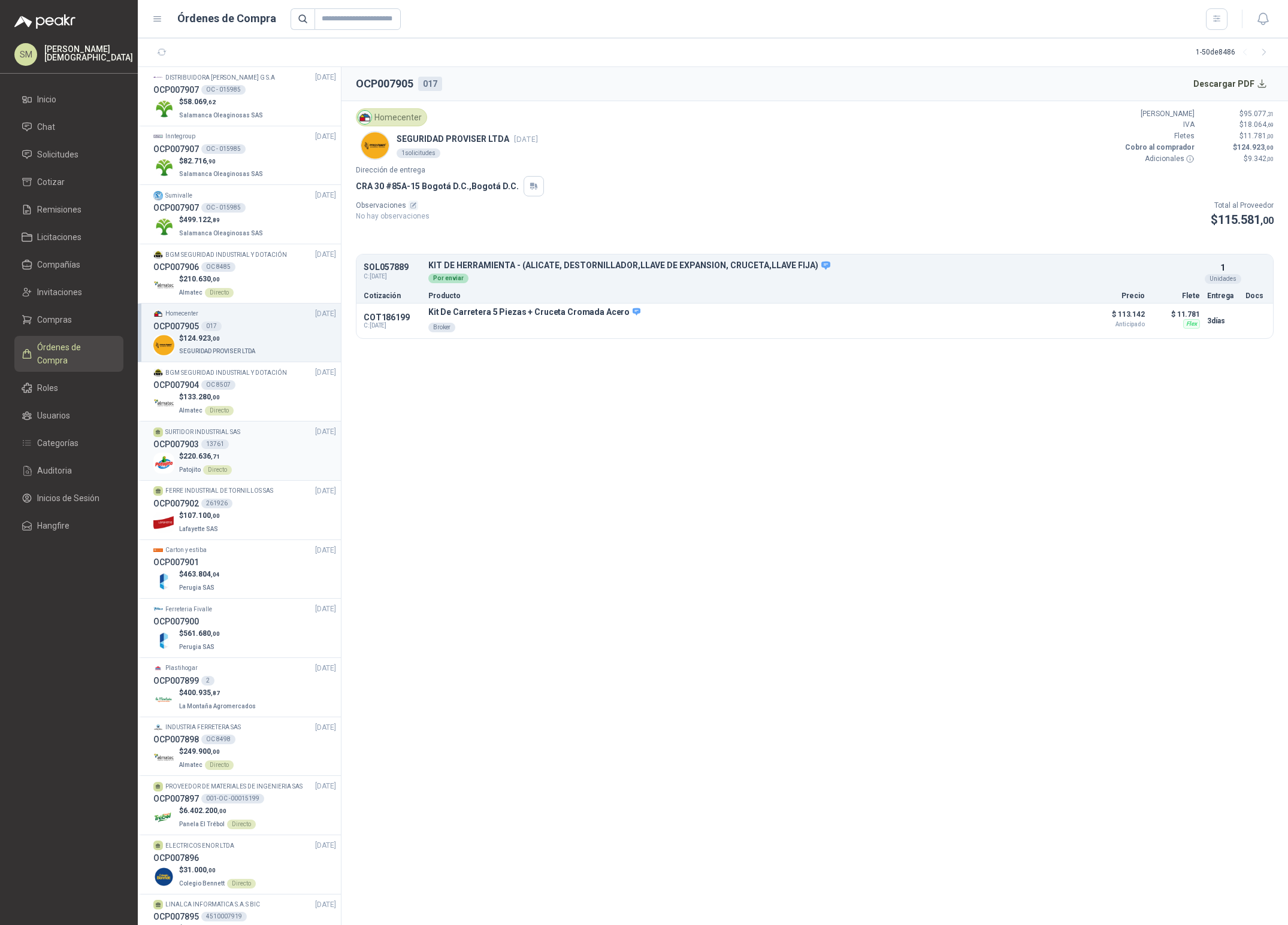
click at [259, 468] on div "$ 220.636 ,71 Patojito Directo" at bounding box center [244, 463] width 182 height 24
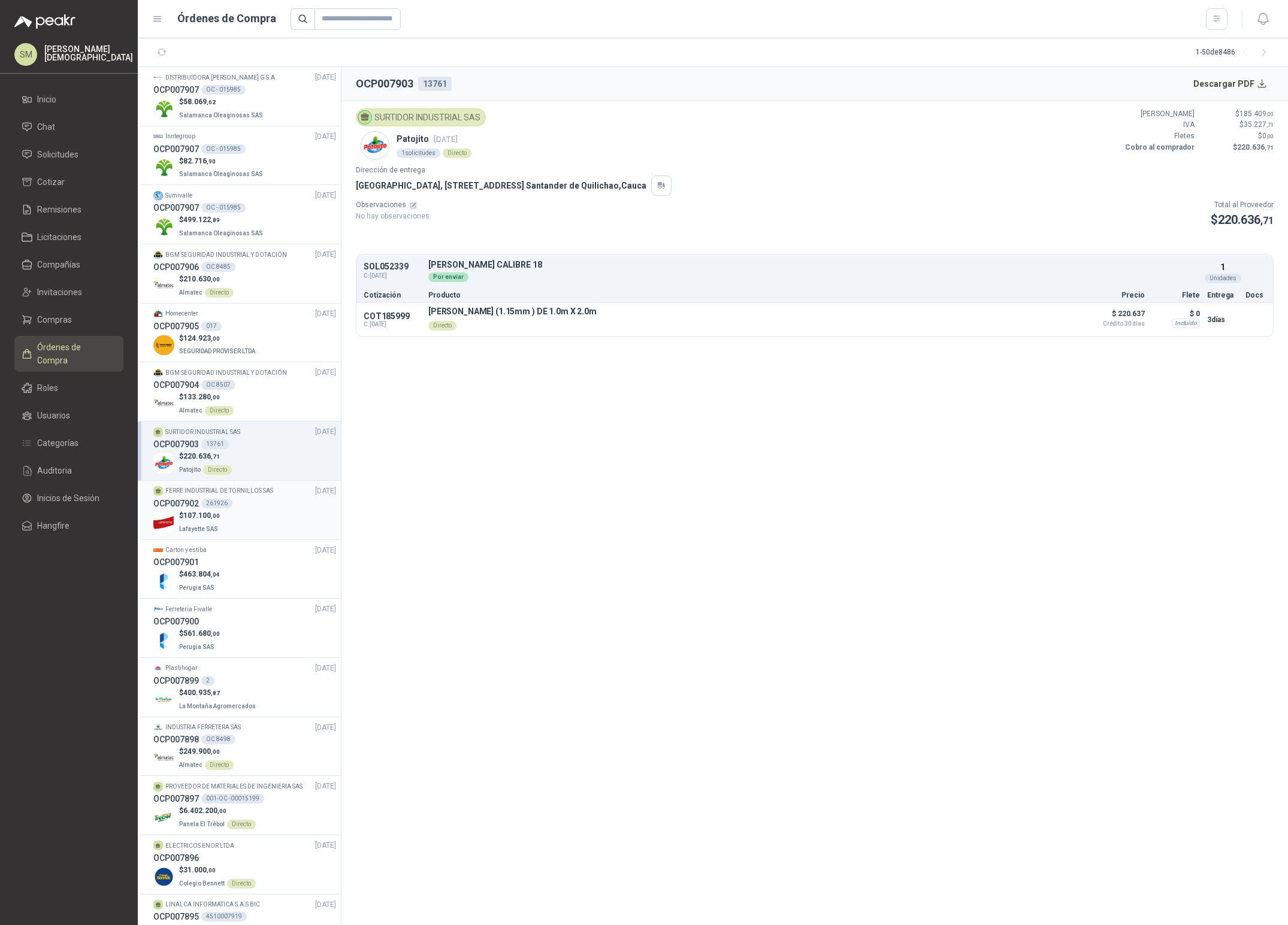
click at [248, 504] on div "OCP007902 261926" at bounding box center [244, 503] width 182 height 13
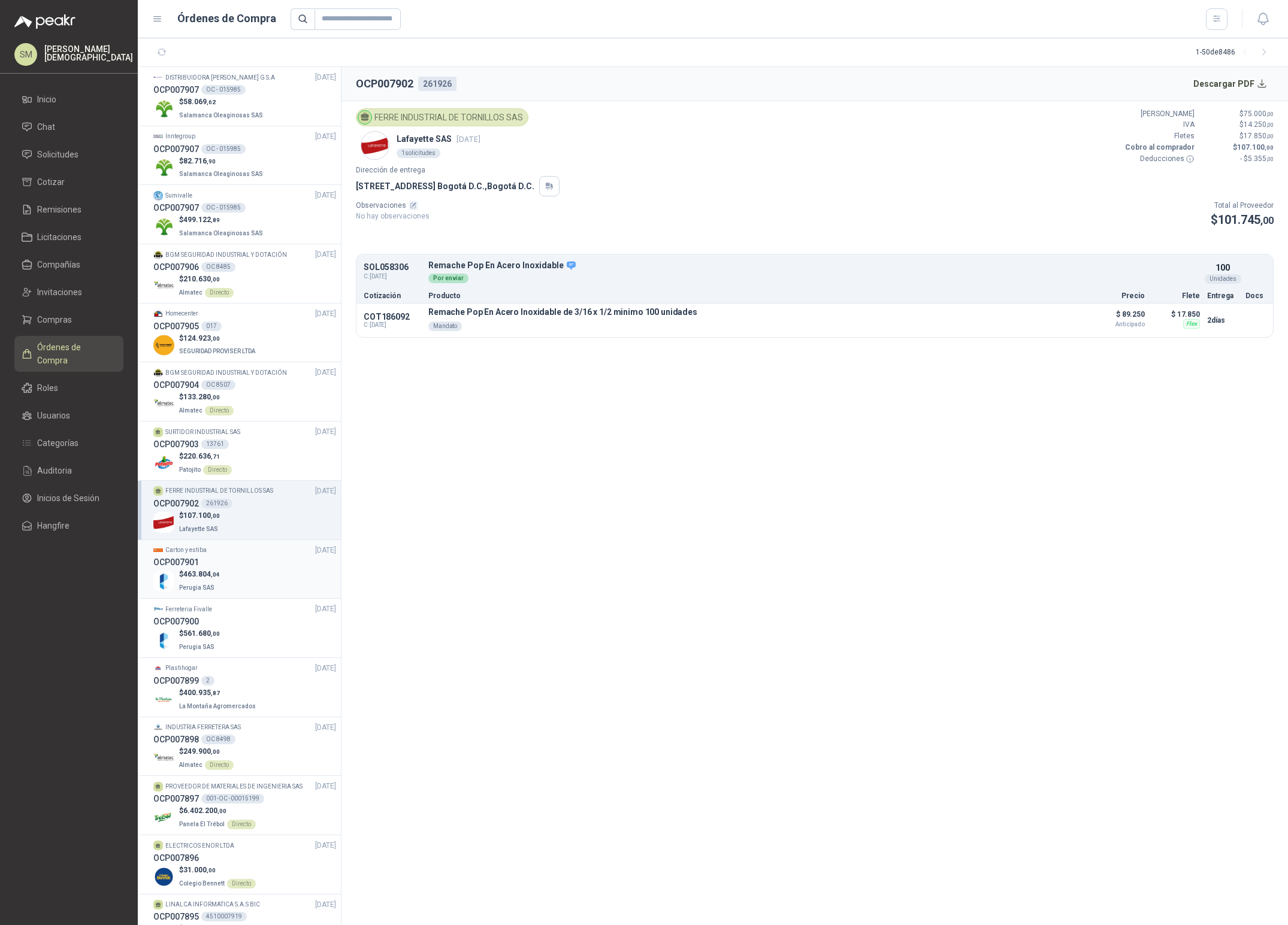
click at [273, 564] on div "OCP007901" at bounding box center [244, 563] width 182 height 13
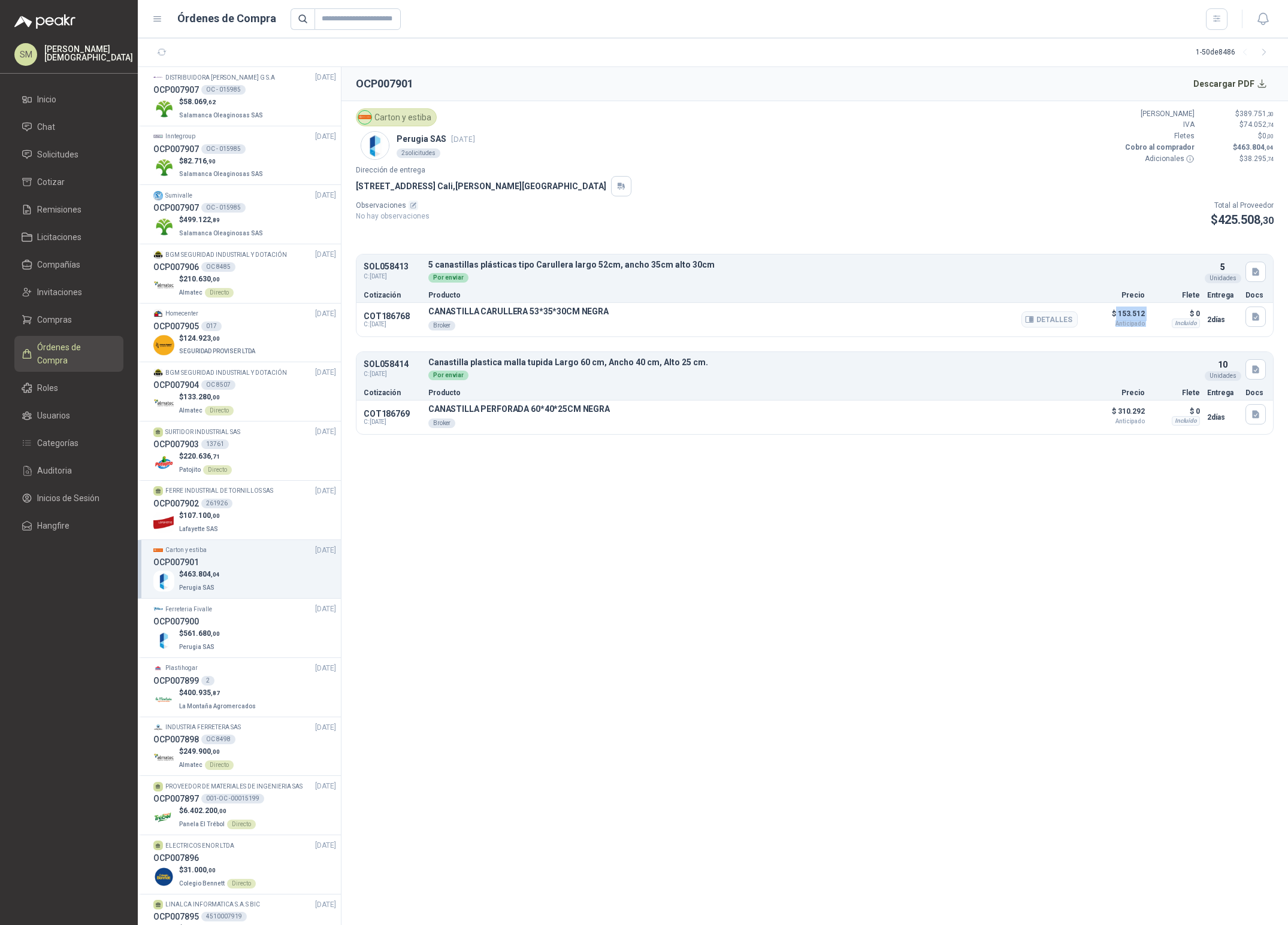
drag, startPoint x: 1117, startPoint y: 313, endPoint x: 1153, endPoint y: 316, distance: 36.1
click at [1153, 316] on div "COT186768 C: [DATE] CANASTILLA CARULLERA 53*35*30CM NEGRA Broker Detalles $ 153…" at bounding box center [815, 319] width 917 height 33
click at [1072, 416] on button "Detalles" at bounding box center [1049, 417] width 56 height 16
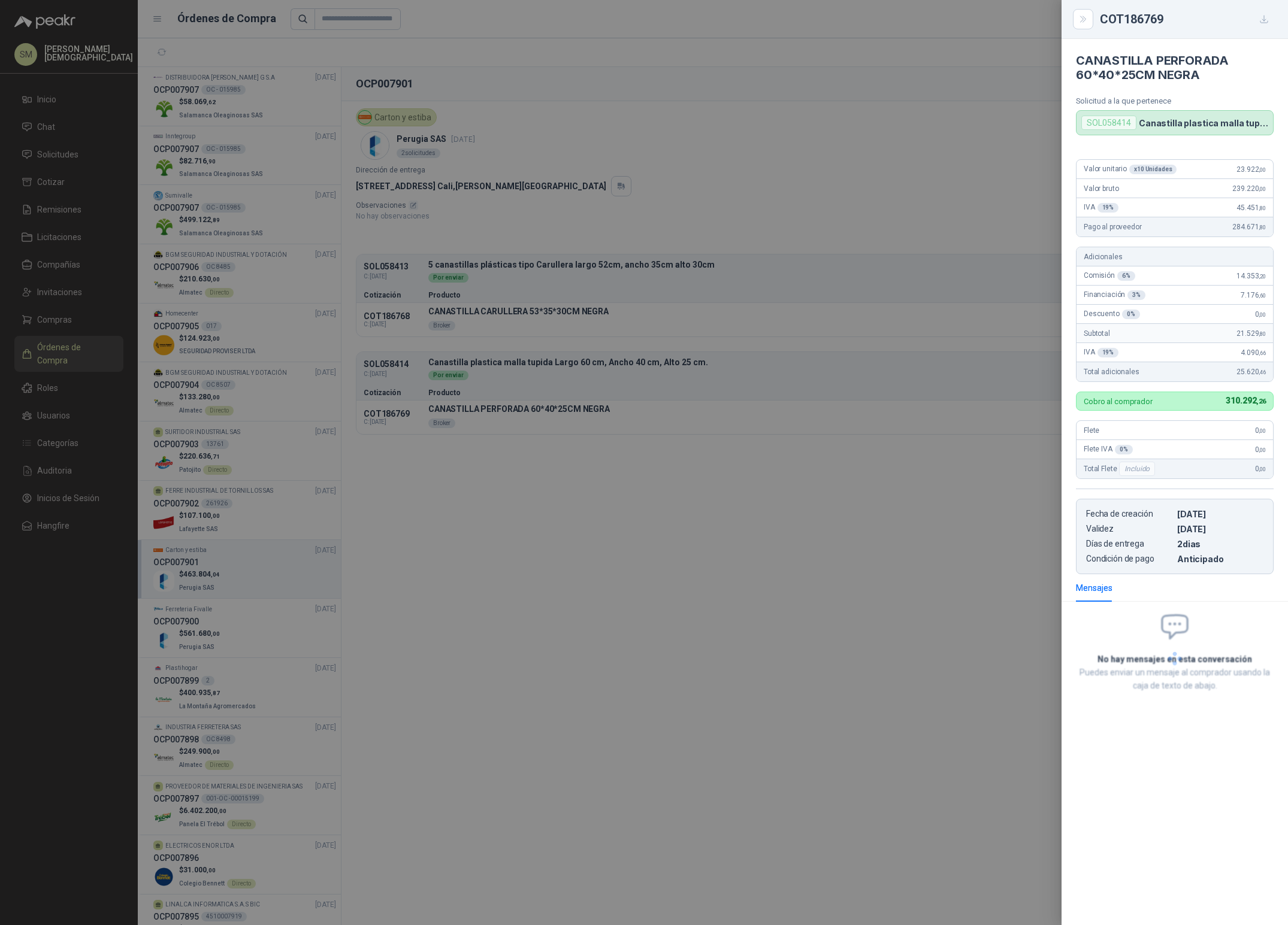
click at [1233, 67] on div "COT186769 CANASTILLA PERFORADA 60*40*25CM NEGRA Solicitud a la que pertenece SO…" at bounding box center [644, 462] width 1288 height 925
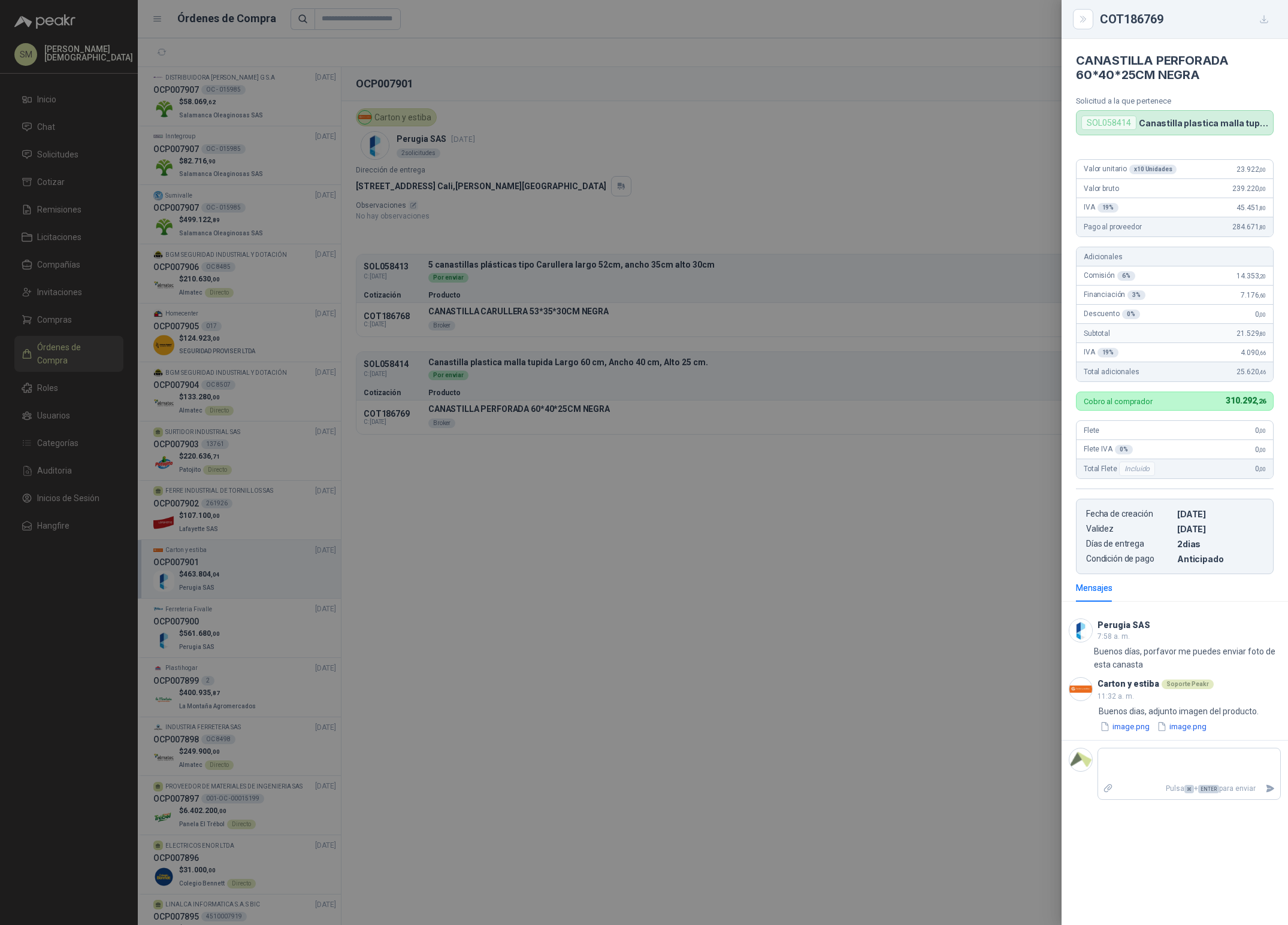
click at [1013, 107] on div at bounding box center [644, 462] width 1288 height 925
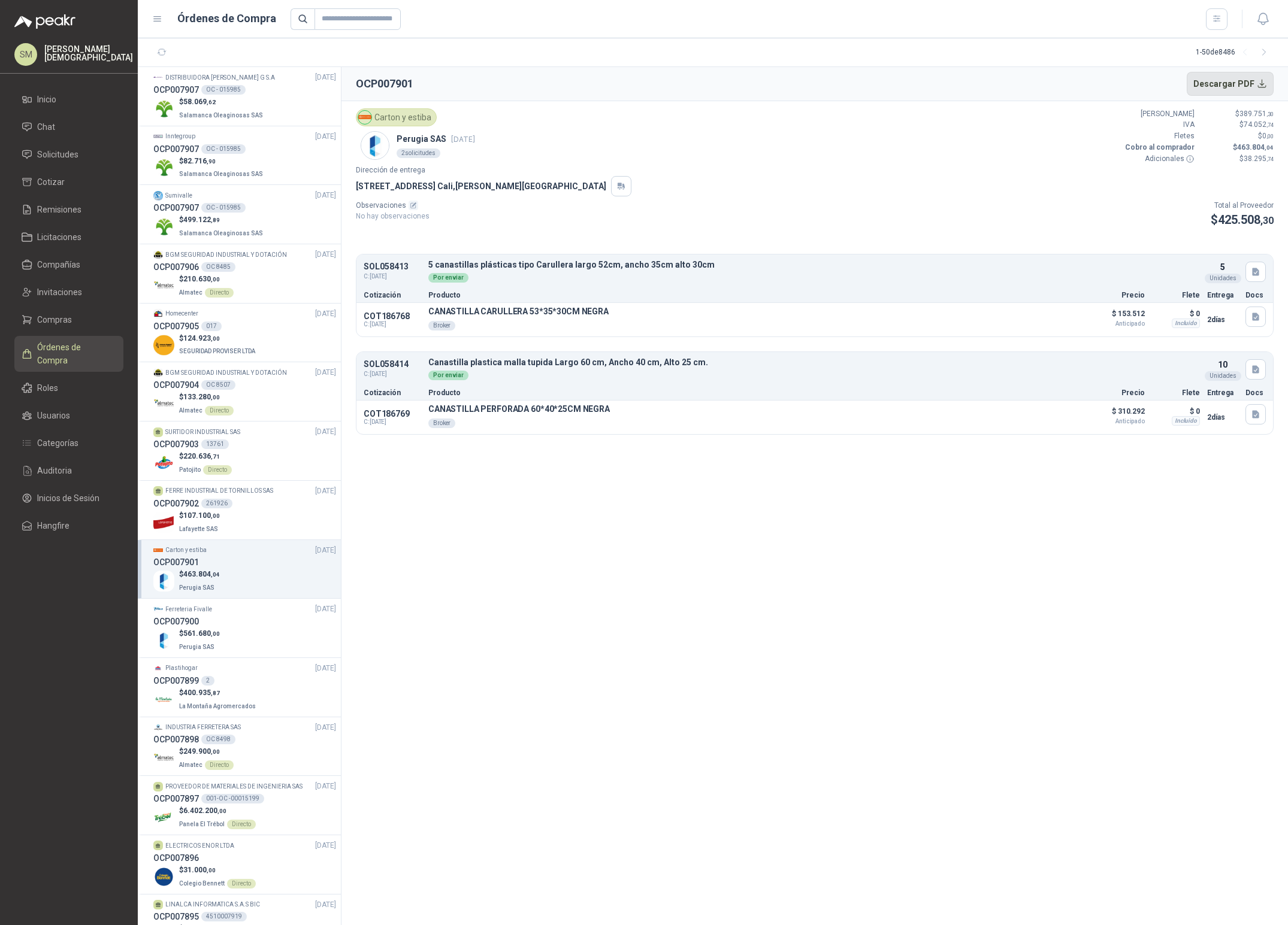
click at [1235, 80] on button "Descargar PDF" at bounding box center [1230, 83] width 87 height 24
drag, startPoint x: 63, startPoint y: 53, endPoint x: 90, endPoint y: 62, distance: 28.5
click at [64, 53] on p "[PERSON_NAME]" at bounding box center [89, 53] width 89 height 17
